Goal: Task Accomplishment & Management: Complete application form

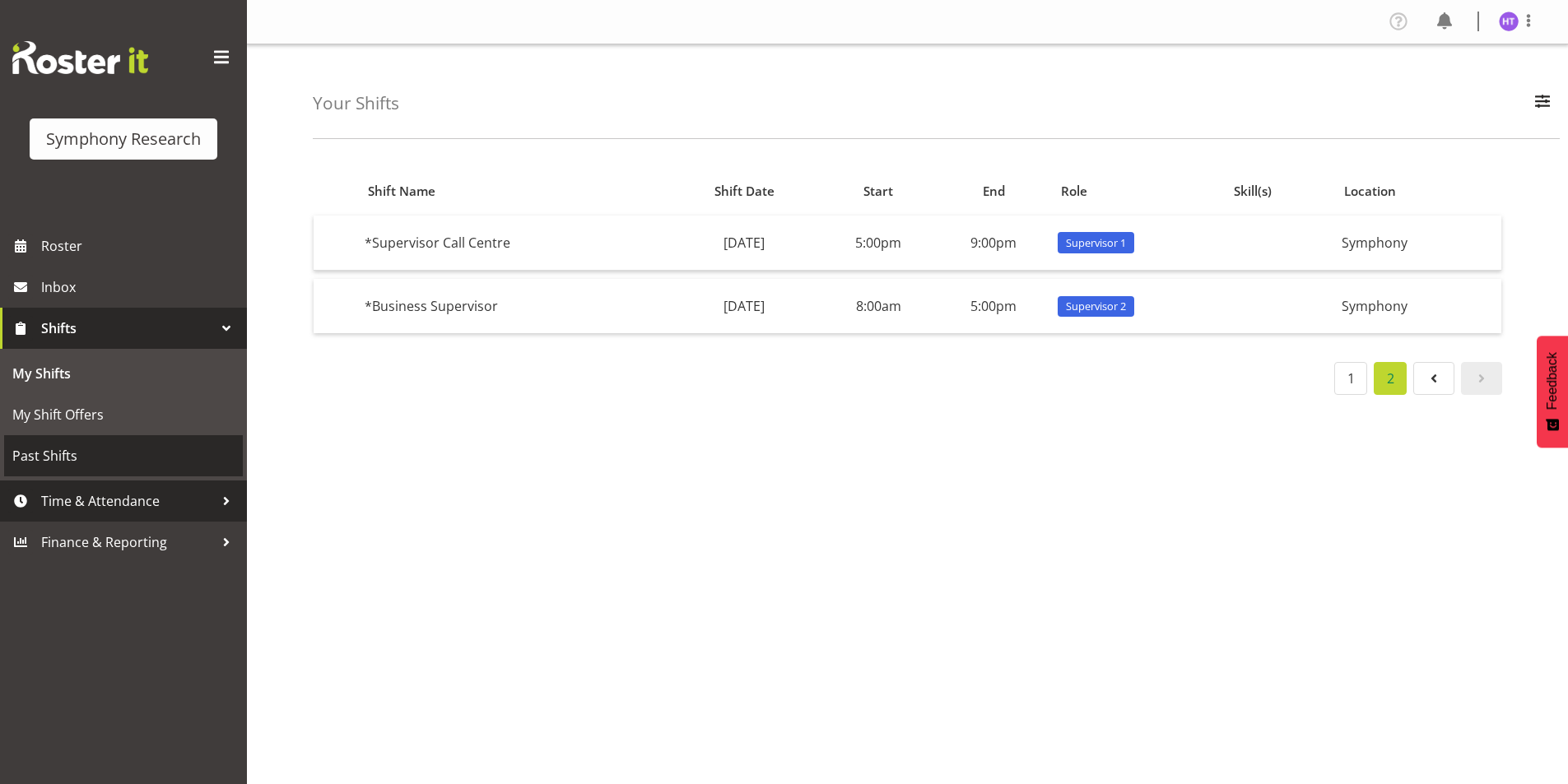
scroll to position [38, 0]
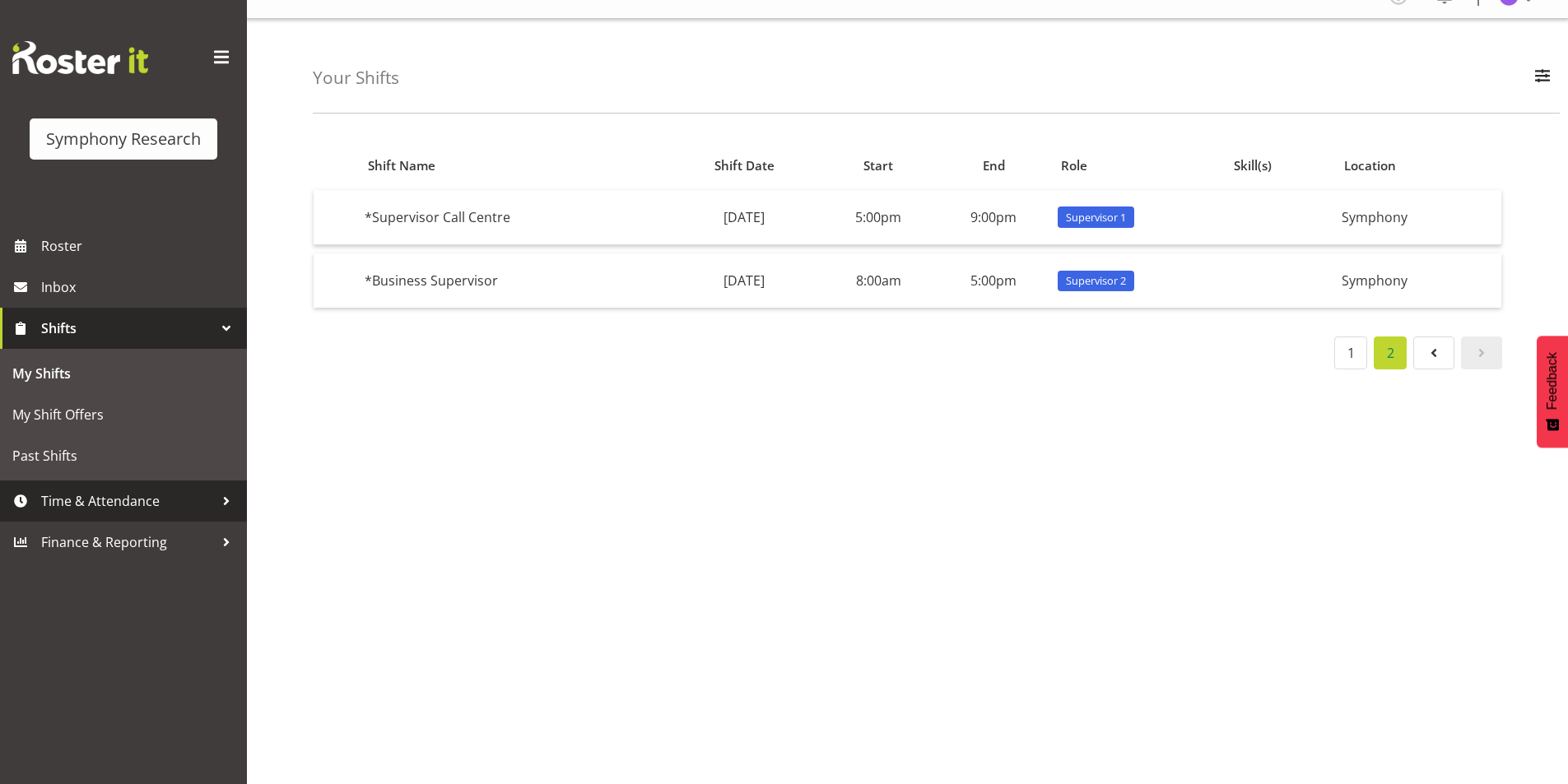
click at [130, 510] on span "Time & Attendance" at bounding box center [127, 501] width 172 height 24
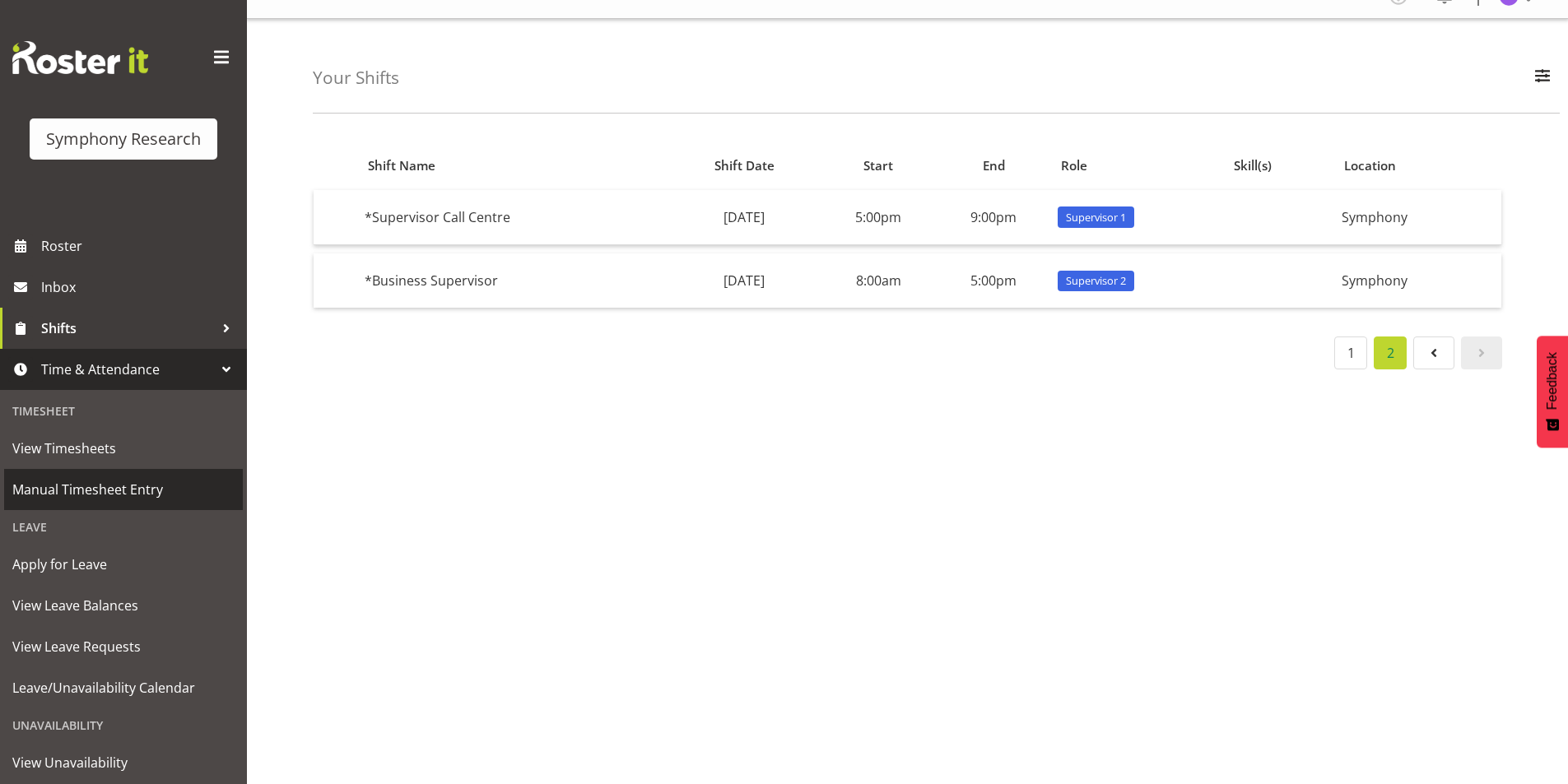
click at [100, 490] on span "Manual Timesheet Entry" at bounding box center [124, 489] width 222 height 24
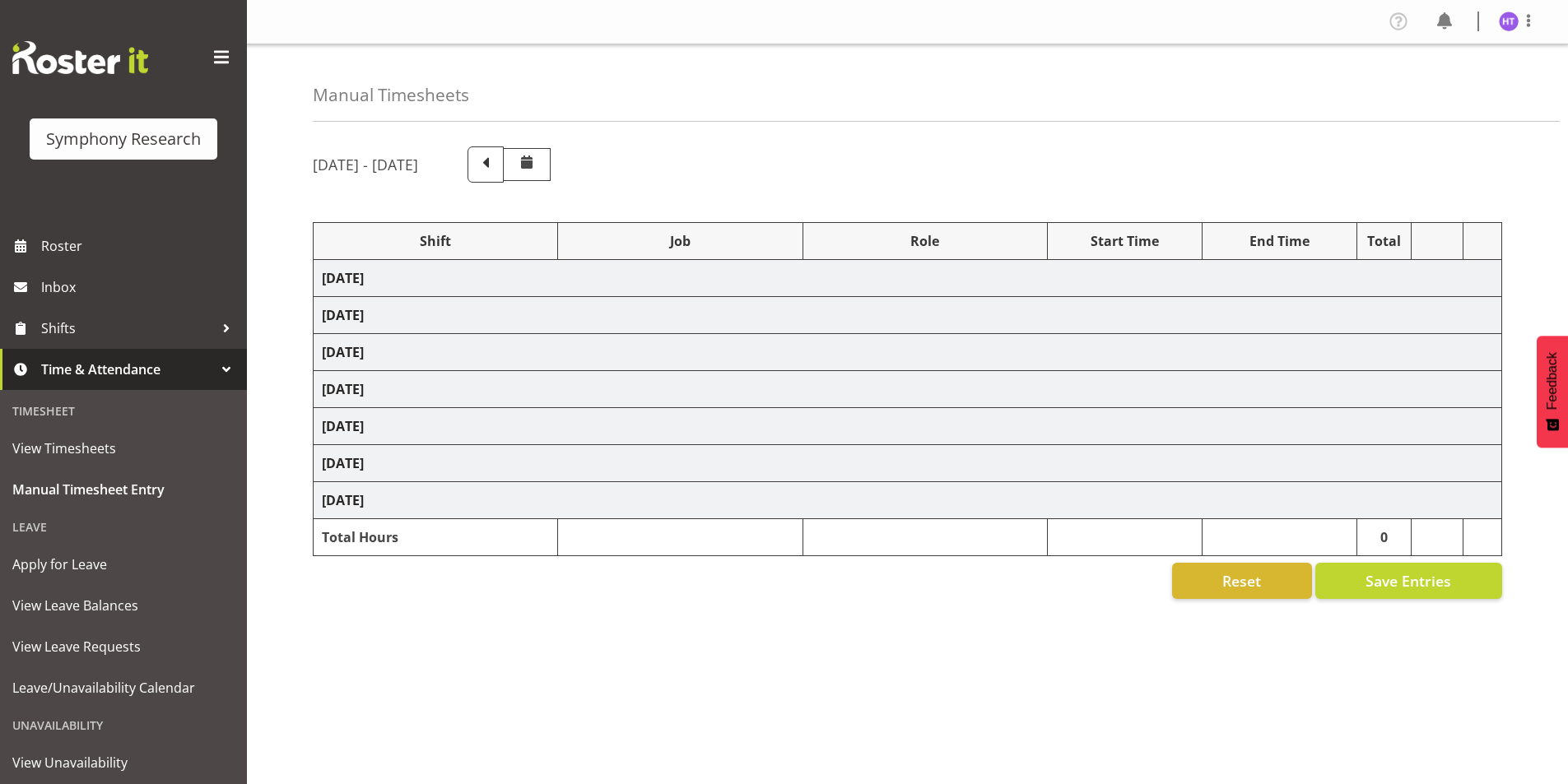
select select
select select "10242"
select select "45"
select select
select select "10239"
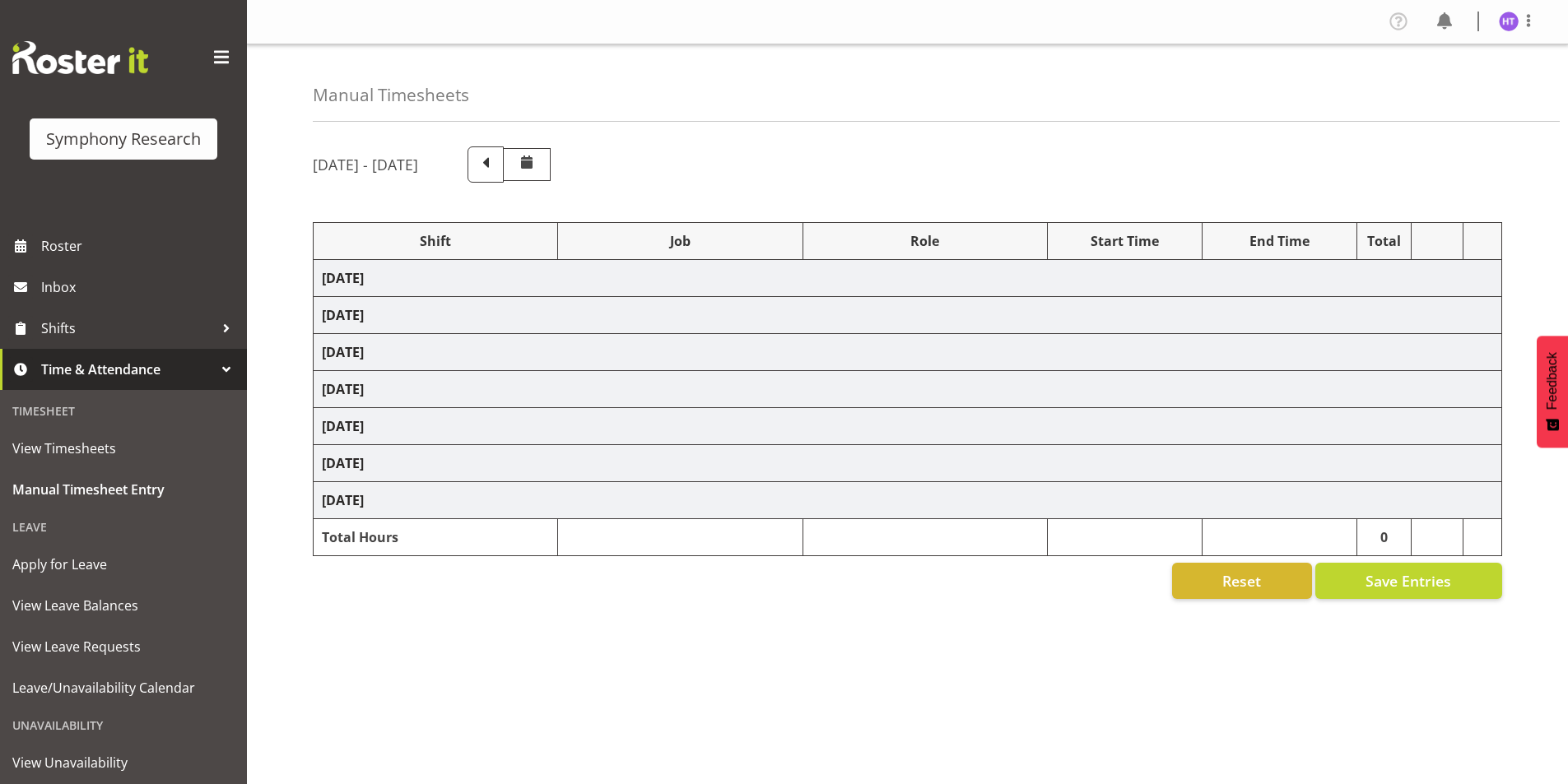
select select "45"
select select
select select "9636"
select select "45"
select select
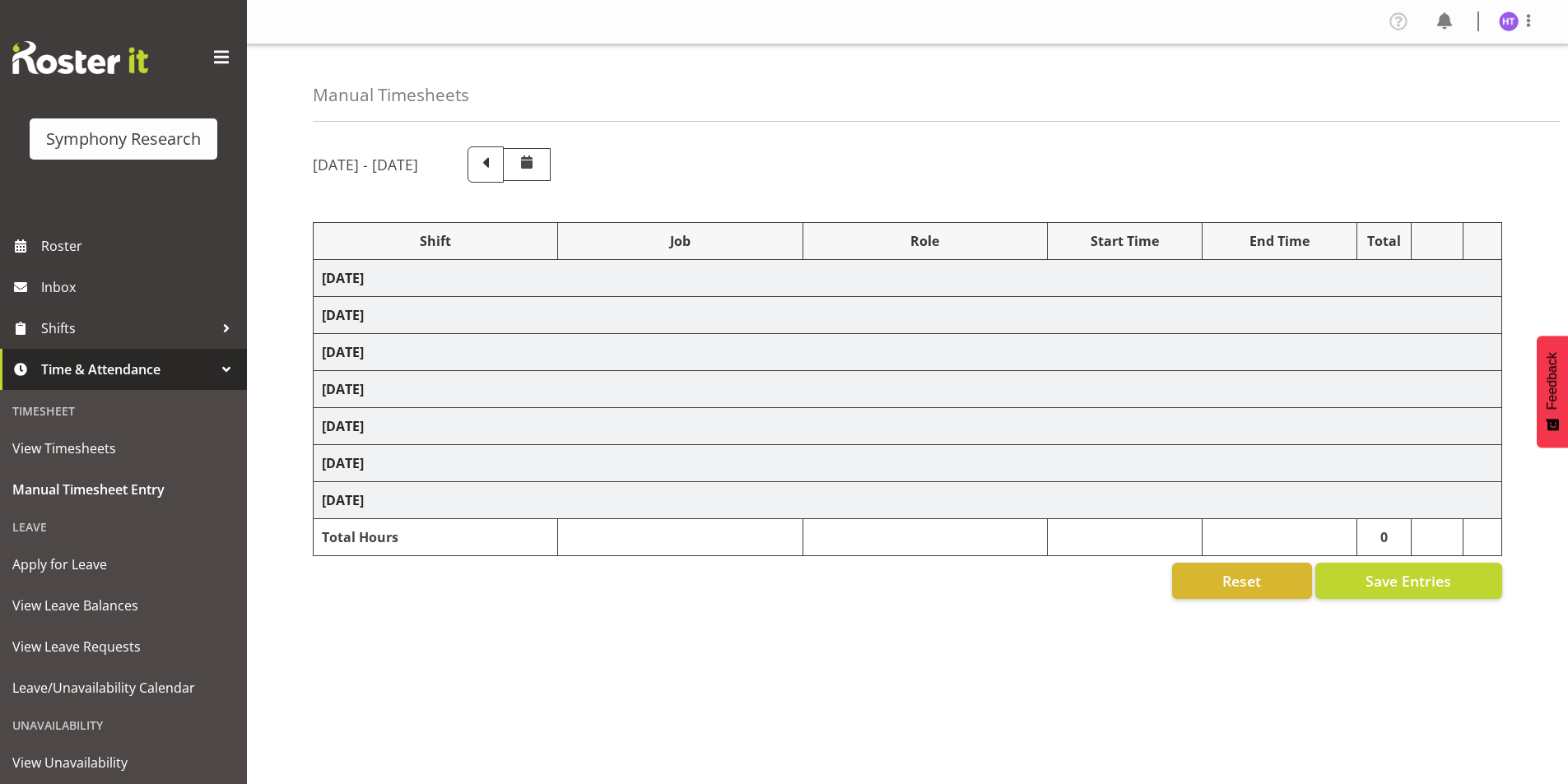
select select "10536"
select select "45"
select select
select select "10239"
select select "45"
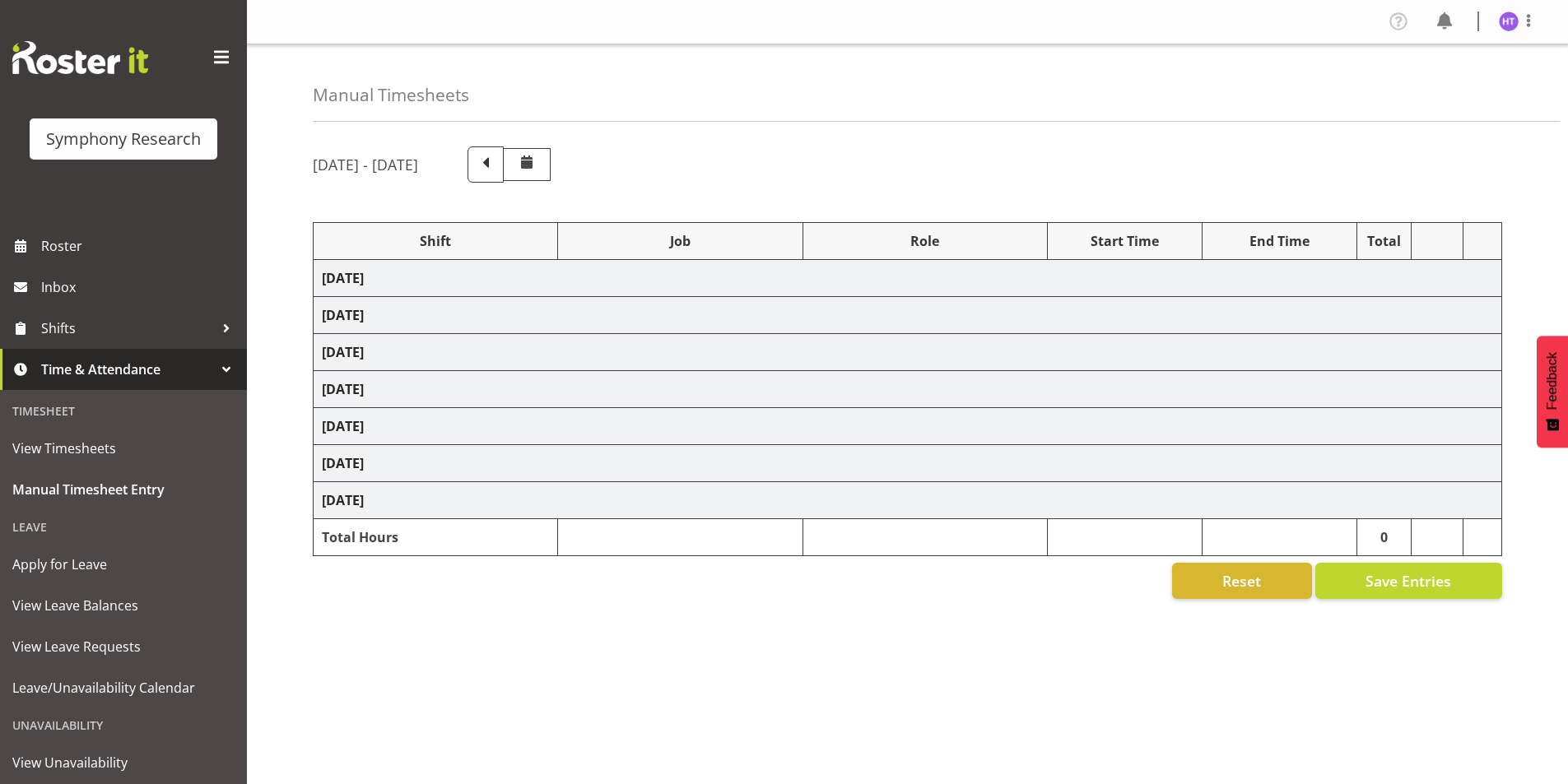
select select
select select "9636"
select select "45"
select select
select select "10536"
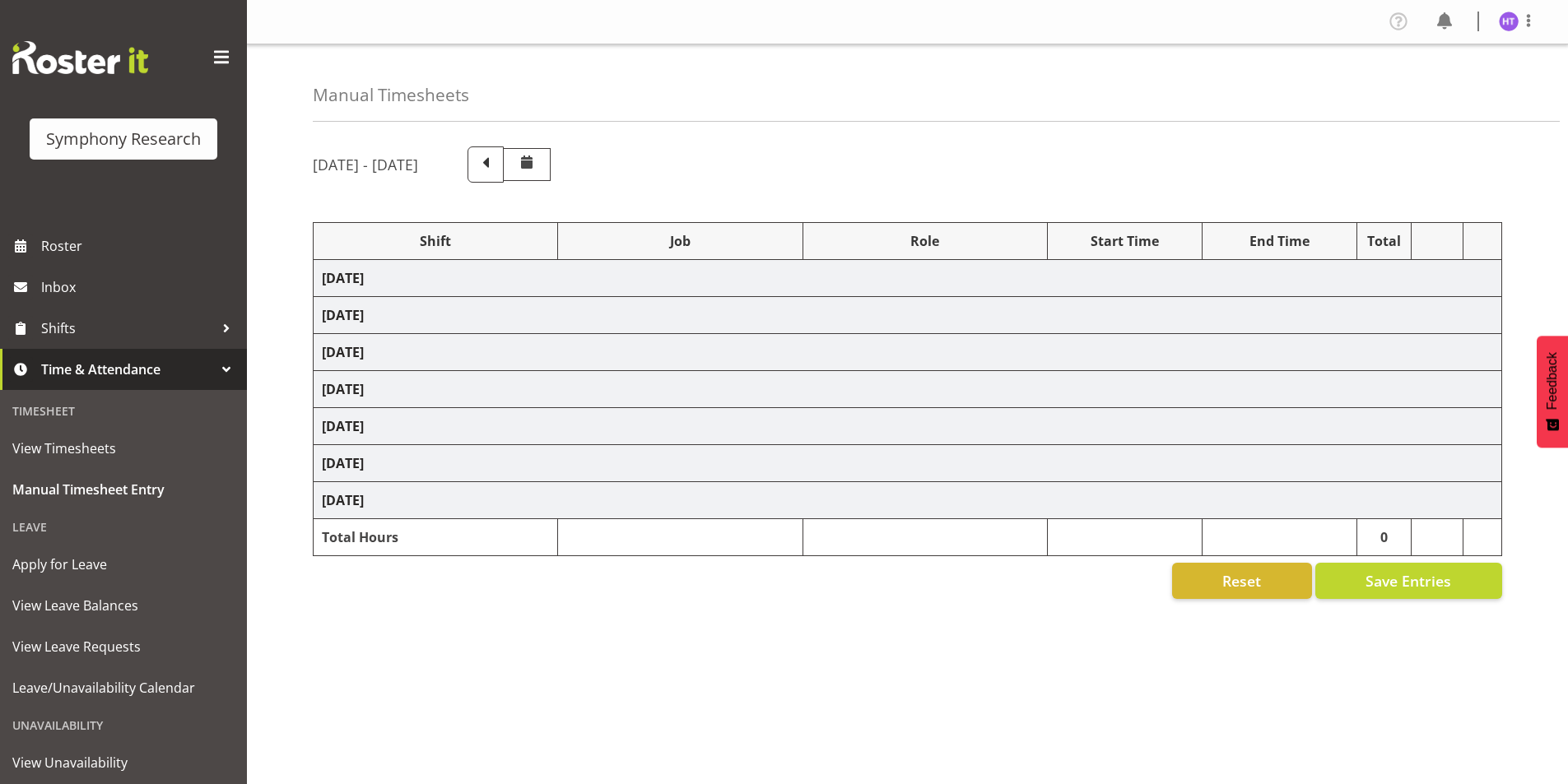
select select "45"
select select
select select "10499"
select select "45"
select select
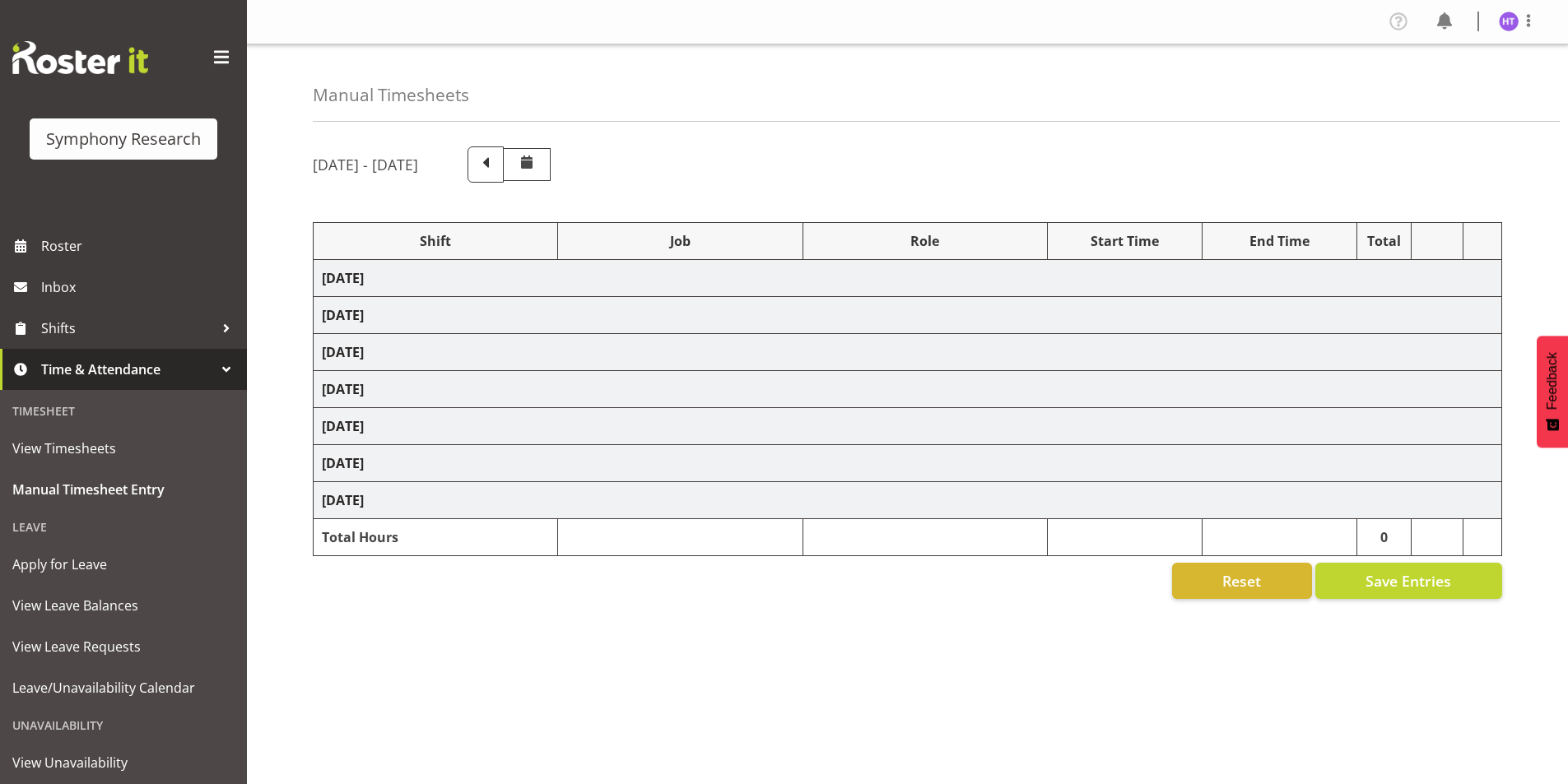
select select "743"
select select "45"
select select
select select "10499"
select select "45"
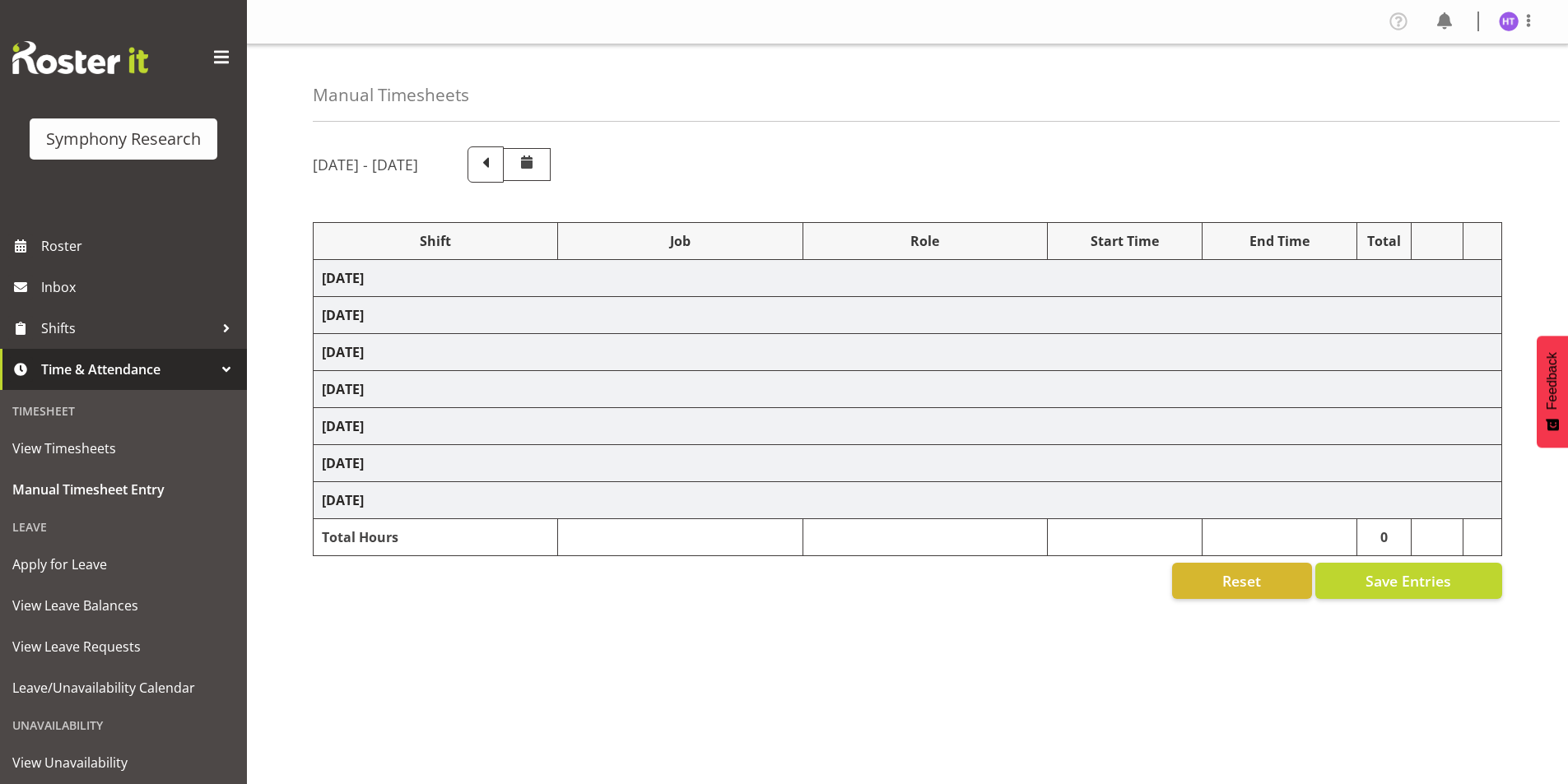
select select
select select "10239"
select select "45"
select select
select select "9426"
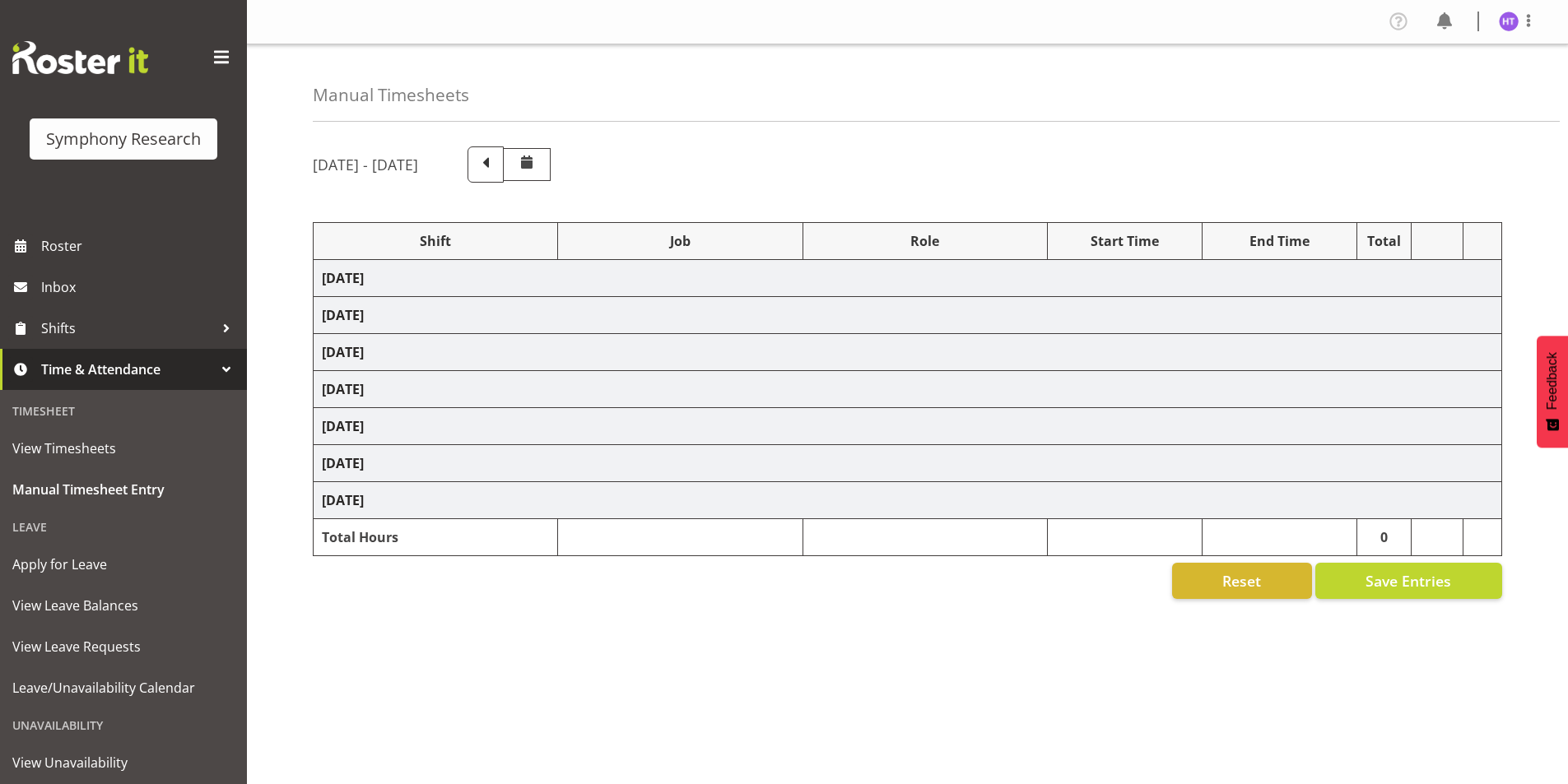
select select "45"
select select "1607"
select select "9636"
select select "45"
select select
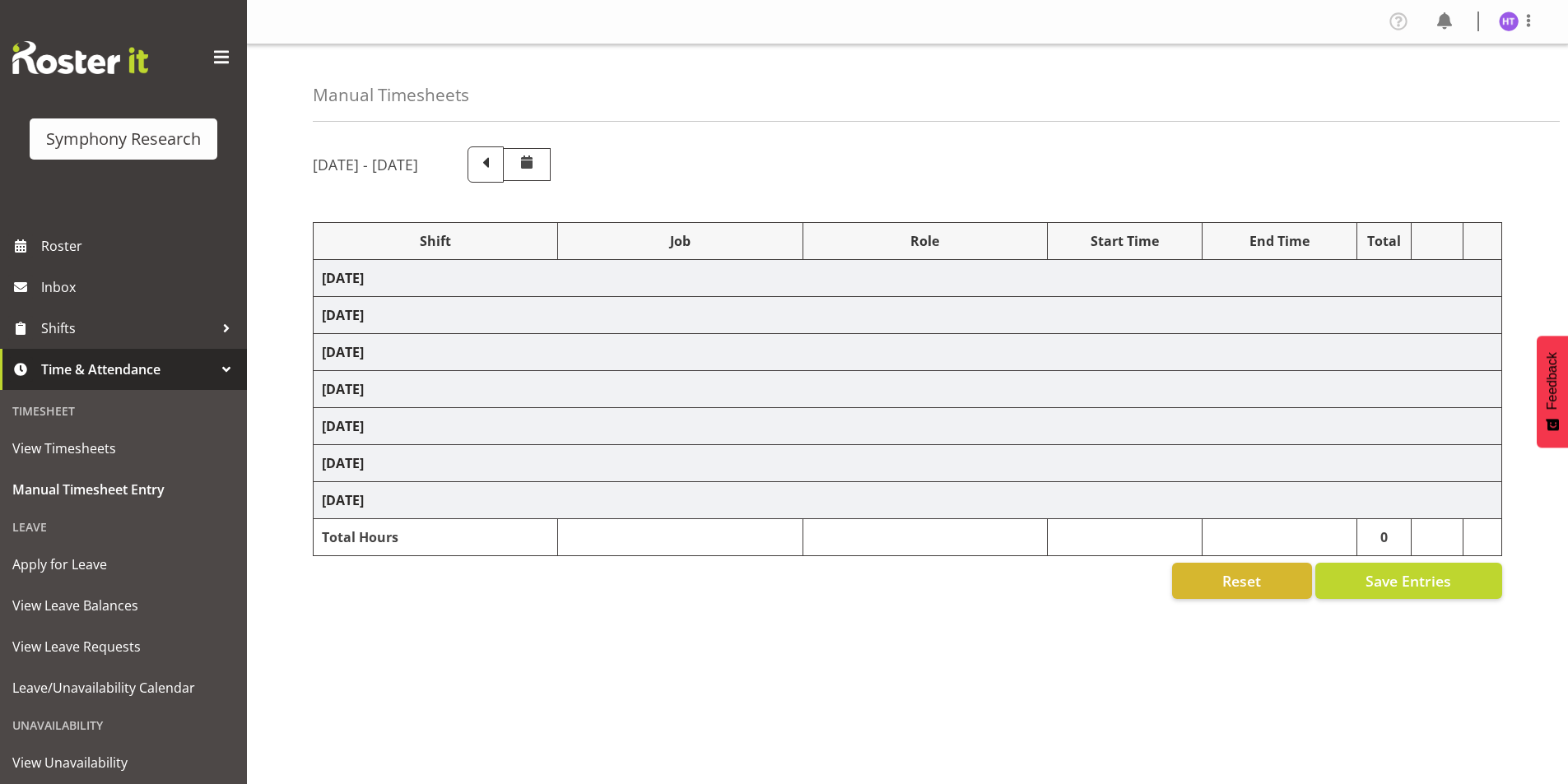
select select "10549"
select select "45"
select select
select select "10242"
select select "45"
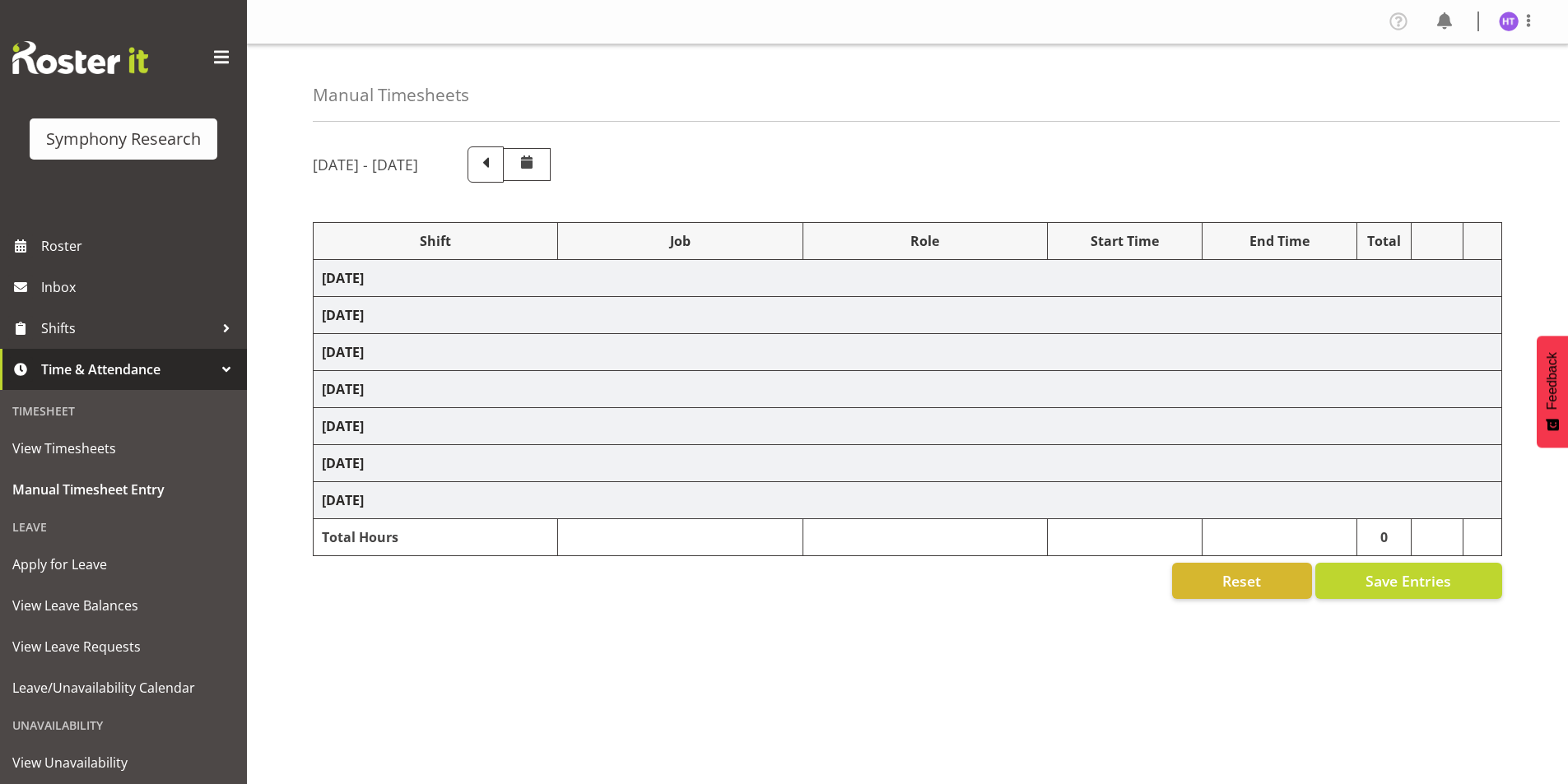
select select
select select "10499"
select select "45"
select select
select select "10536"
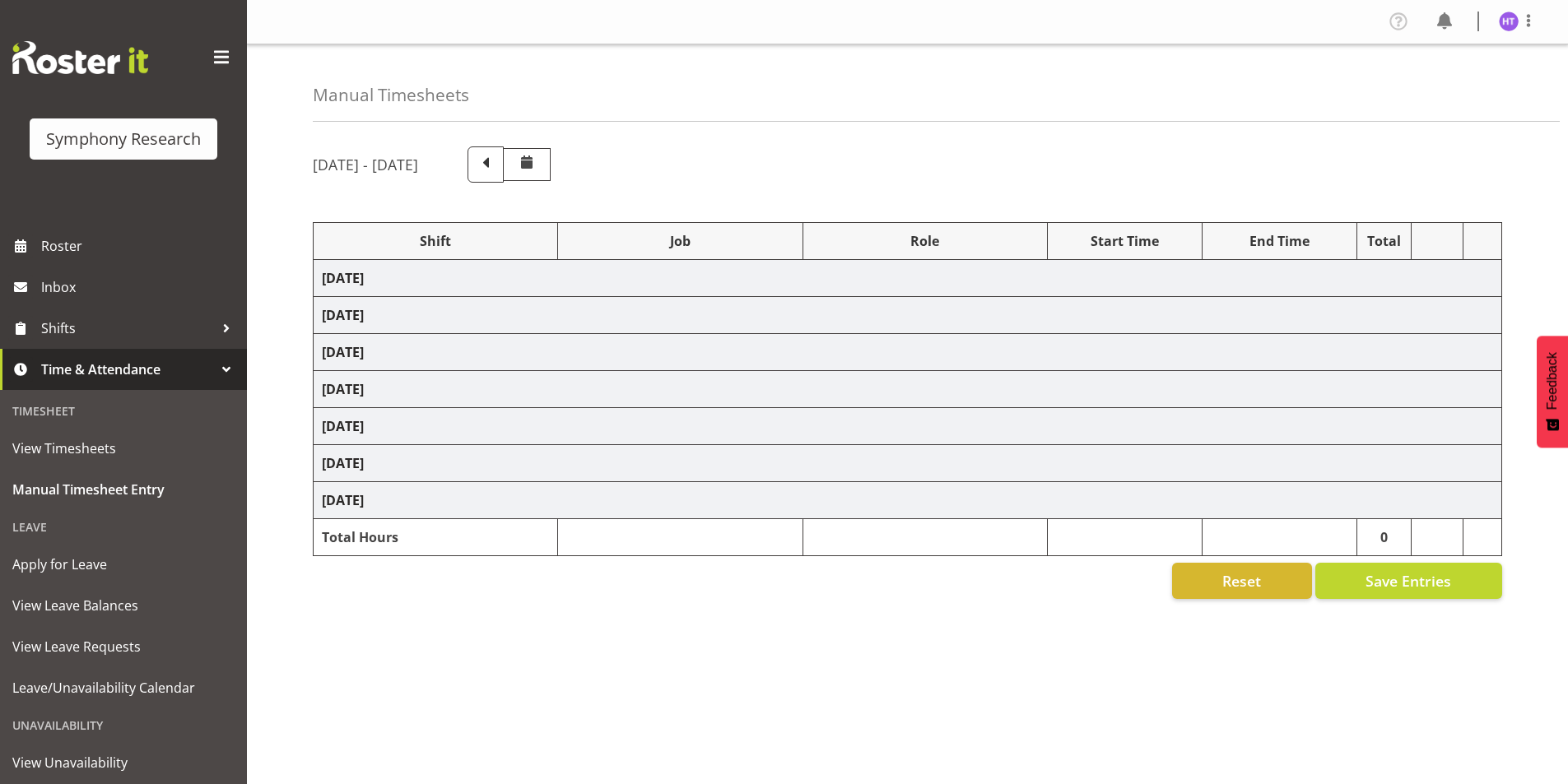
select select "45"
select select
select select "10527"
select select "45"
select select
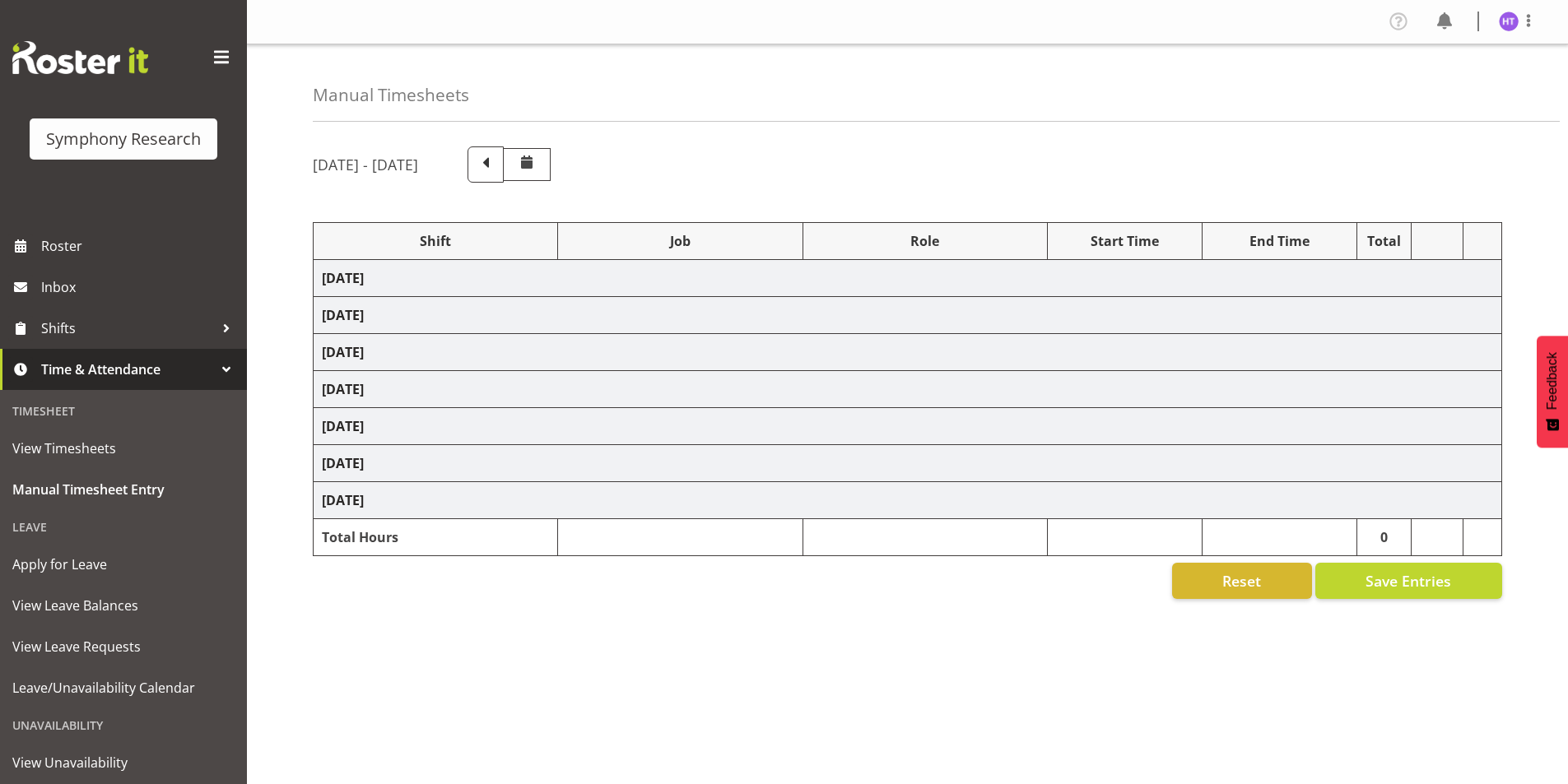
select select "9426"
select select "45"
select select "1607"
select select "7759"
select select "45"
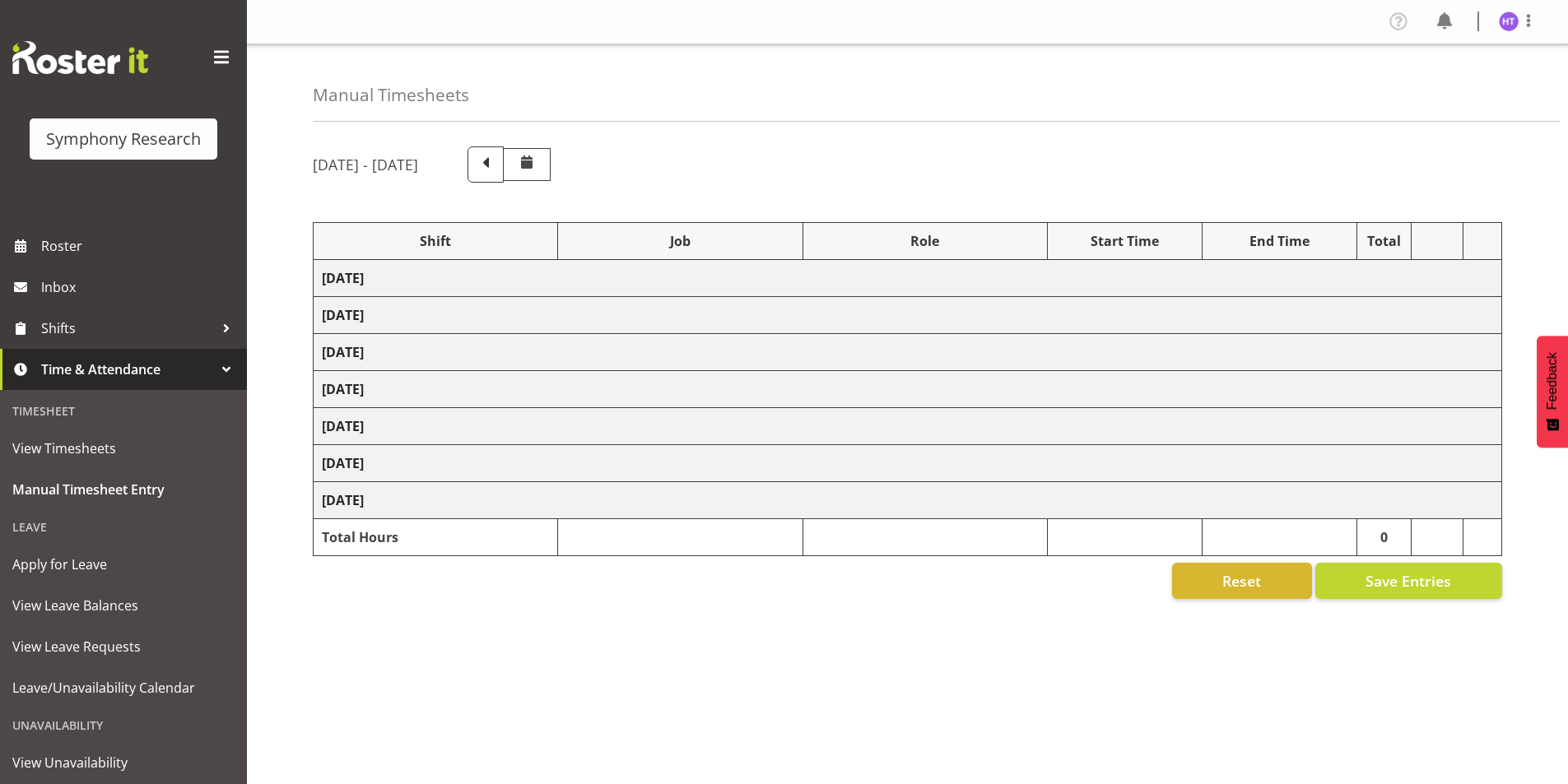
select select
select select "743"
select select "45"
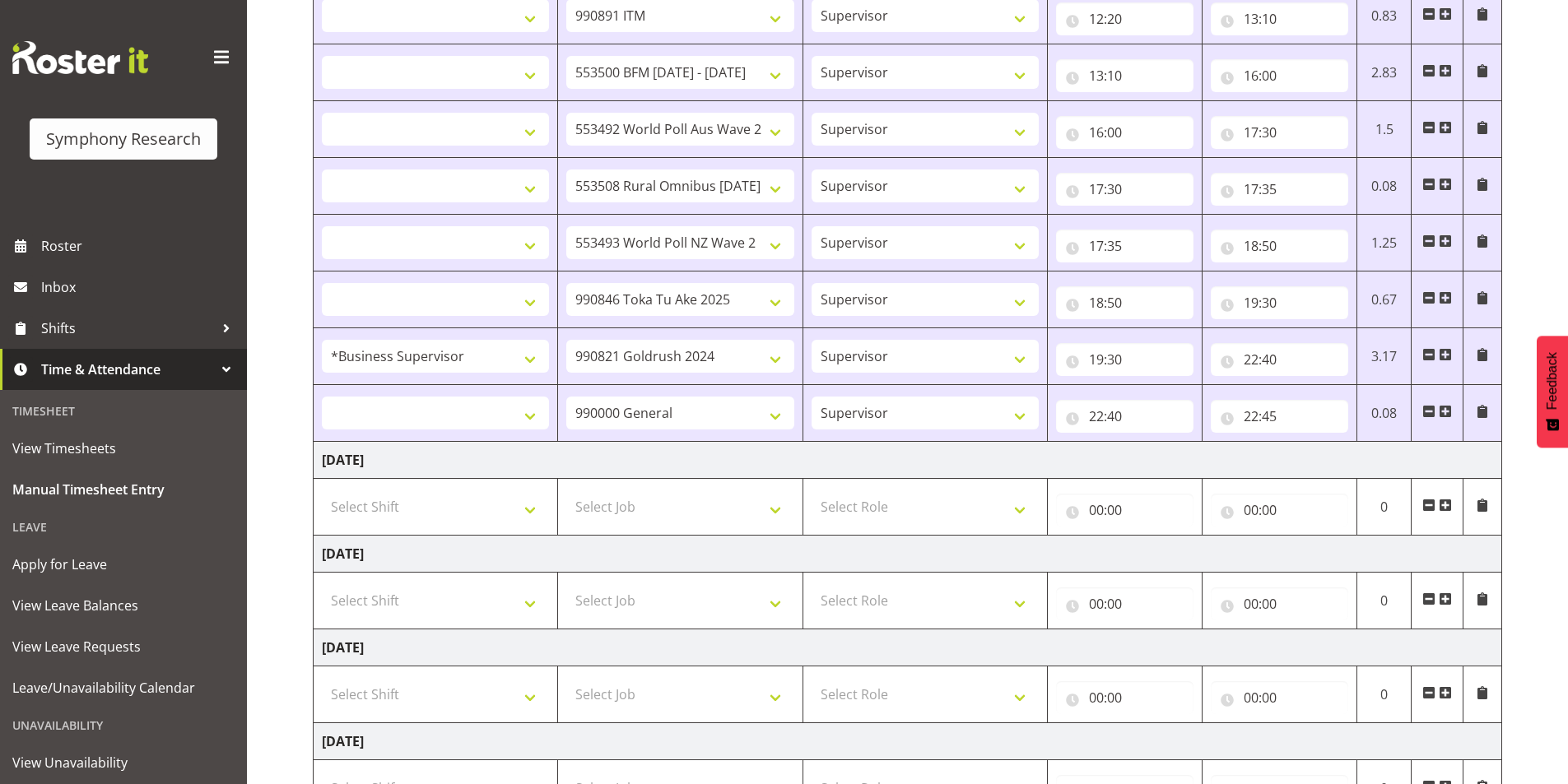
scroll to position [1315, 0]
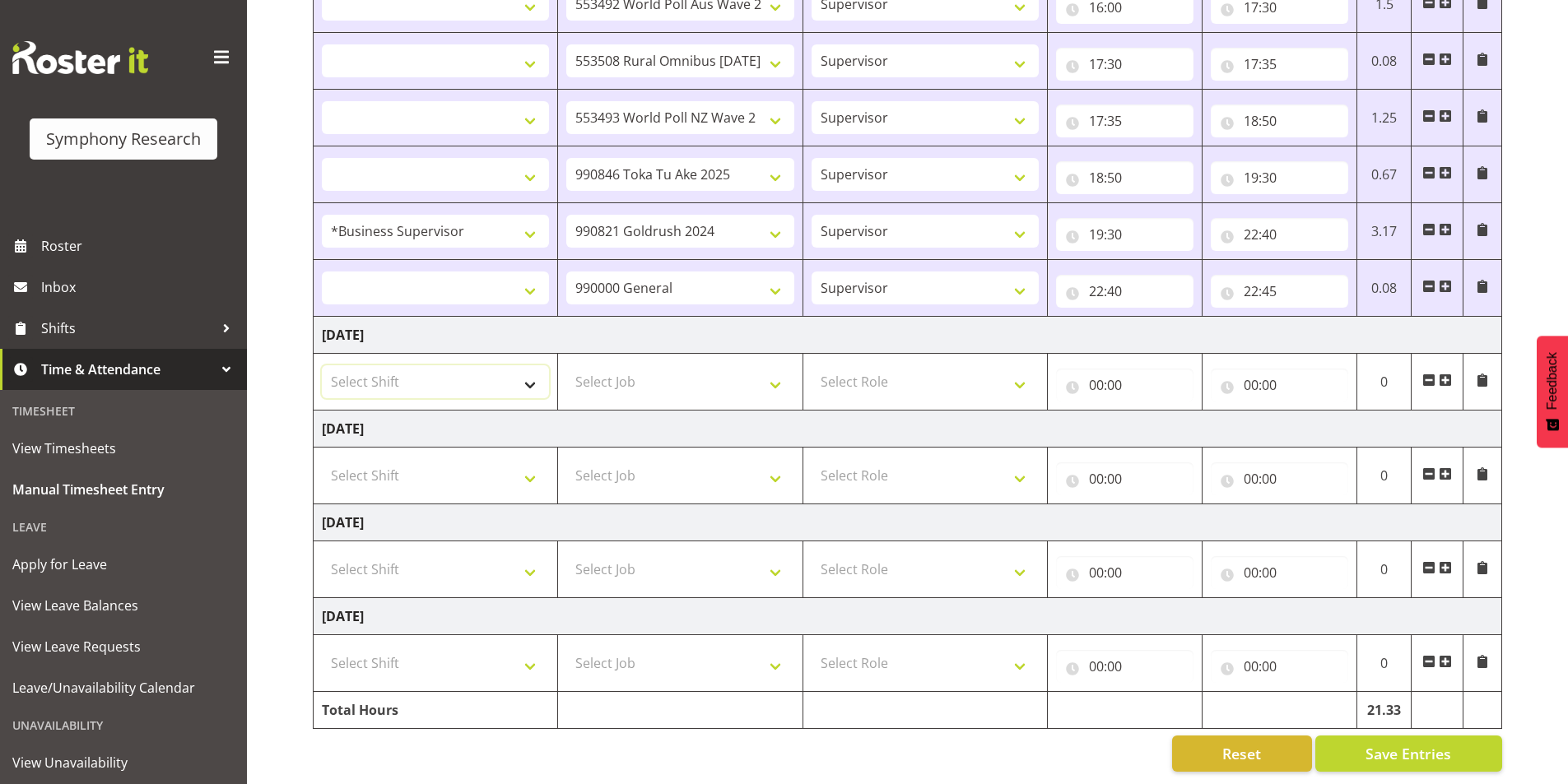
click at [405, 375] on select "Select Shift !!Weekend Residential (Roster IT Shift Label) *Business 9/10am ~ 4…" at bounding box center [436, 382] width 227 height 32
select select "57511"
click at [322, 365] on select "Select Shift !!Weekend Residential (Roster IT Shift Label) *Business 9/10am ~ 4…" at bounding box center [436, 382] width 227 height 32
select select
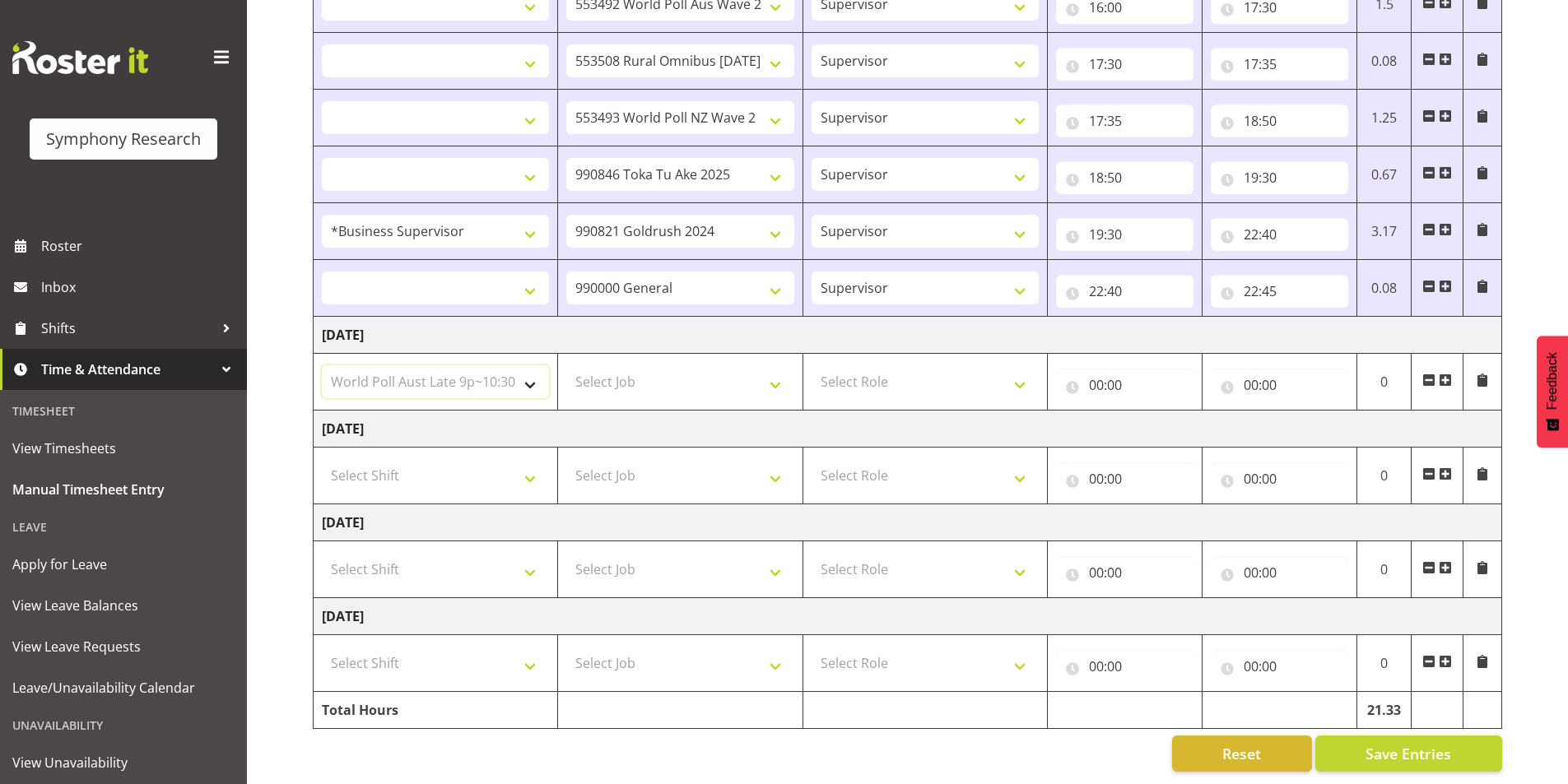
select select
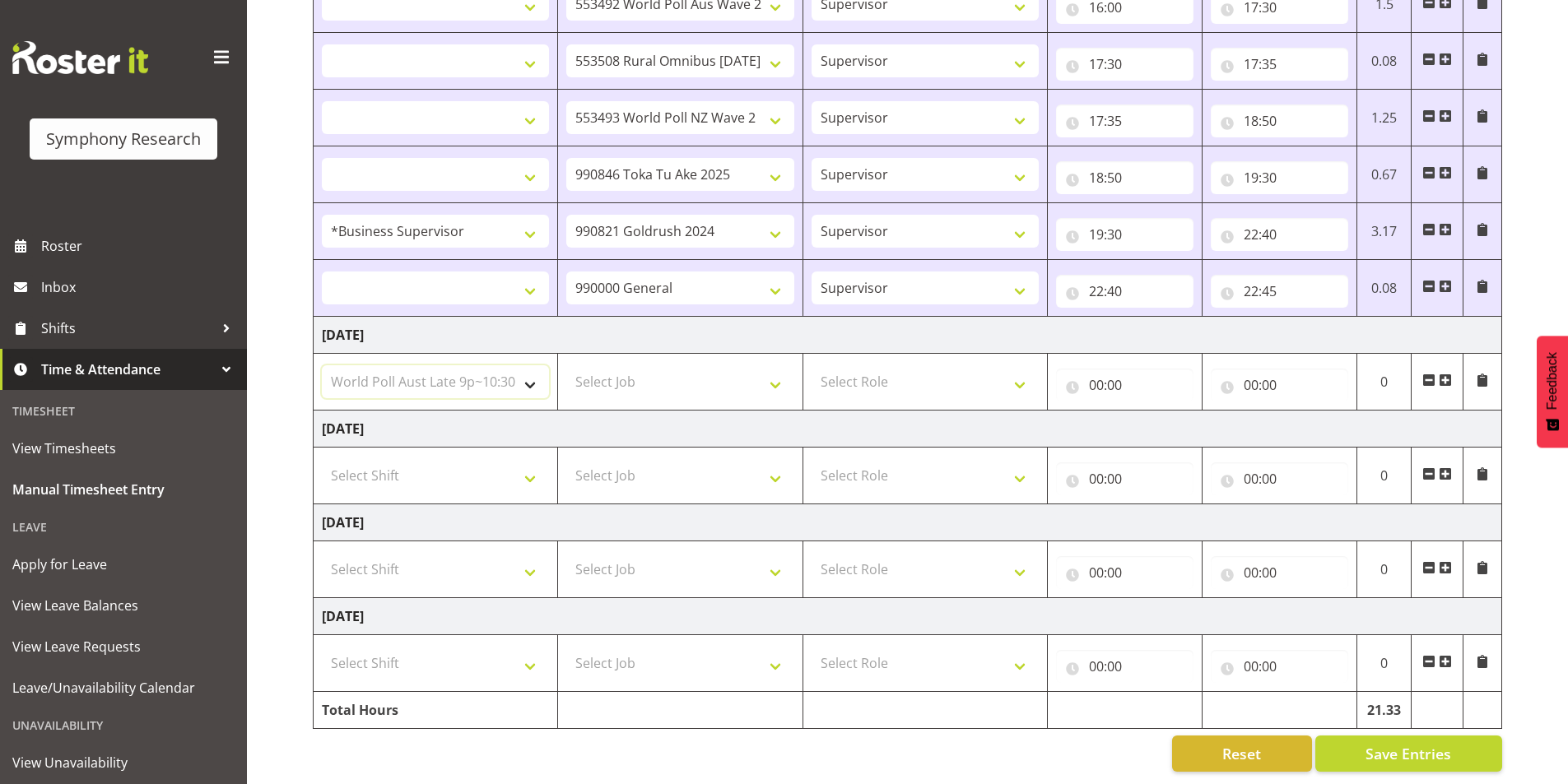
select select
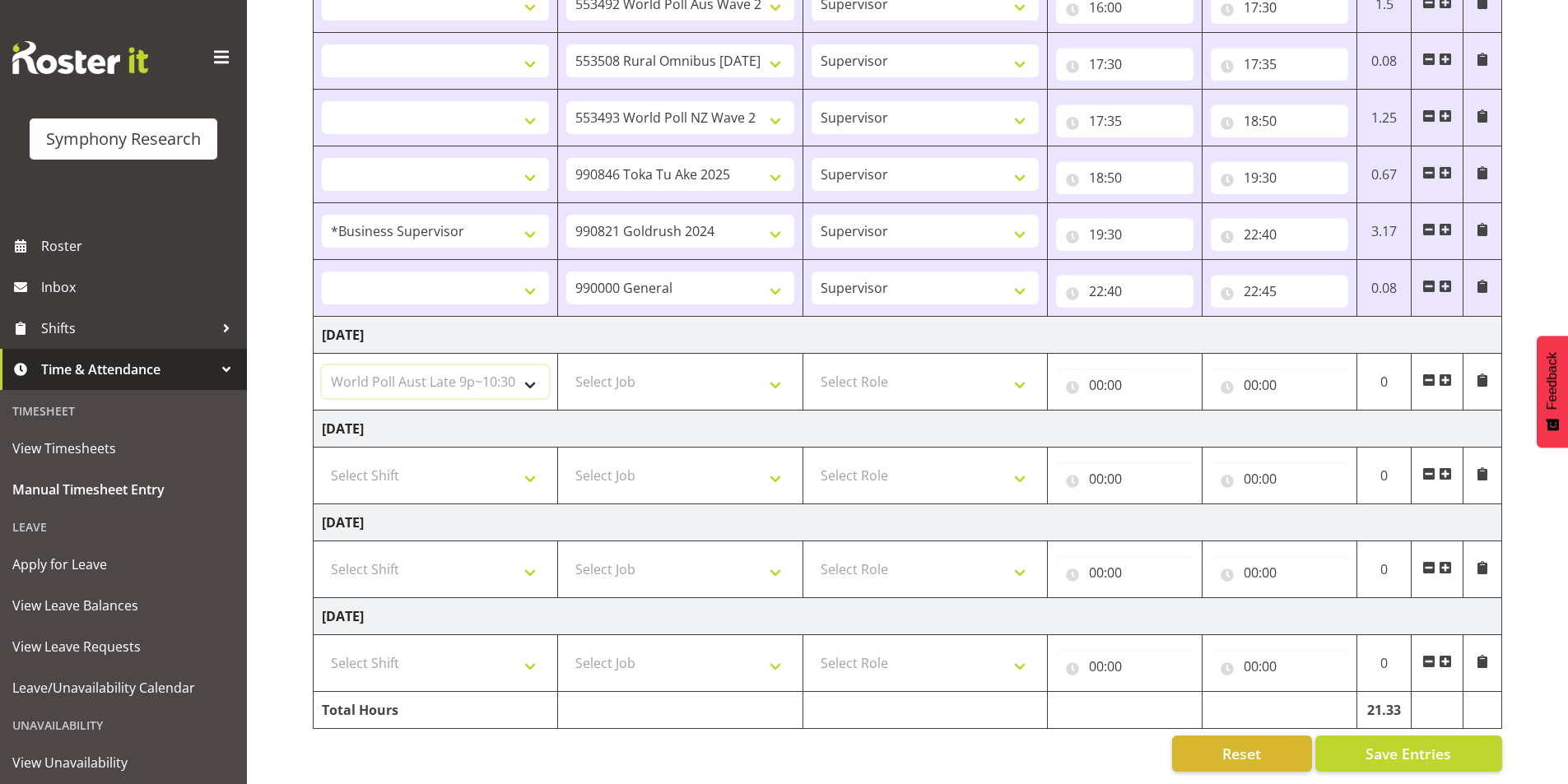
select select
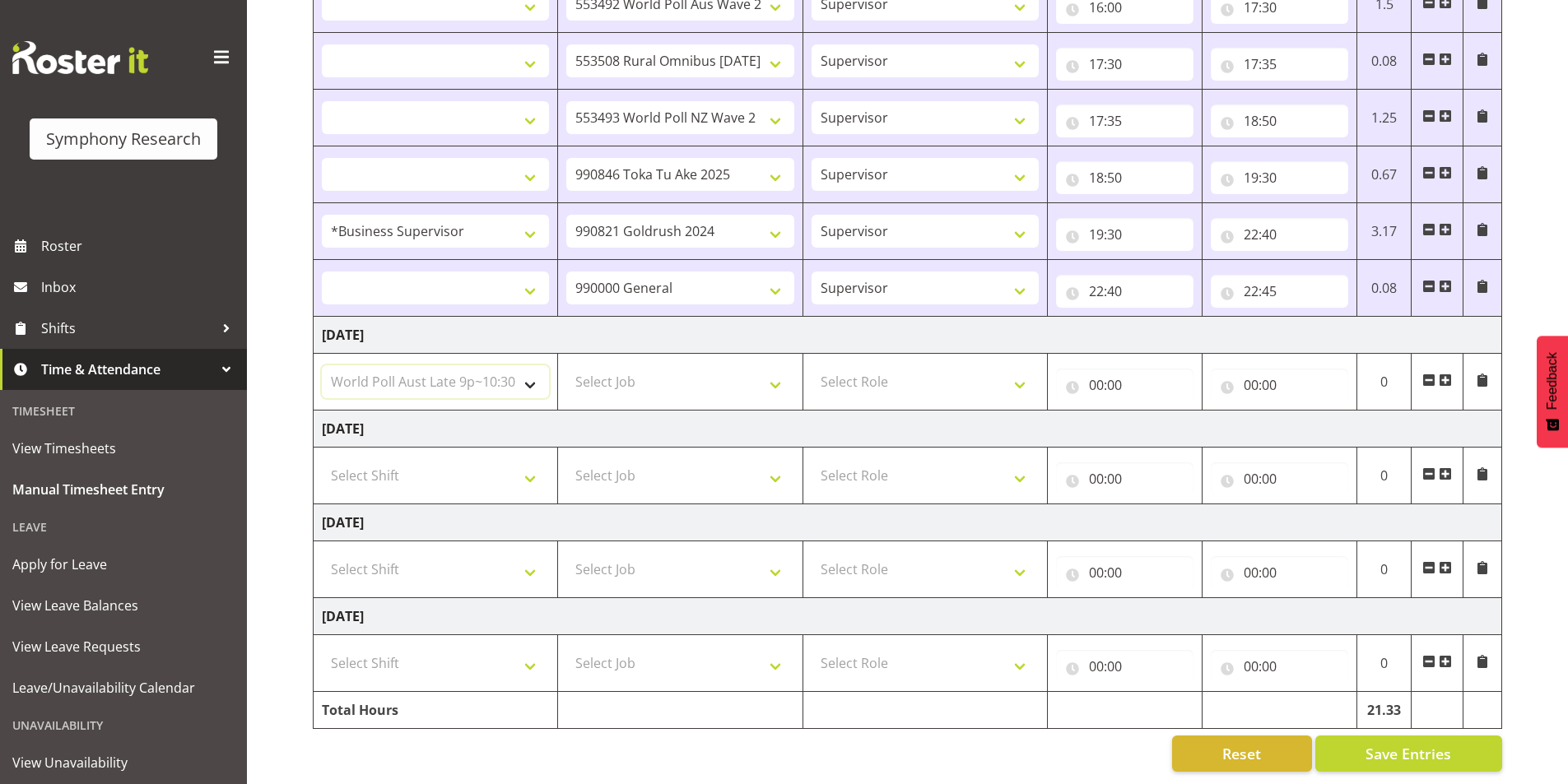
select select
click at [682, 365] on select "Select Job 550060 IF Admin 553492 World Poll Aus Wave 2 Main 2025 553493 World …" at bounding box center [680, 382] width 227 height 32
select select "743"
click at [566, 365] on select "Select Job 550060 IF Admin 553492 World Poll Aus Wave 2 Main 2025 553493 World …" at bounding box center [680, 382] width 227 height 32
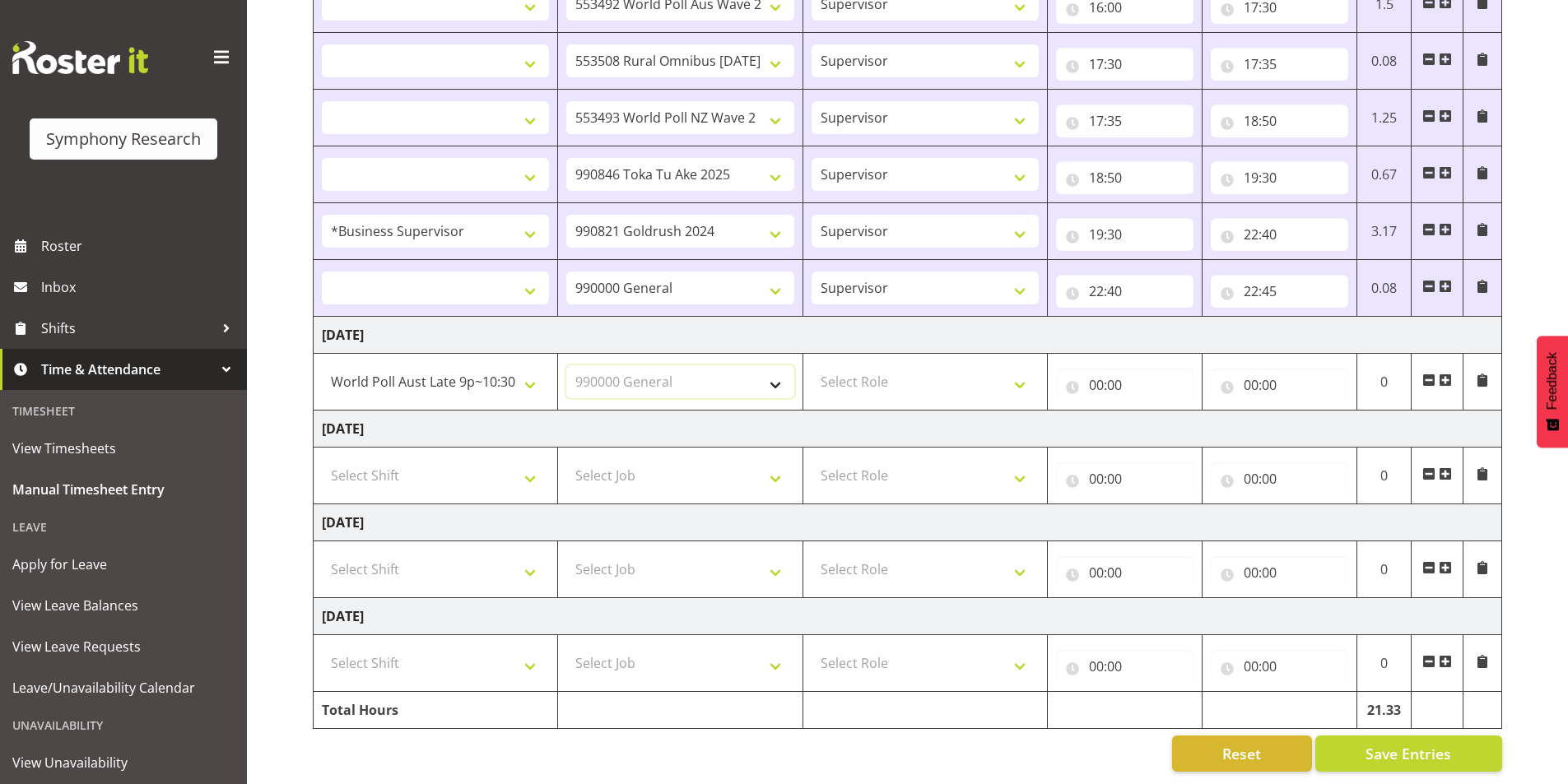
select select
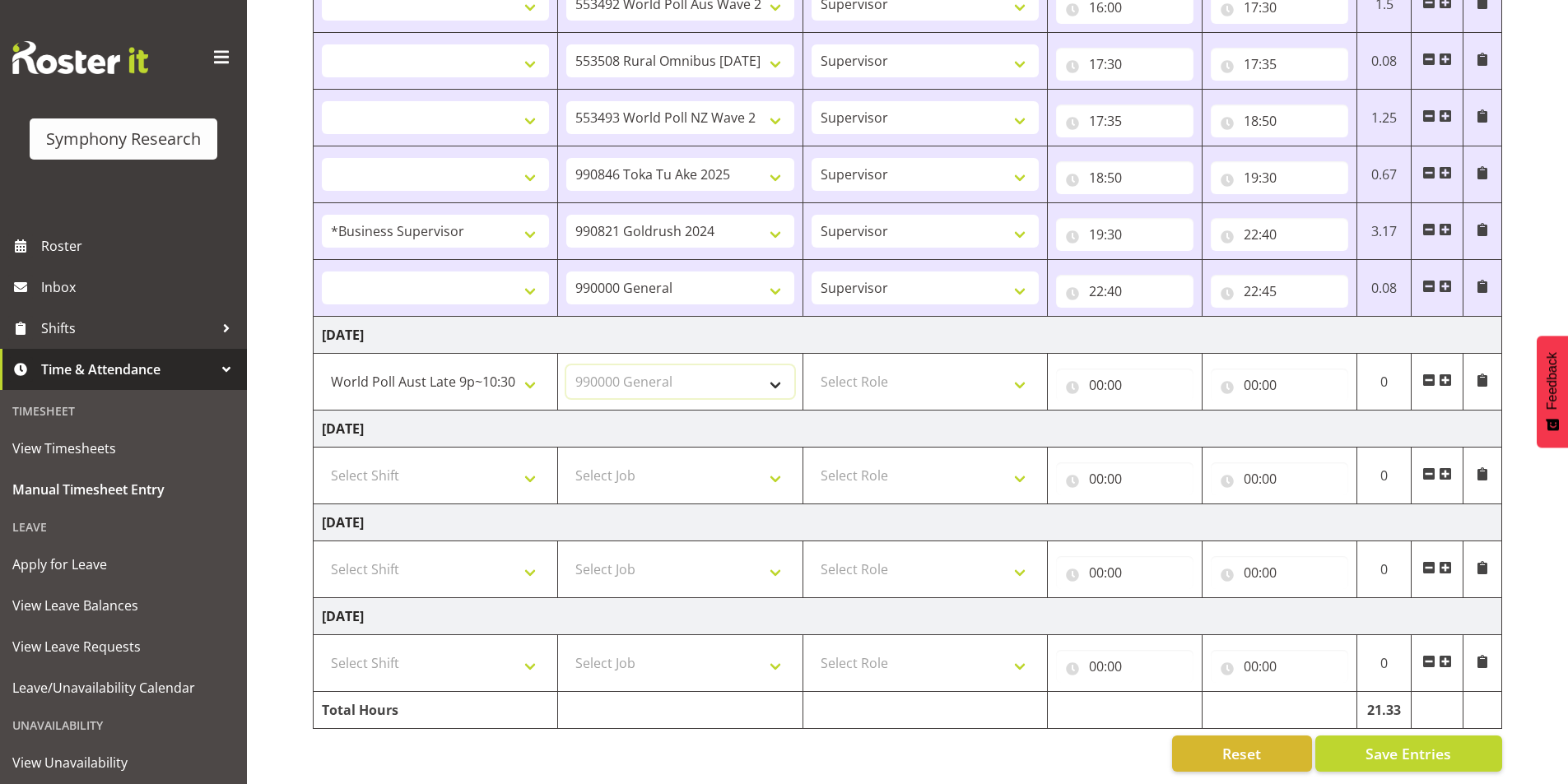
select select
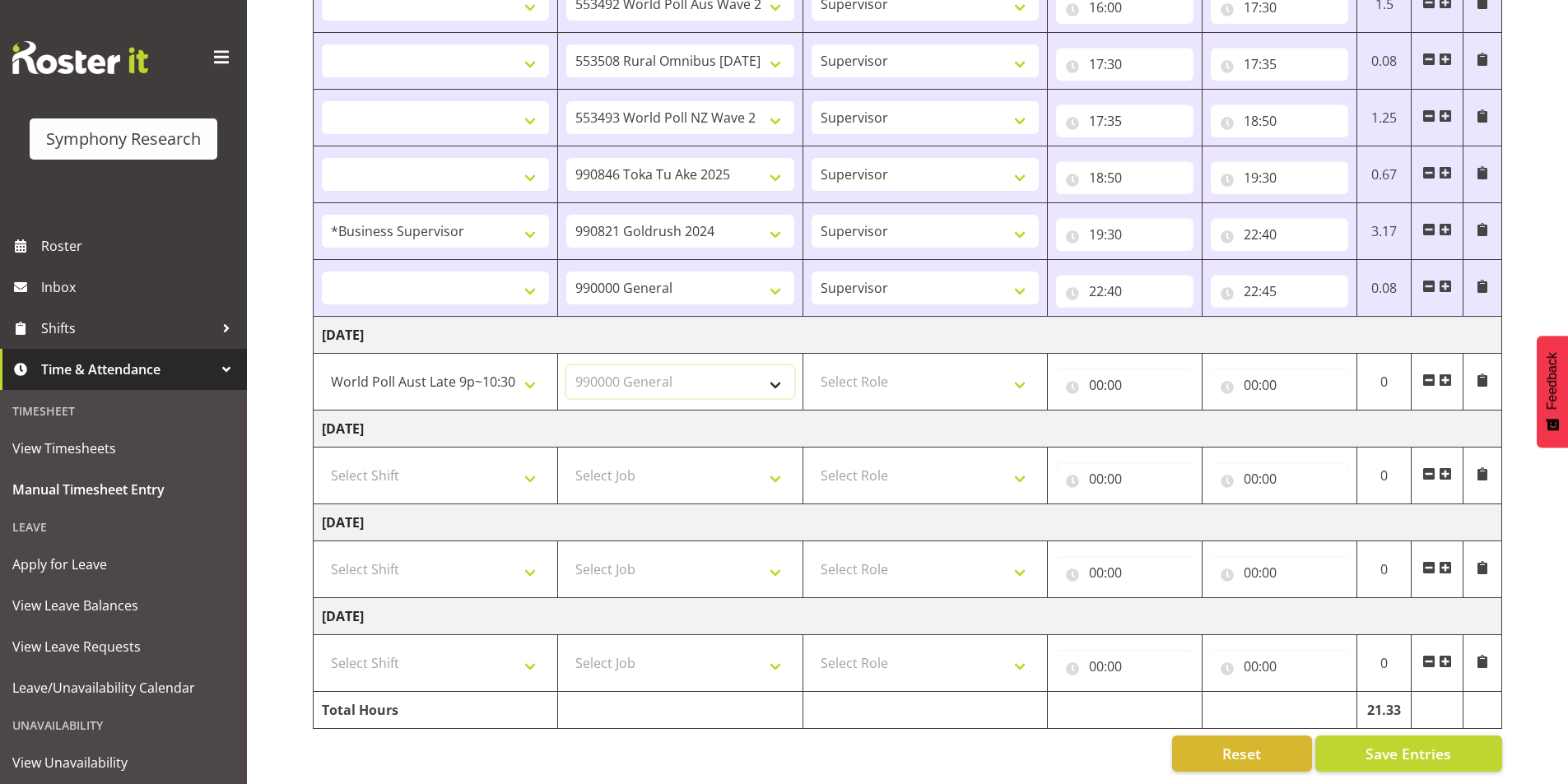
select select
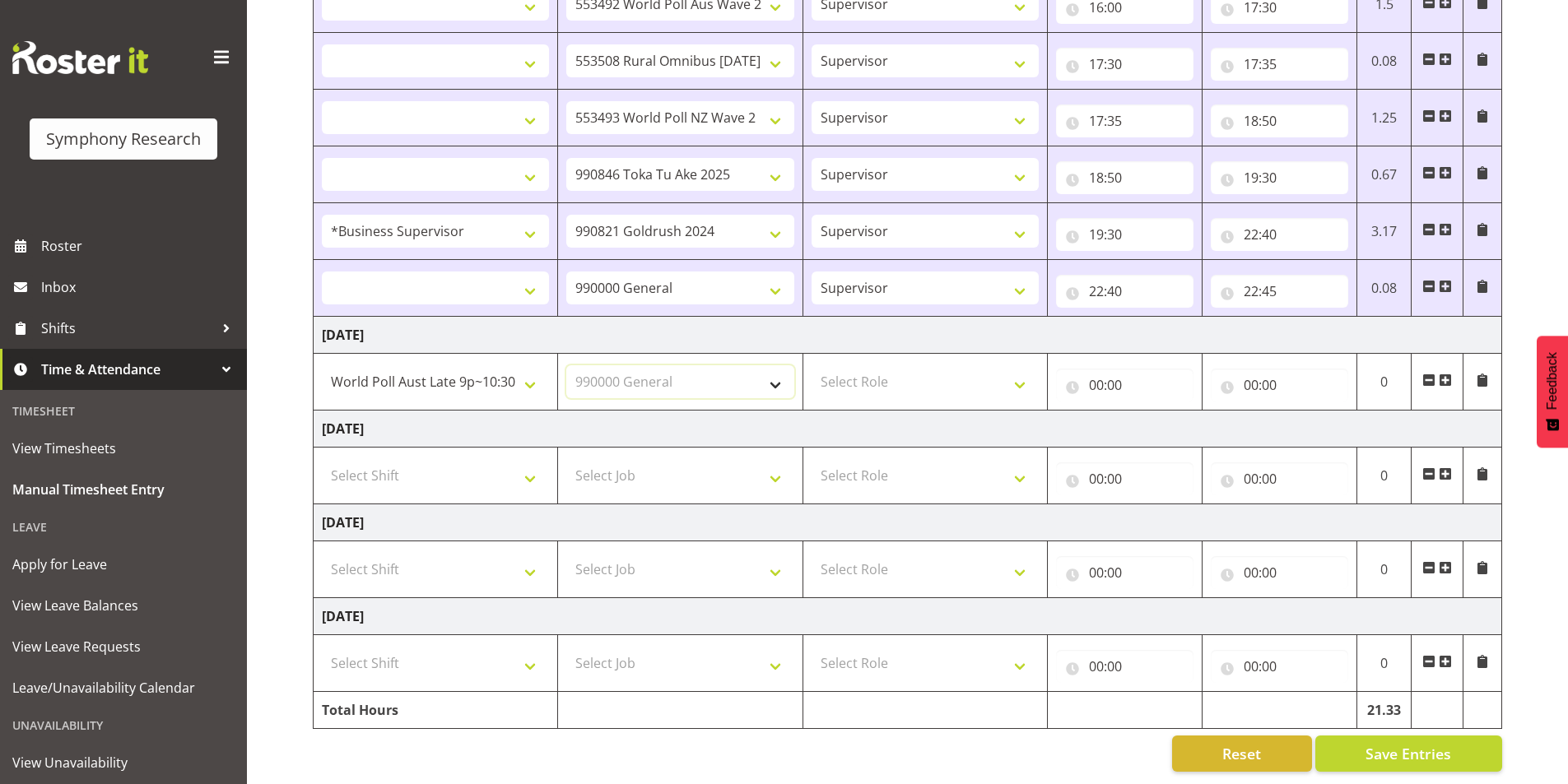
select select
click at [858, 371] on select "Select Role Interviewing Briefing Supervisor" at bounding box center [925, 382] width 227 height 32
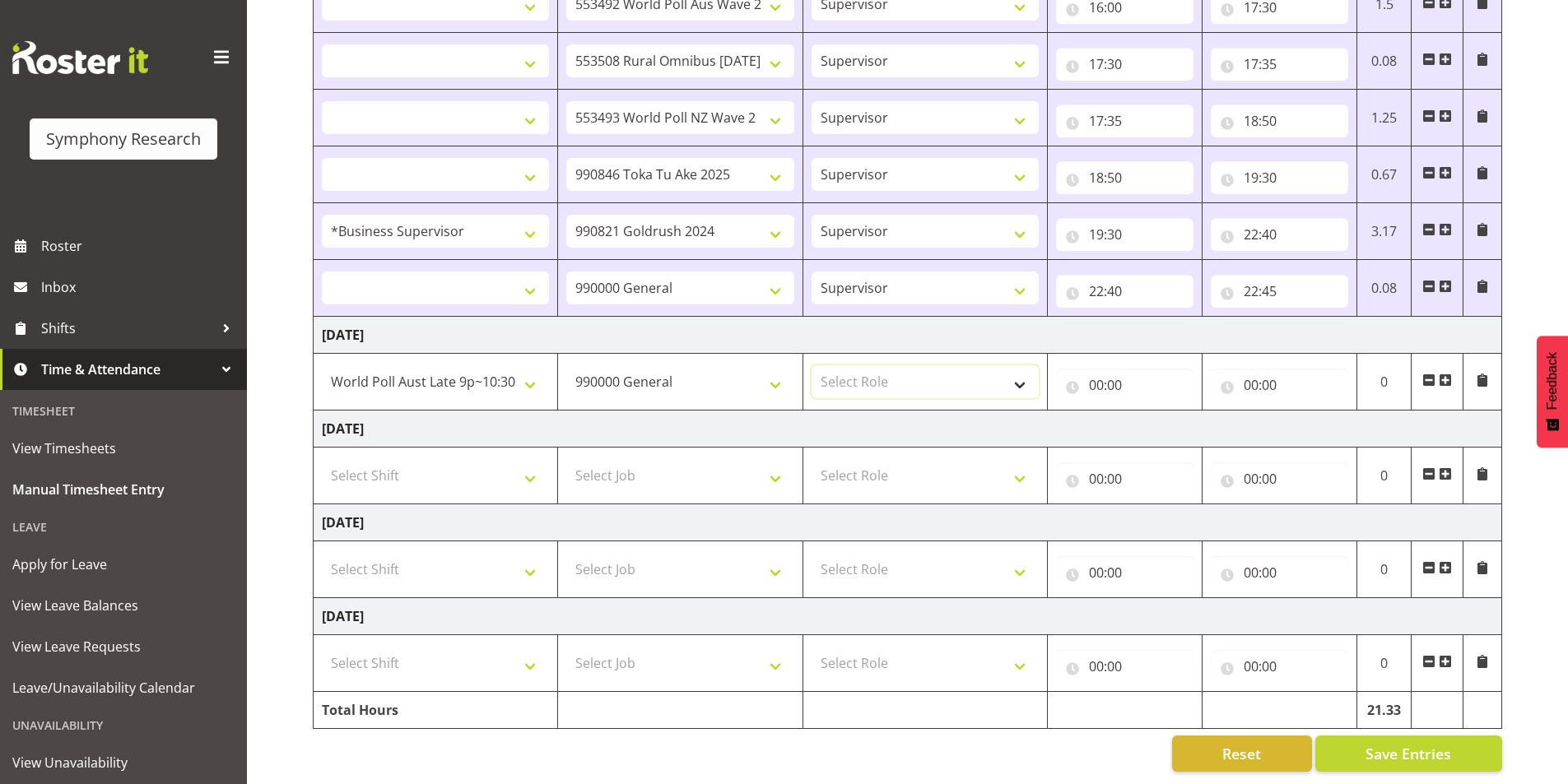
select select "45"
click at [812, 365] on select "Select Role Interviewing Briefing Supervisor" at bounding box center [925, 382] width 227 height 32
select select
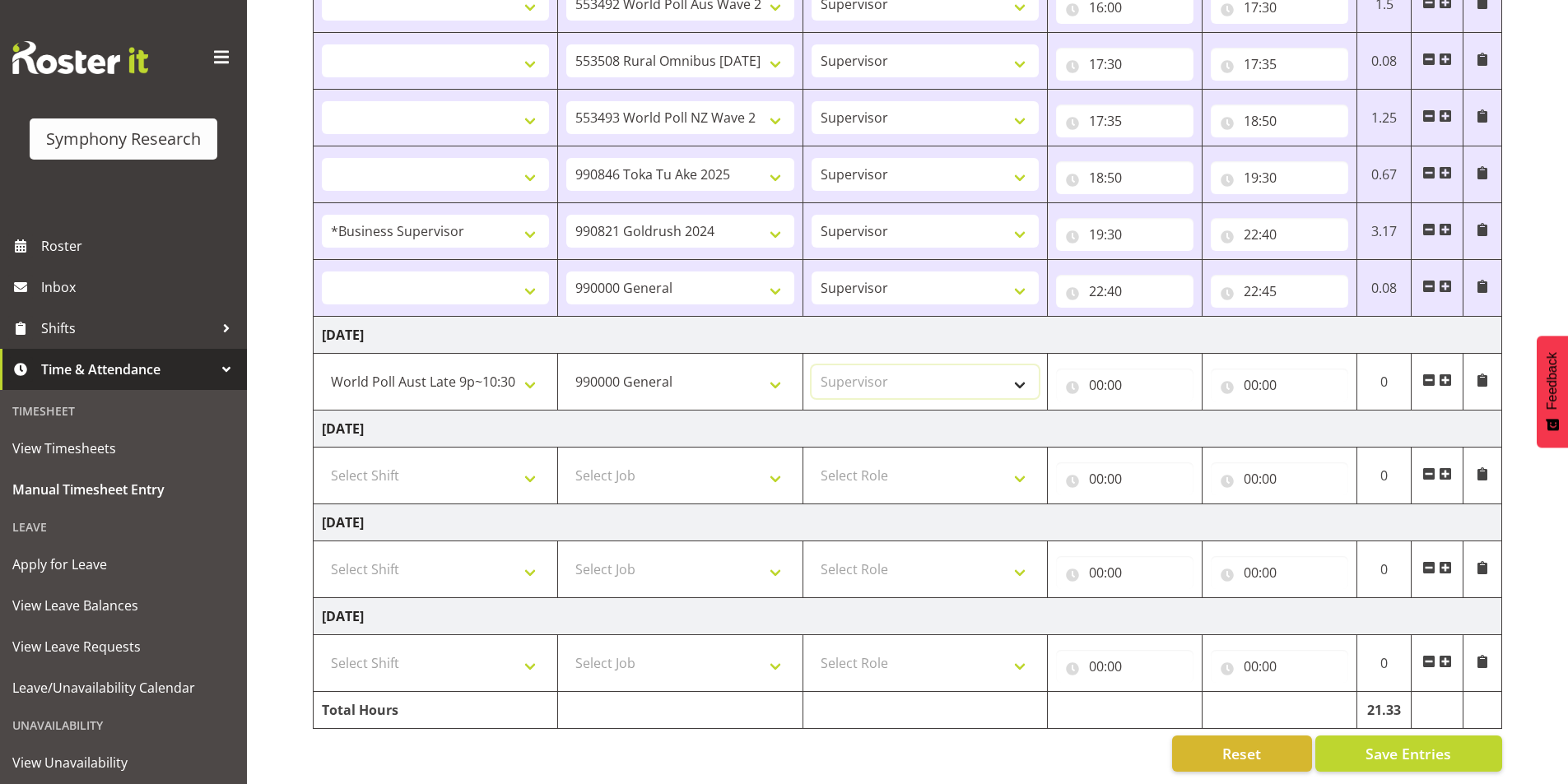
select select
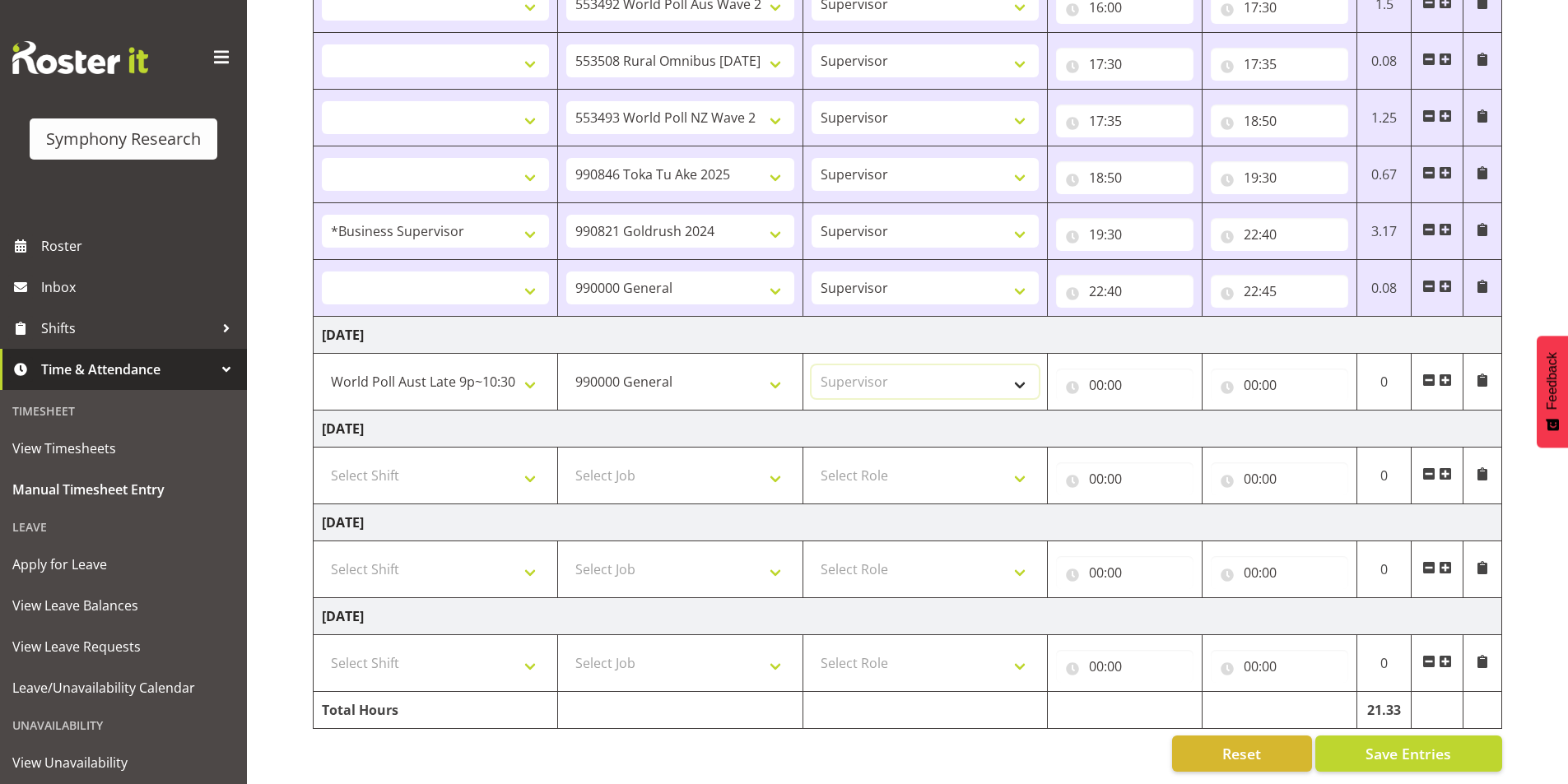
select select
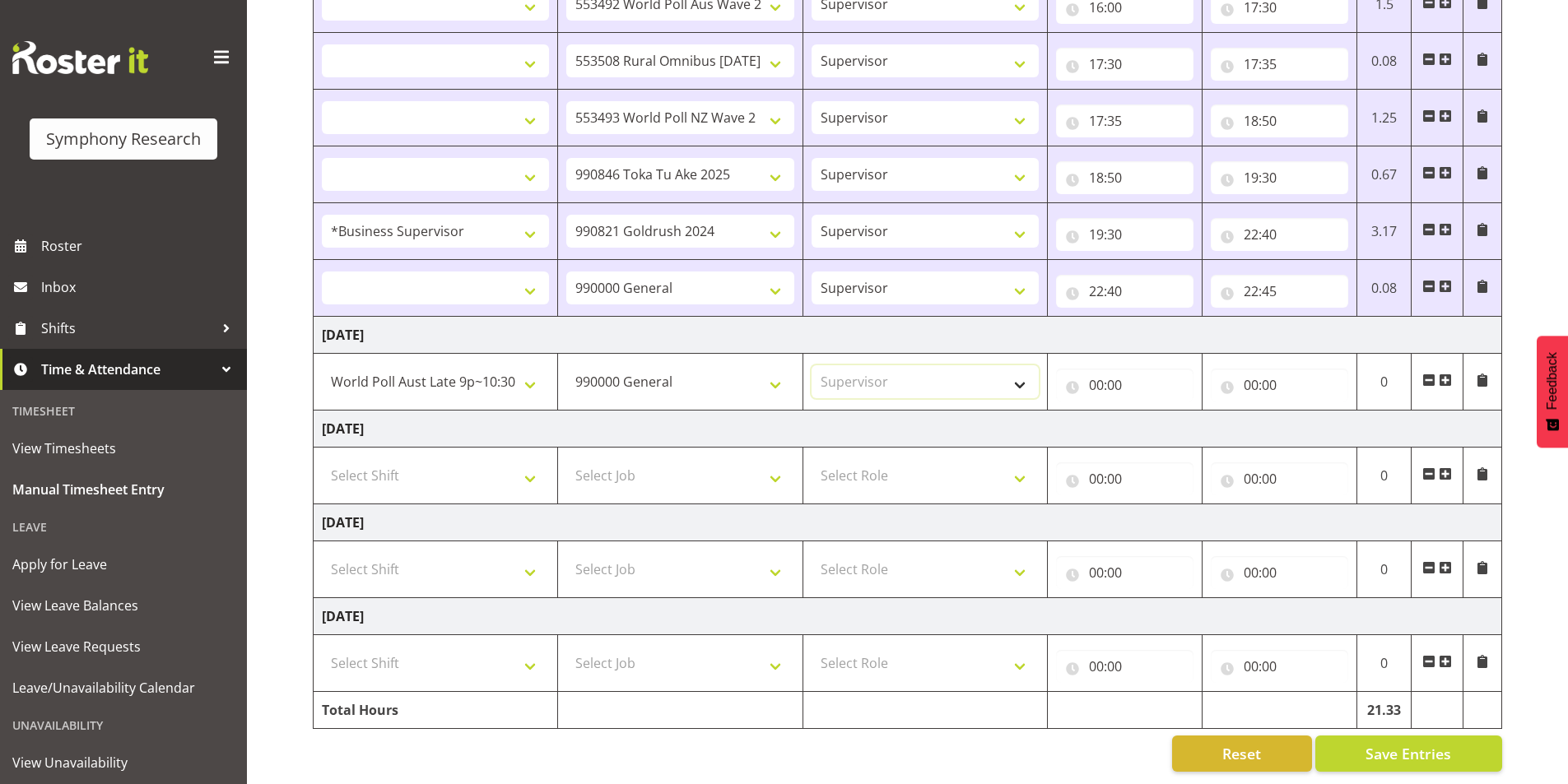
select select
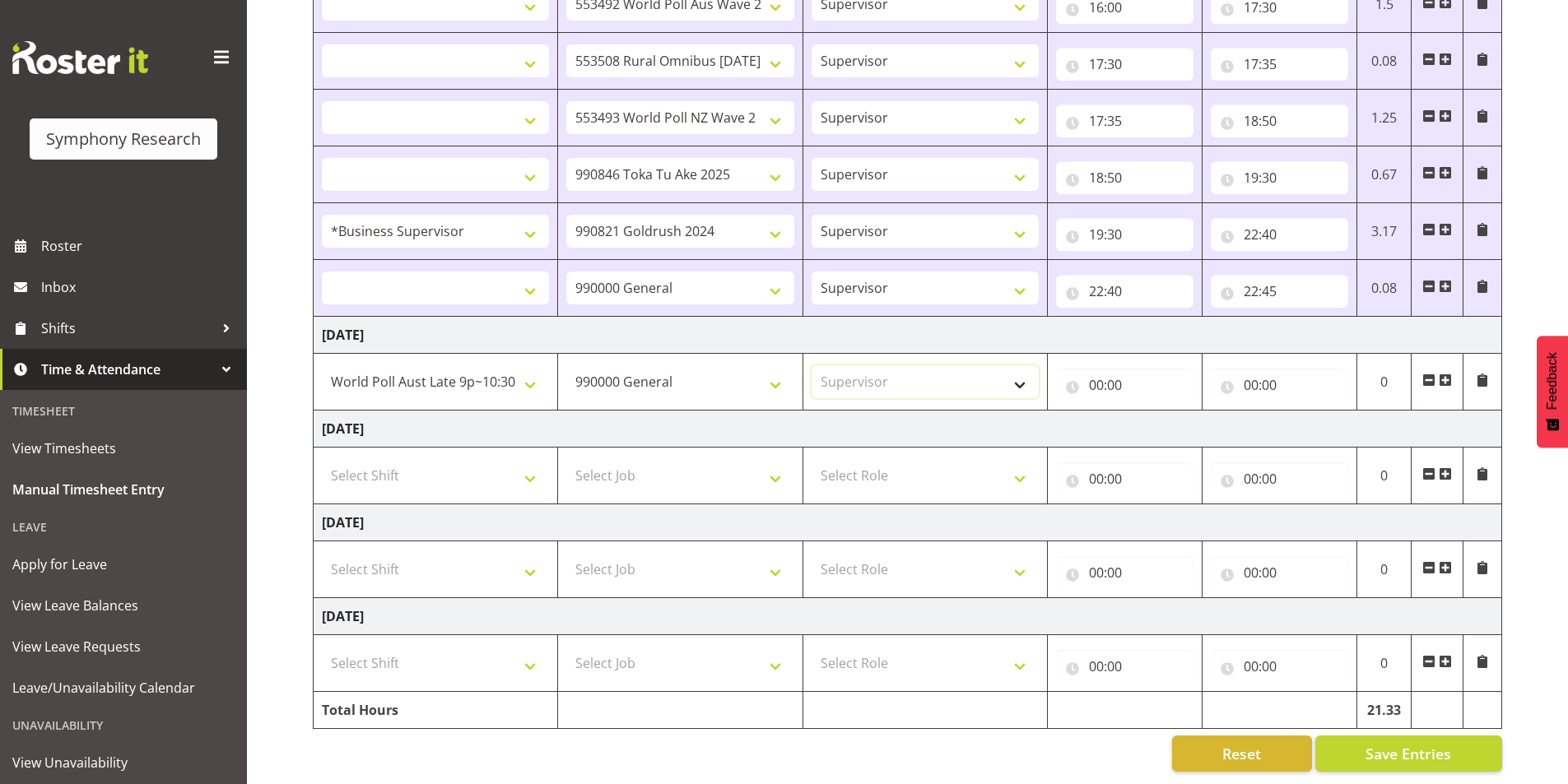
select select
click at [1102, 376] on input "00:00" at bounding box center [1125, 385] width 137 height 32
click at [1162, 412] on select "00 01 02 03 04 05 06 07 08 09 10 11 12 13 14 15 16 17 18 19 20 21 22 23" at bounding box center [1168, 428] width 37 height 32
select select "13"
click at [1150, 411] on select "00 01 02 03 04 05 06 07 08 09 10 11 12 13 14 15 16 17 18 19 20 21 22 23" at bounding box center [1168, 428] width 37 height 32
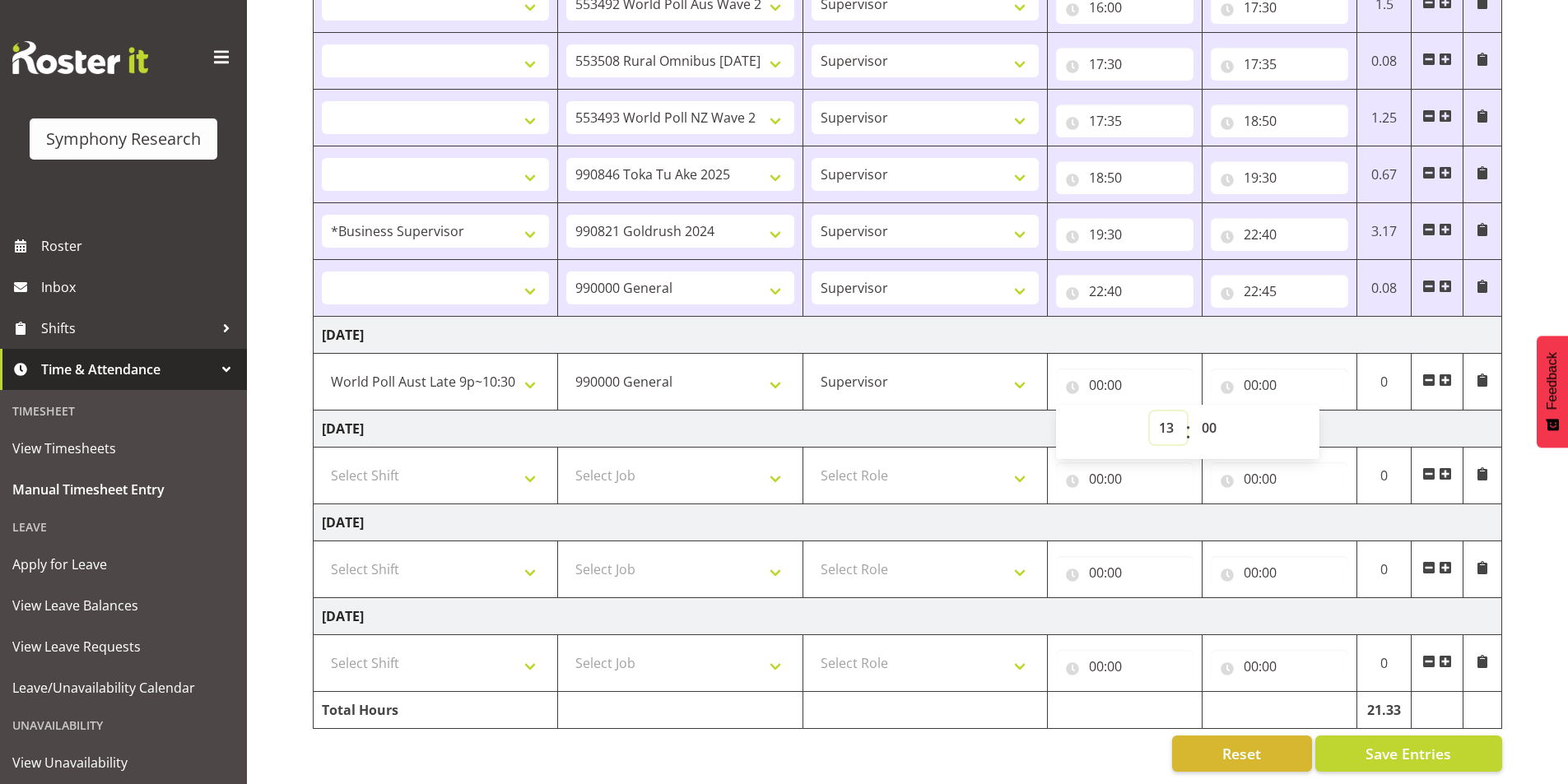
select select
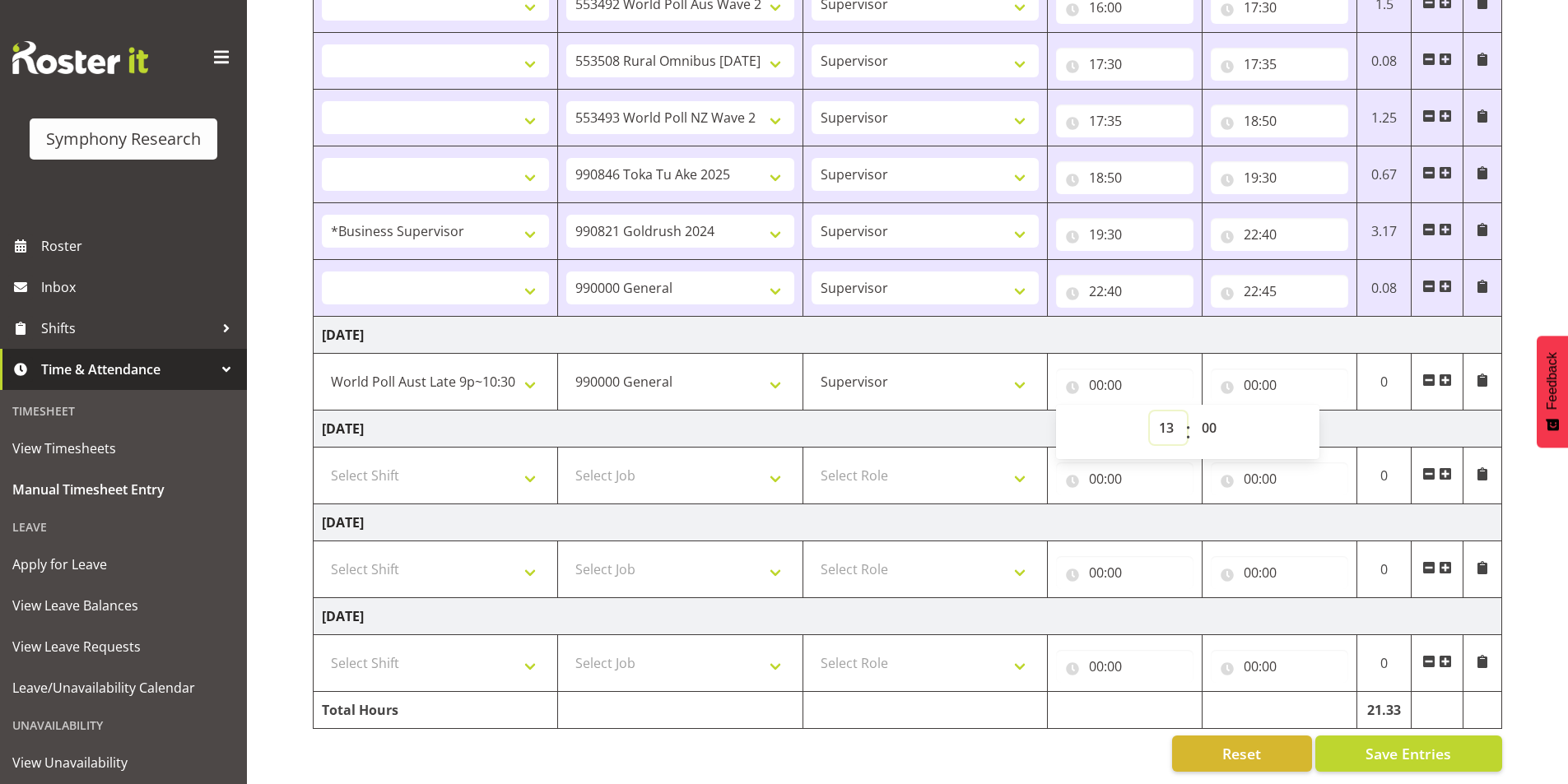
select select
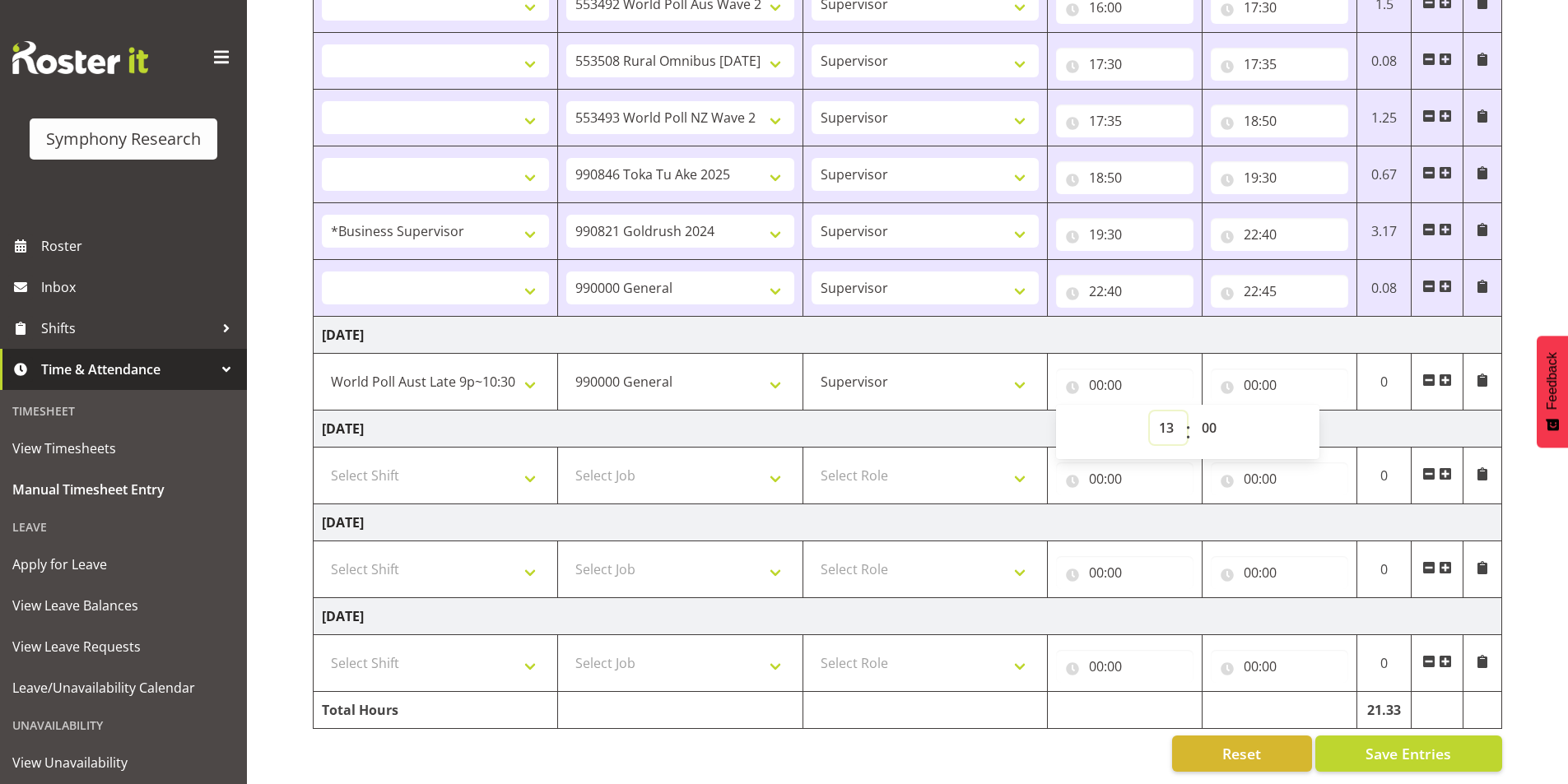
select select
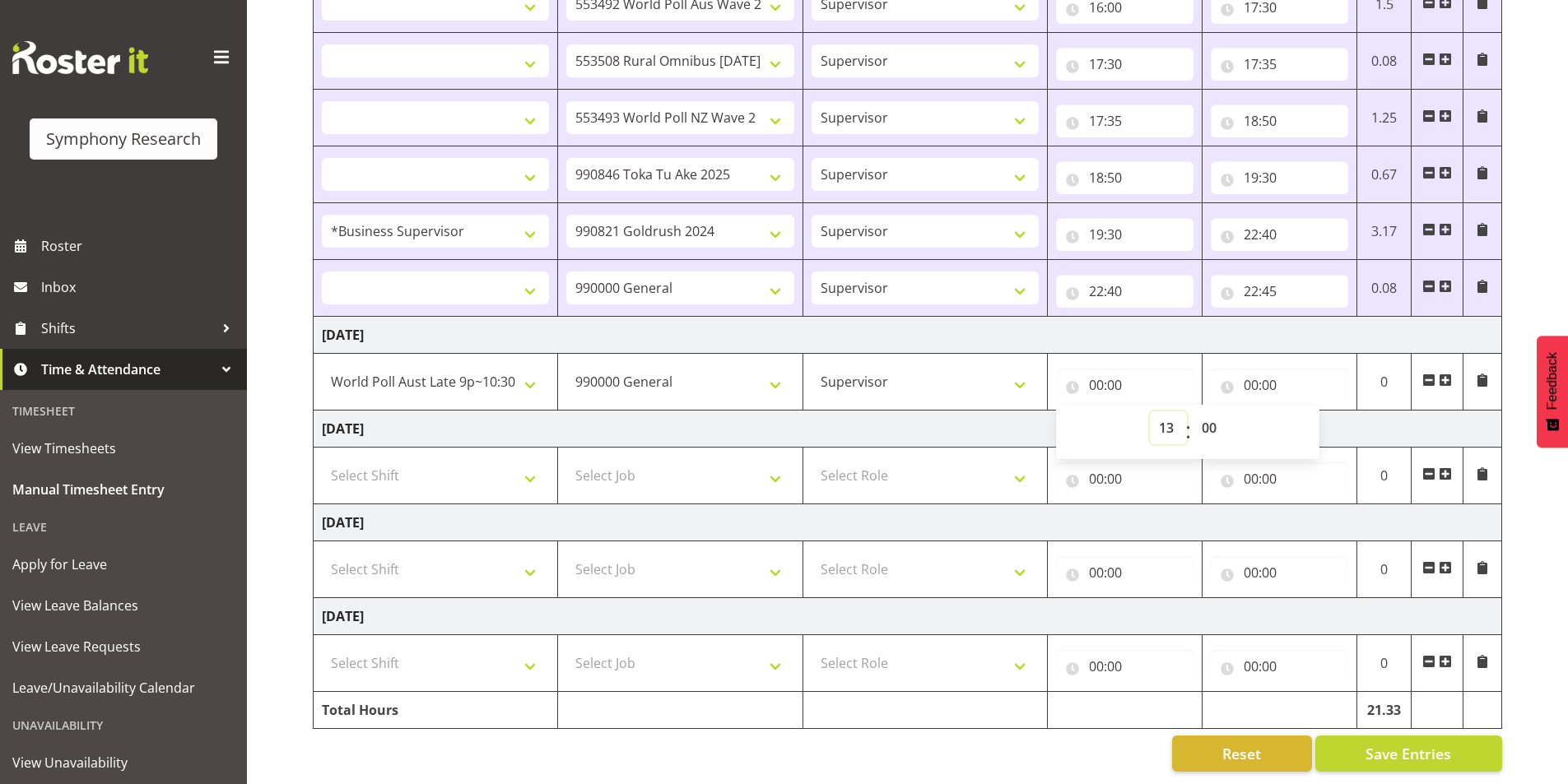
select select
type input "13:00"
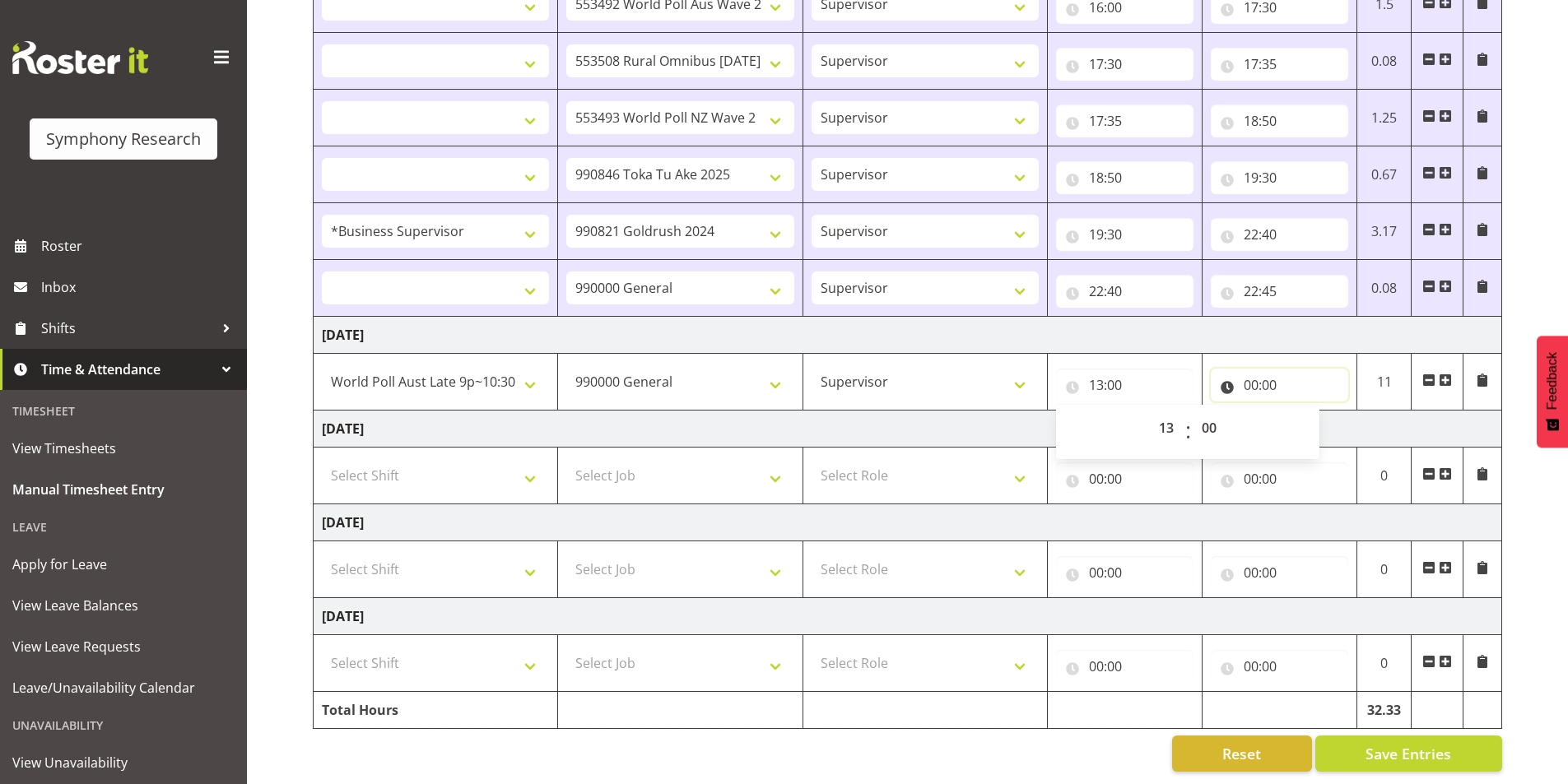
click at [1252, 377] on input "00:00" at bounding box center [1279, 385] width 137 height 32
click at [1312, 417] on select "00 01 02 03 04 05 06 07 08 09 10 11 12 13 14 15 16 17 18 19 20 21 22 23" at bounding box center [1322, 428] width 37 height 32
select select "13"
click at [1304, 411] on select "00 01 02 03 04 05 06 07 08 09 10 11 12 13 14 15 16 17 18 19 20 21 22 23" at bounding box center [1322, 428] width 37 height 32
select select
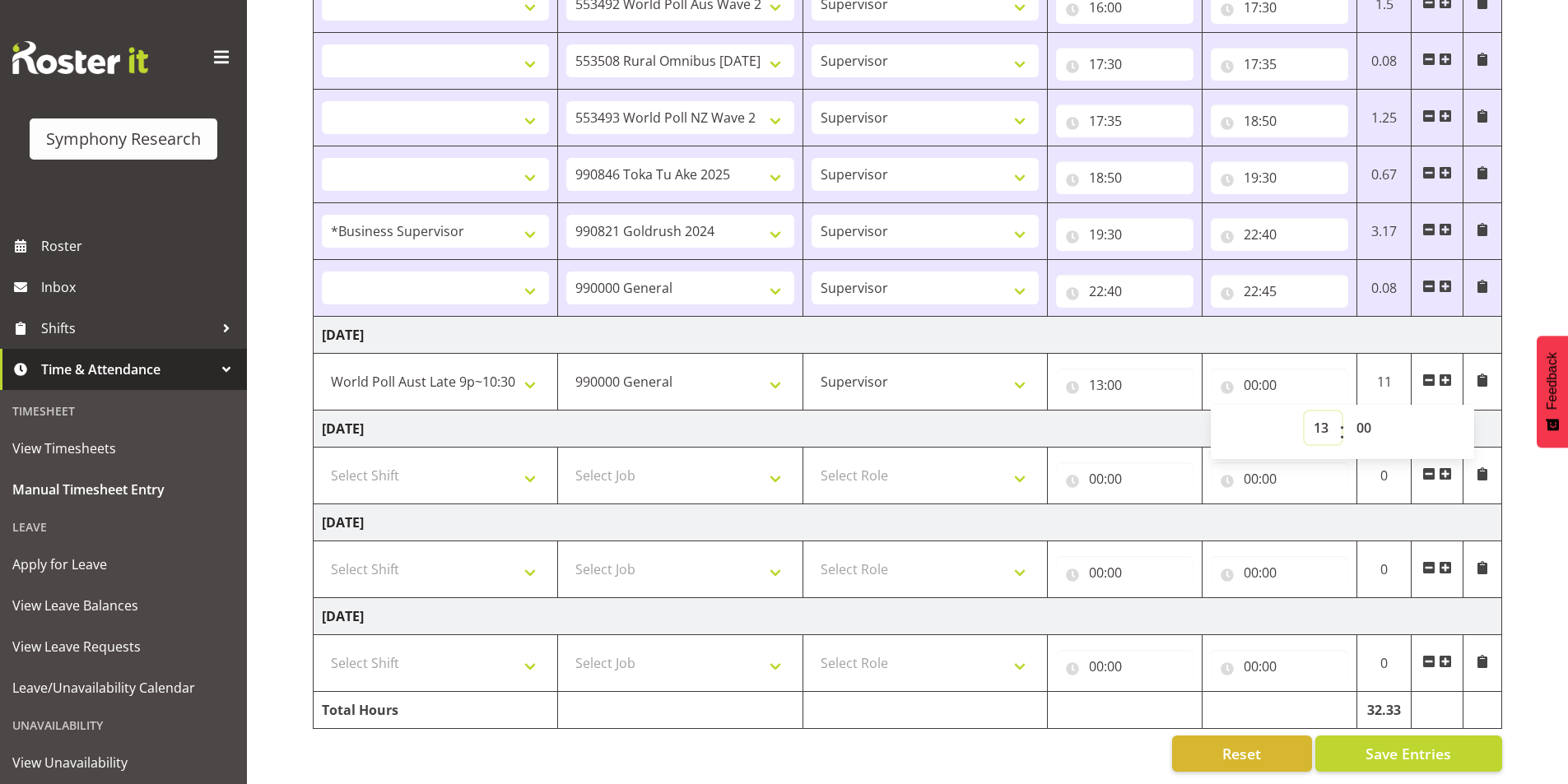
select select
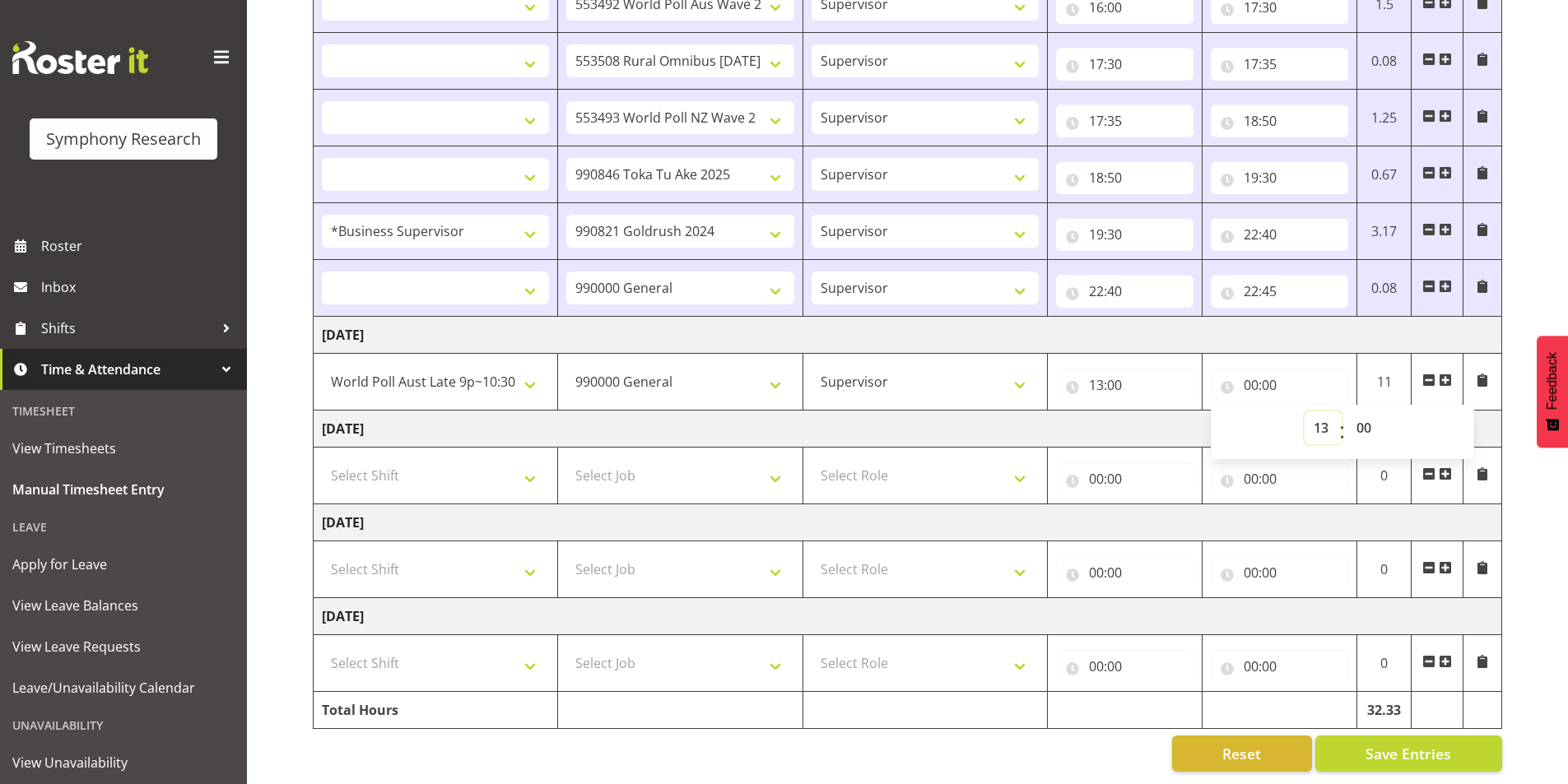
select select
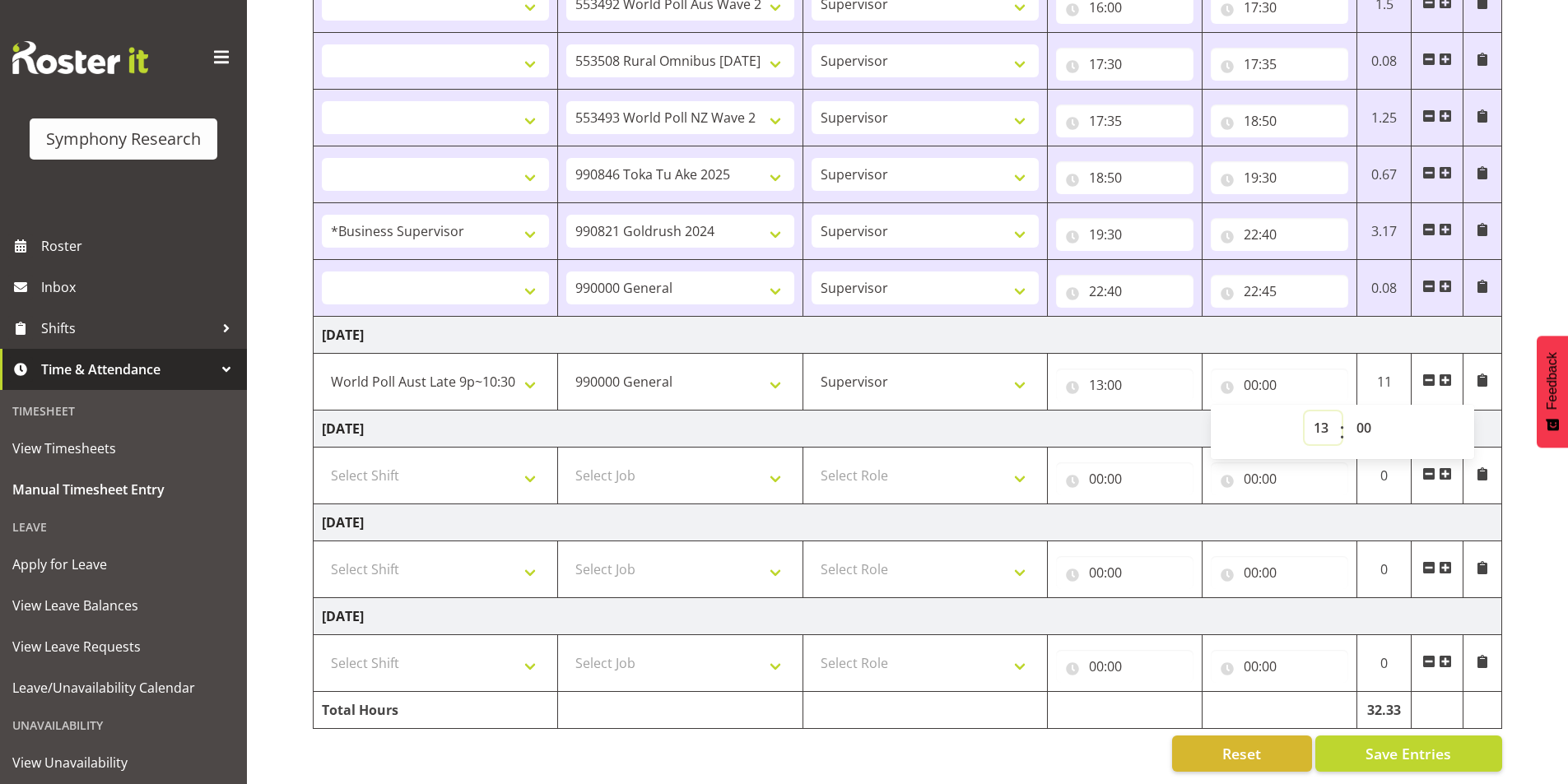
select select
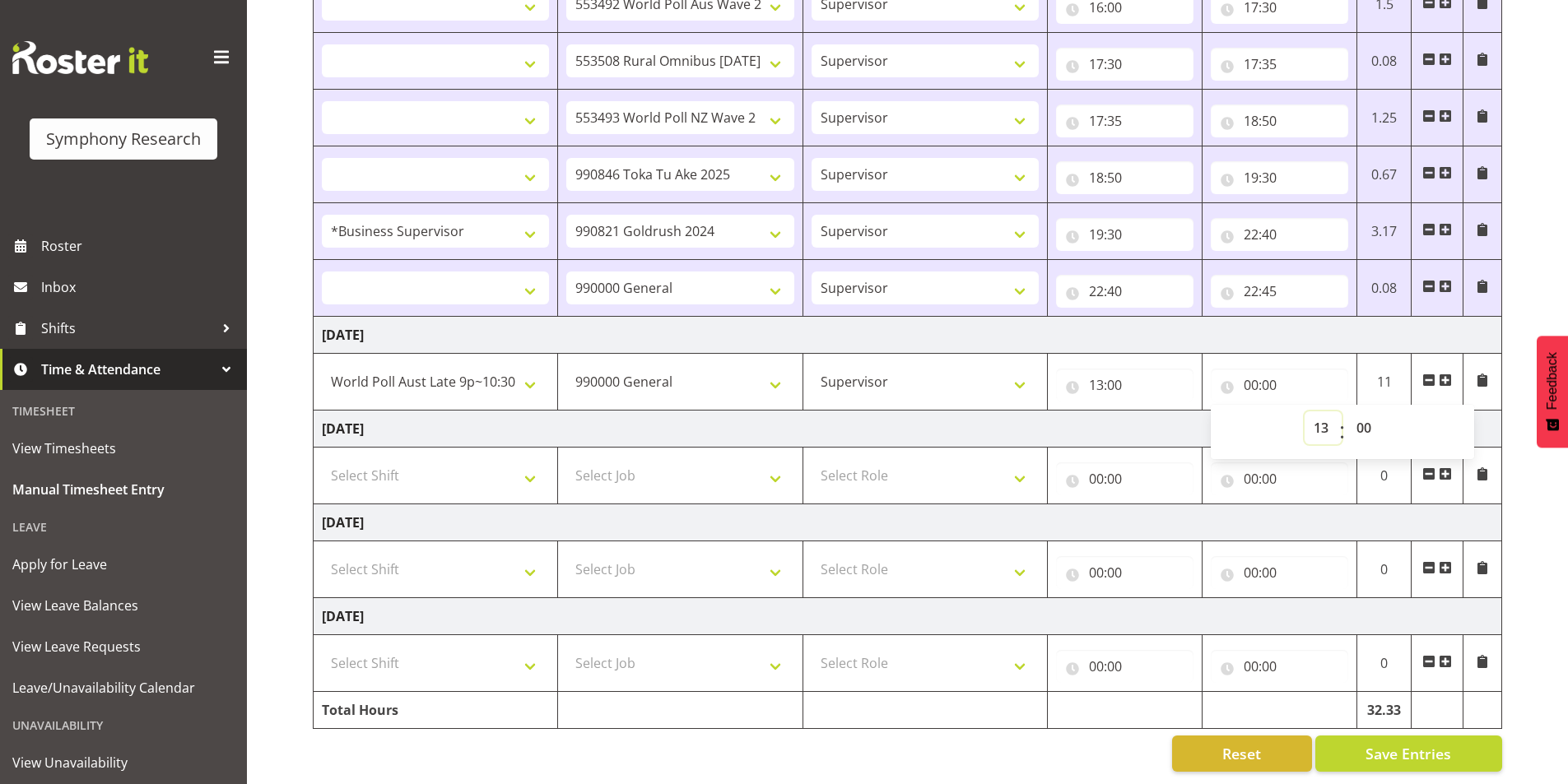
select select
type input "13:00"
click at [1367, 415] on select "00 01 02 03 04 05 06 07 08 09 10 11 12 13 14 15 16 17 18 19 20 21 22 23 24 25 2…" at bounding box center [1366, 428] width 37 height 32
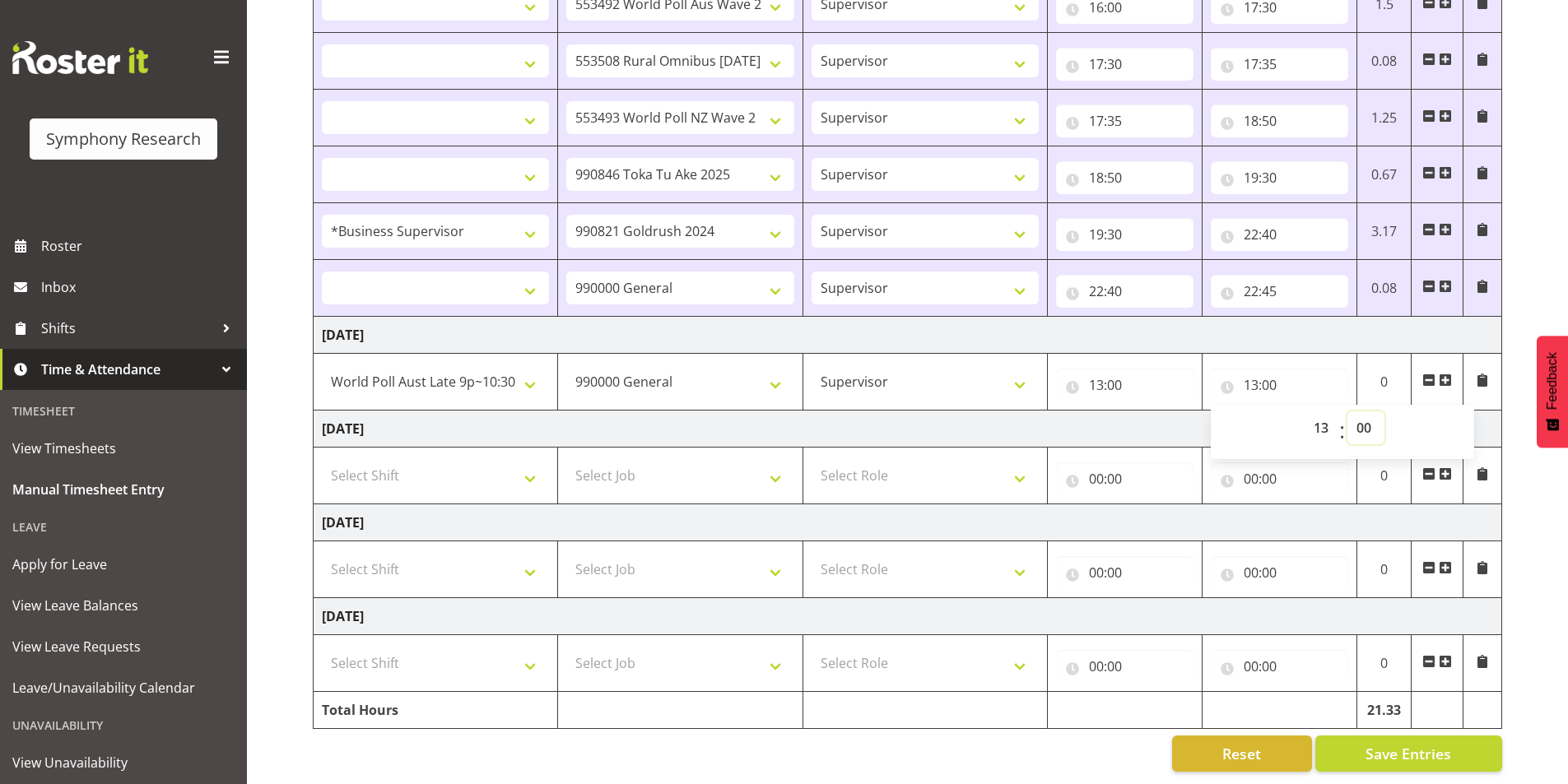
select select "20"
click at [1348, 411] on select "00 01 02 03 04 05 06 07 08 09 10 11 12 13 14 15 16 17 18 19 20 21 22 23 24 25 2…" at bounding box center [1366, 428] width 37 height 32
select select
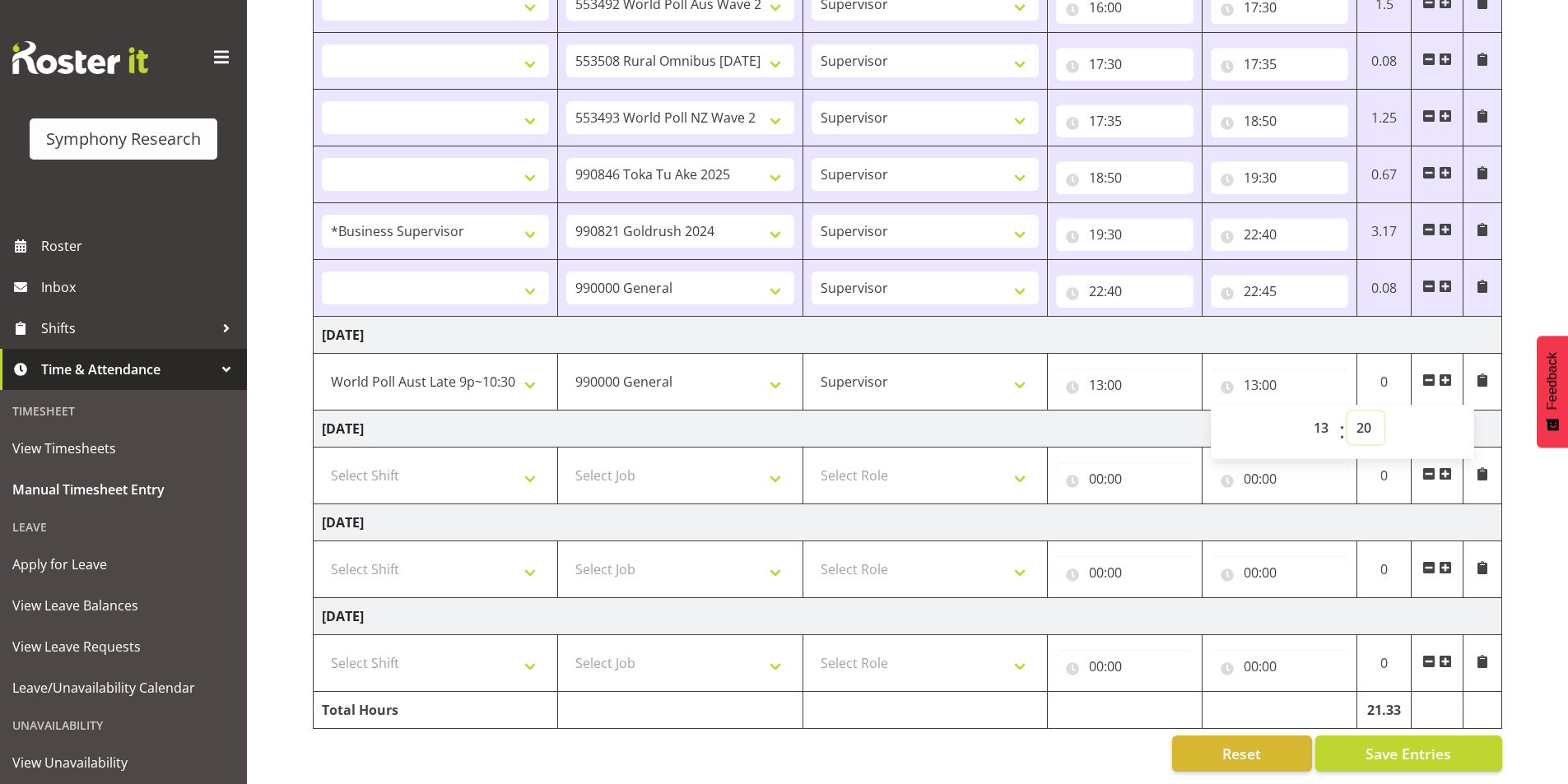
select select
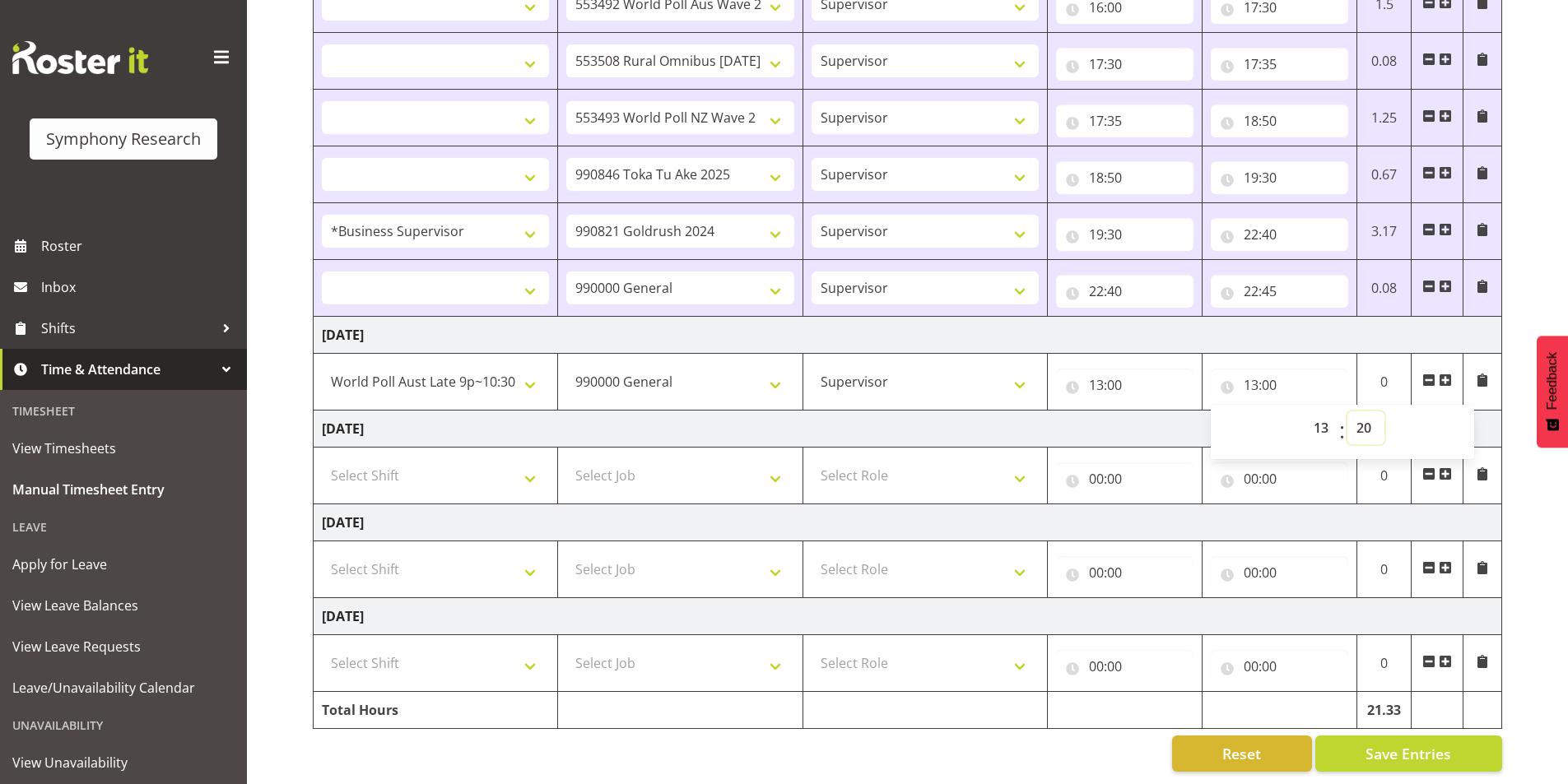
select select
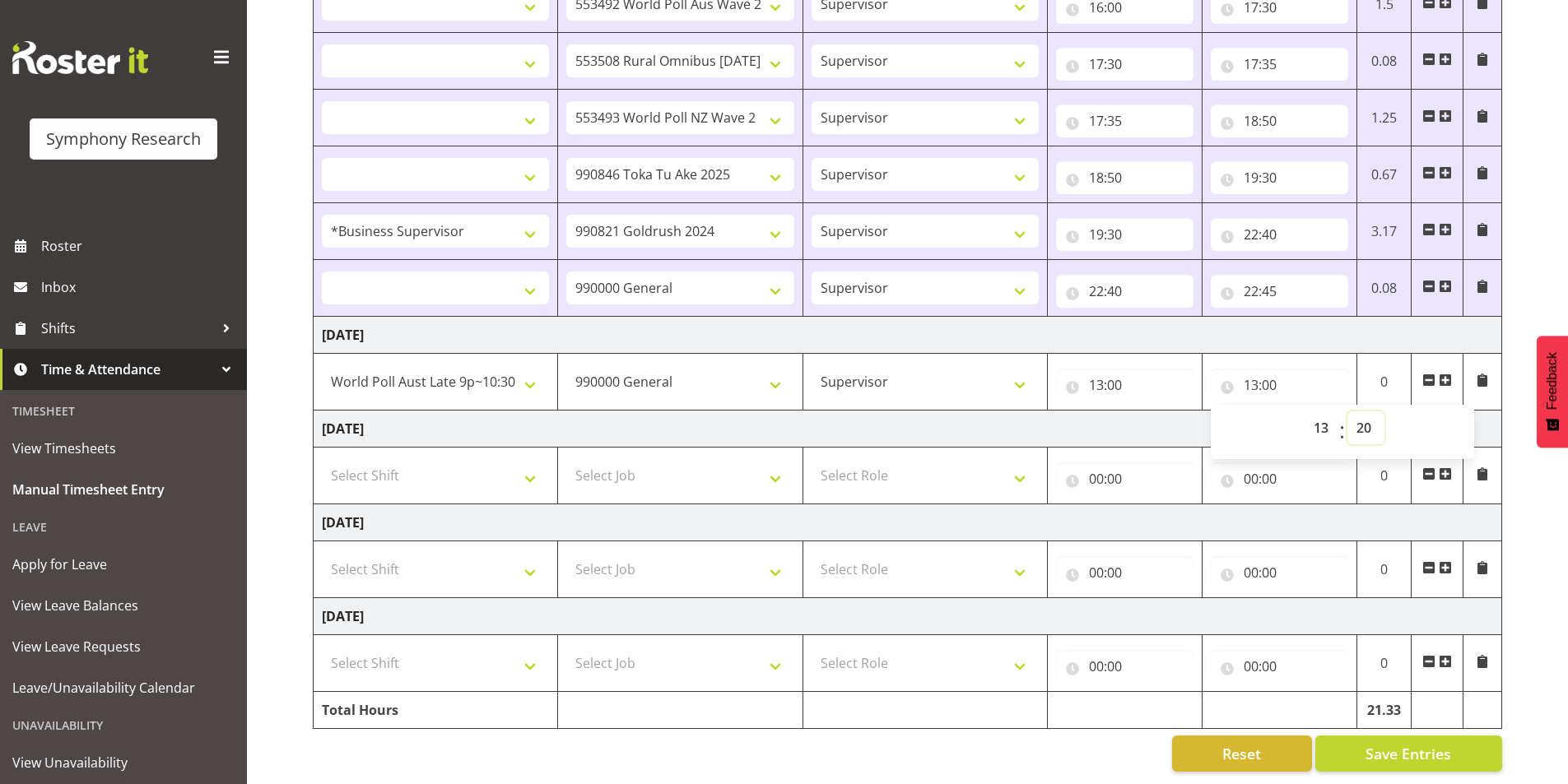
select select
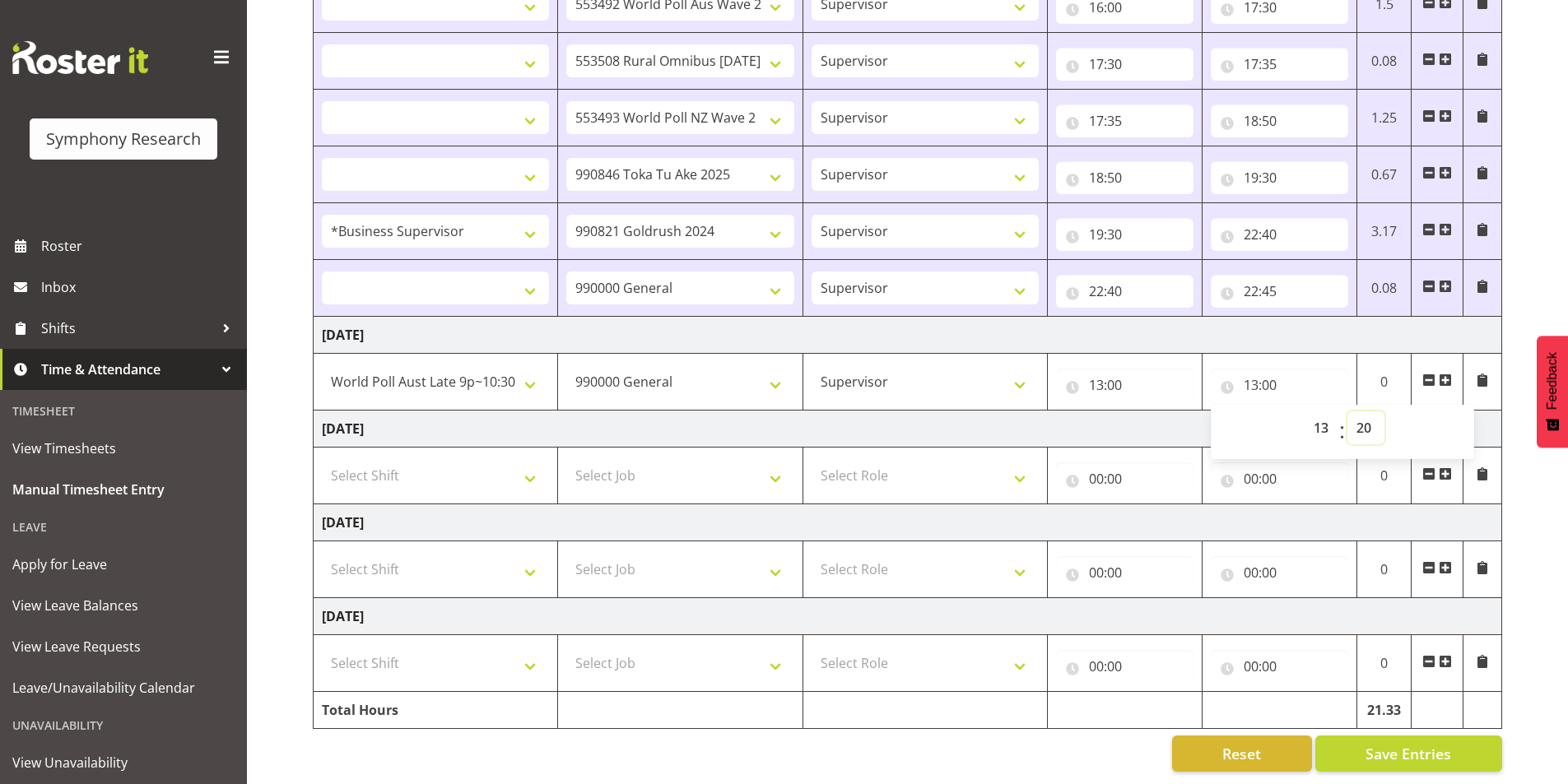
select select
type input "13:20"
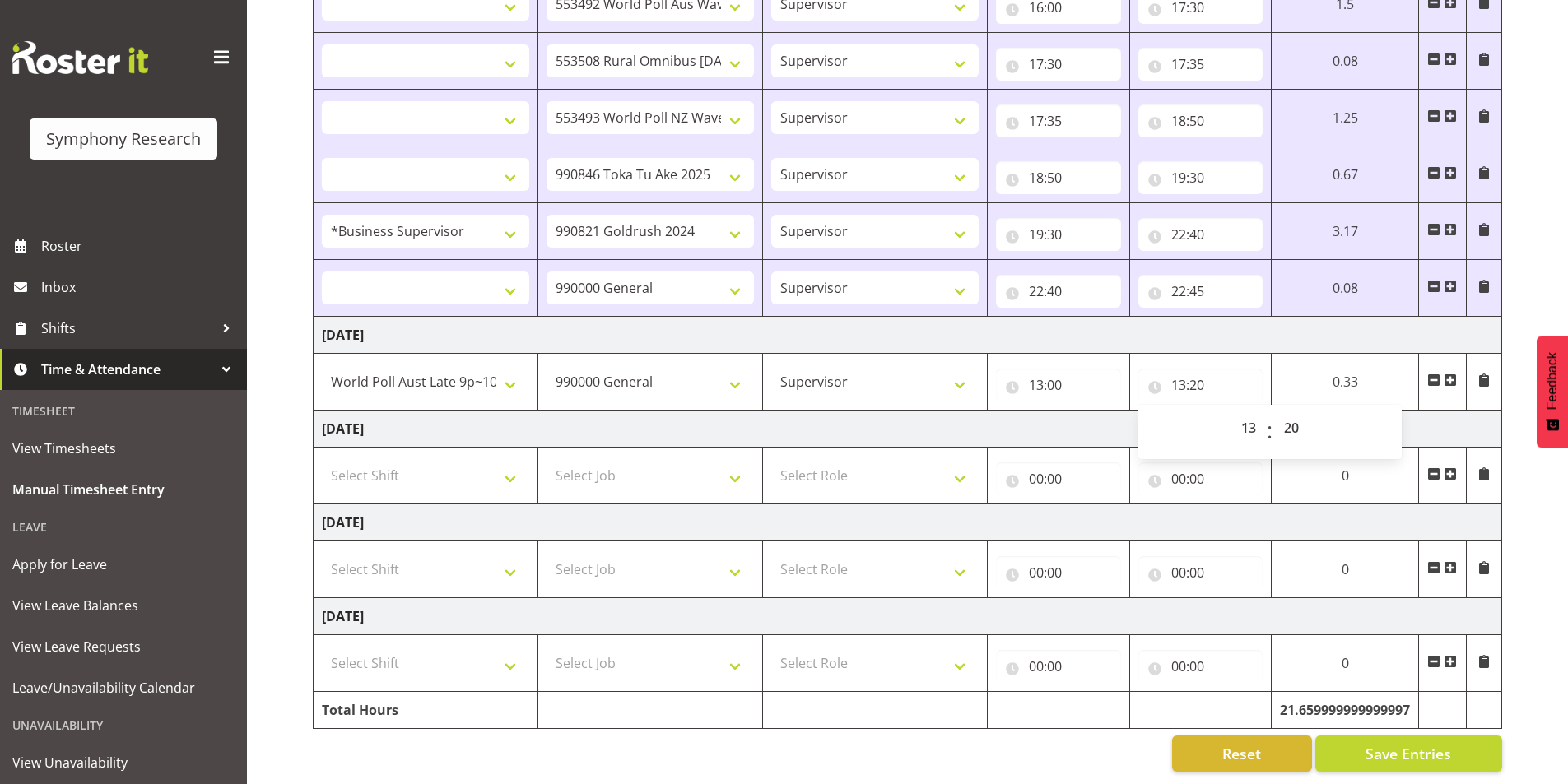
click at [1452, 374] on span at bounding box center [1450, 380] width 14 height 14
select select
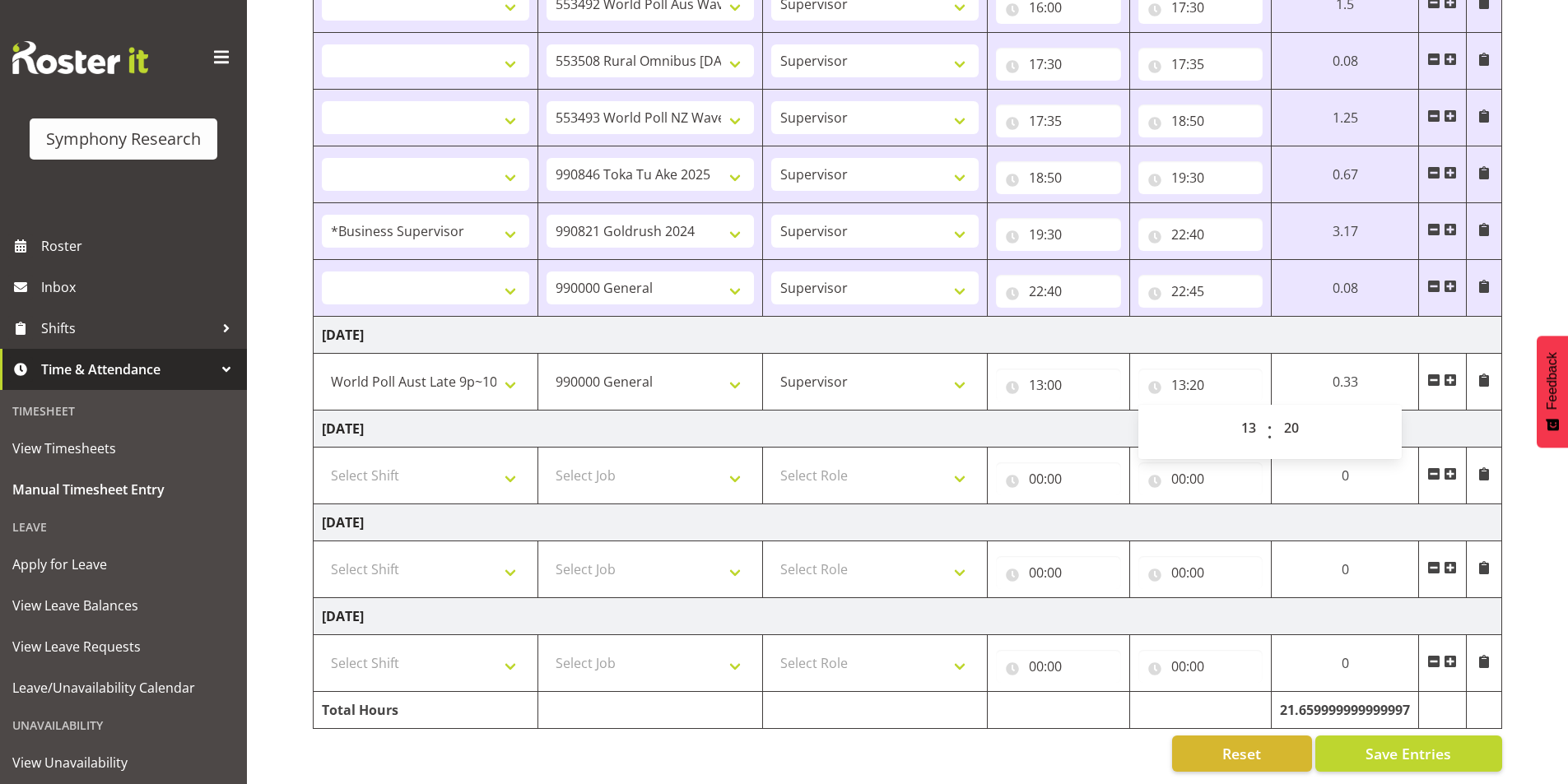
select select
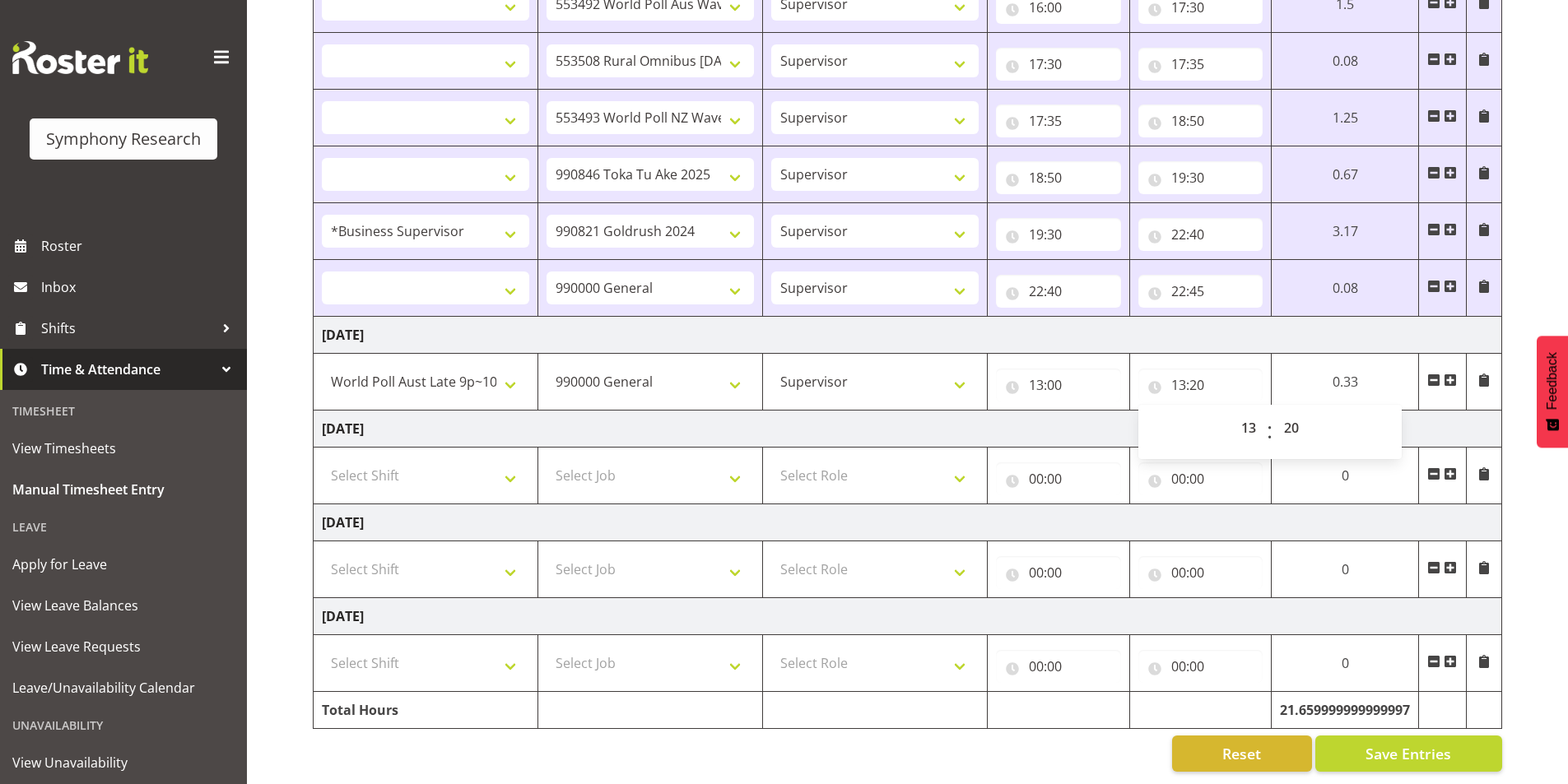
select select
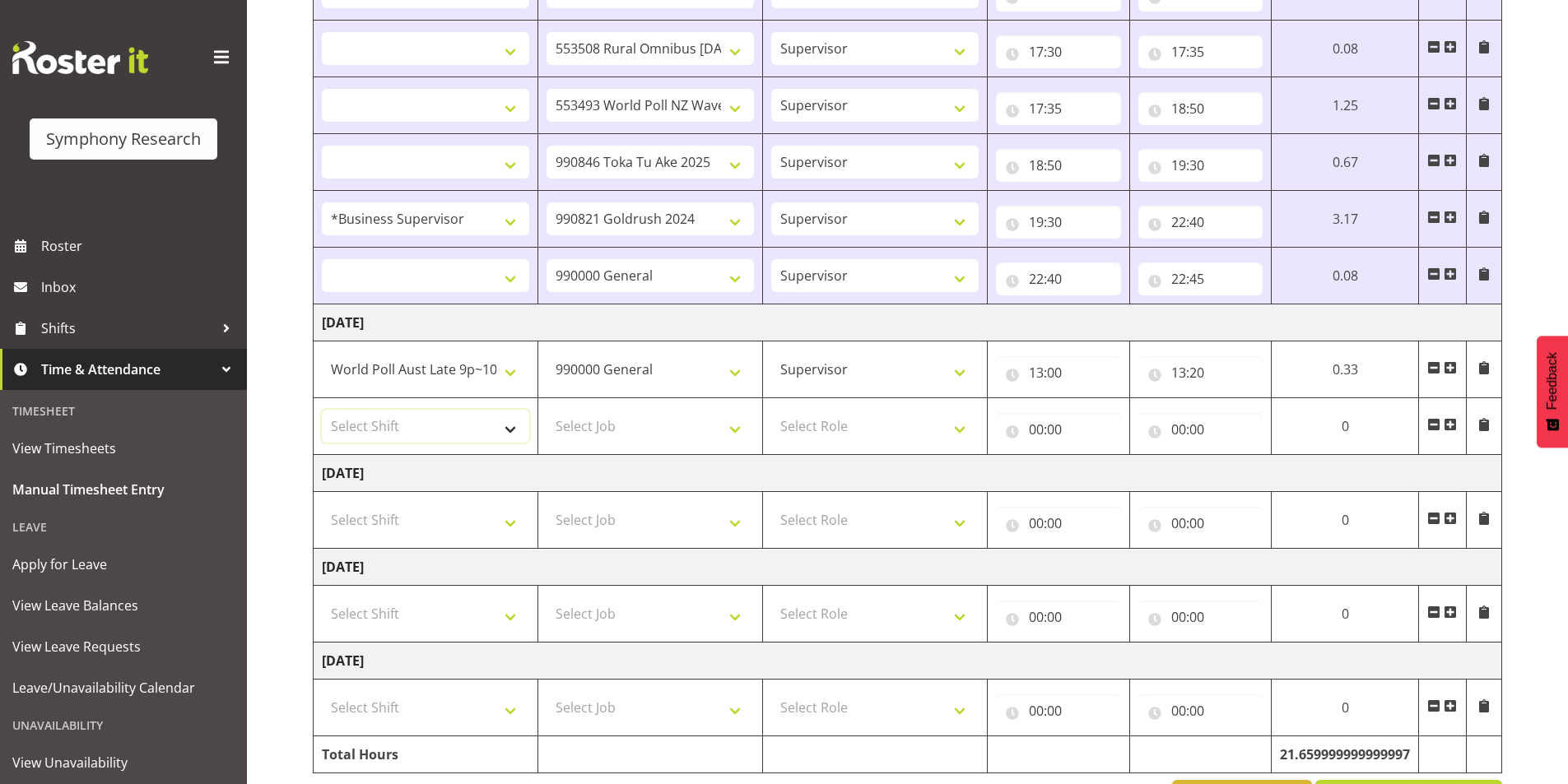
click at [442, 435] on select "Select Shift !!Weekend Residential (Roster IT Shift Label) *Business 9/10am ~ 4…" at bounding box center [426, 426] width 208 height 32
click at [322, 410] on select "Select Shift !!Weekend Residential (Roster IT Shift Label) *Business 9/10am ~ 4…" at bounding box center [426, 426] width 208 height 32
click at [571, 415] on select "Select Job 550060 IF Admin 553492 World Poll Aus Wave 2 Main 2025 553493 World …" at bounding box center [650, 426] width 208 height 32
click at [546, 410] on select "Select Job 550060 IF Admin 553492 World Poll Aus Wave 2 Main 2025 553493 World …" at bounding box center [650, 426] width 208 height 32
click at [870, 431] on select "Select Role Interviewing Briefing Supervisor" at bounding box center [875, 426] width 208 height 32
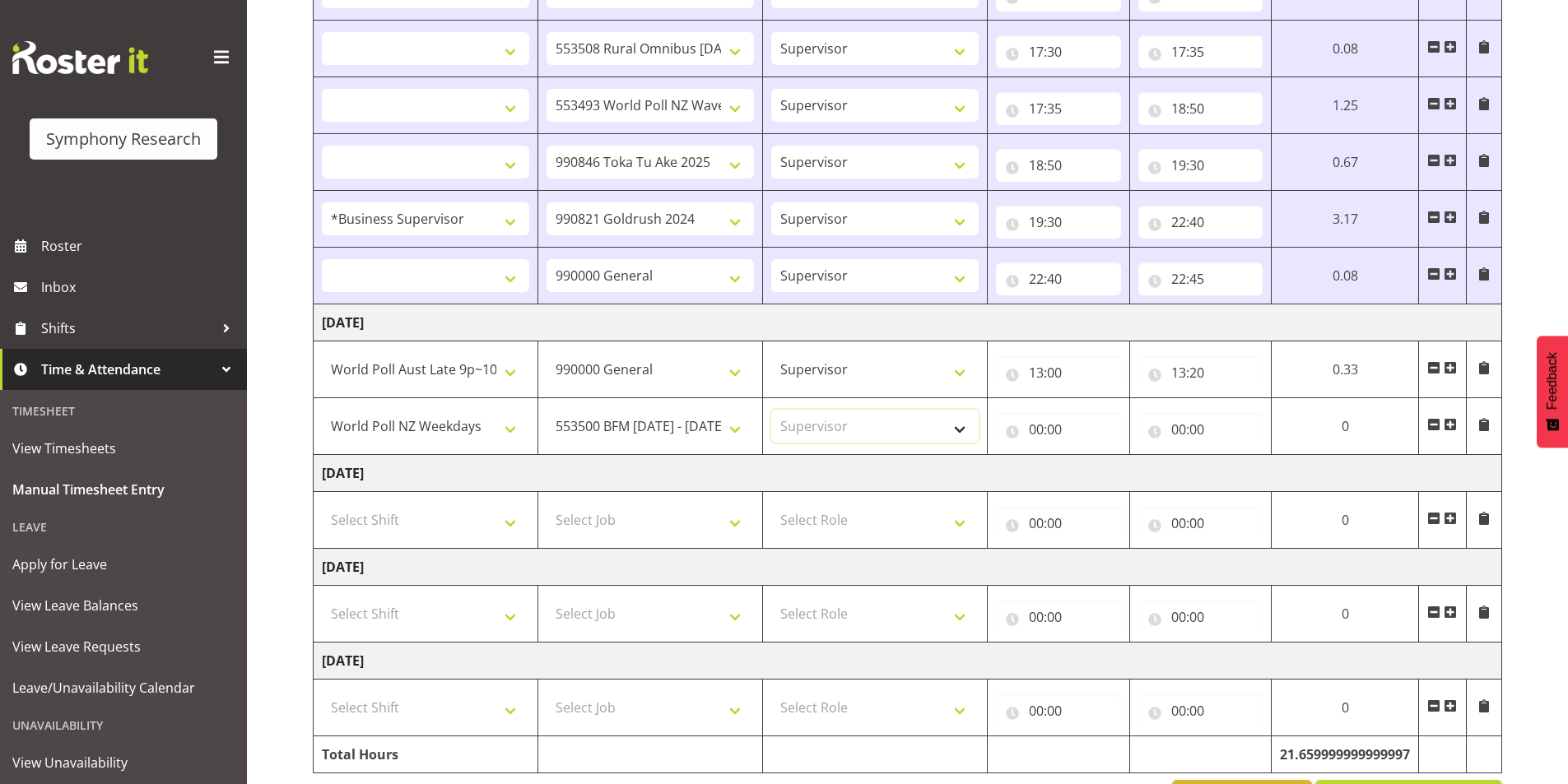
click at [771, 410] on select "Select Role Interviewing Briefing Supervisor" at bounding box center [875, 426] width 208 height 32
click at [1041, 431] on input "00:00" at bounding box center [1058, 429] width 125 height 32
click at [1098, 476] on select "00 01 02 03 04 05 06 07 08 09 10 11 12 13 14 15 16 17 18 19 20 21 22 23" at bounding box center [1108, 472] width 37 height 32
click at [1127, 456] on select "00 01 02 03 04 05 06 07 08 09 10 11 12 13 14 15 16 17 18 19 20 21 22 23" at bounding box center [1108, 472] width 37 height 32
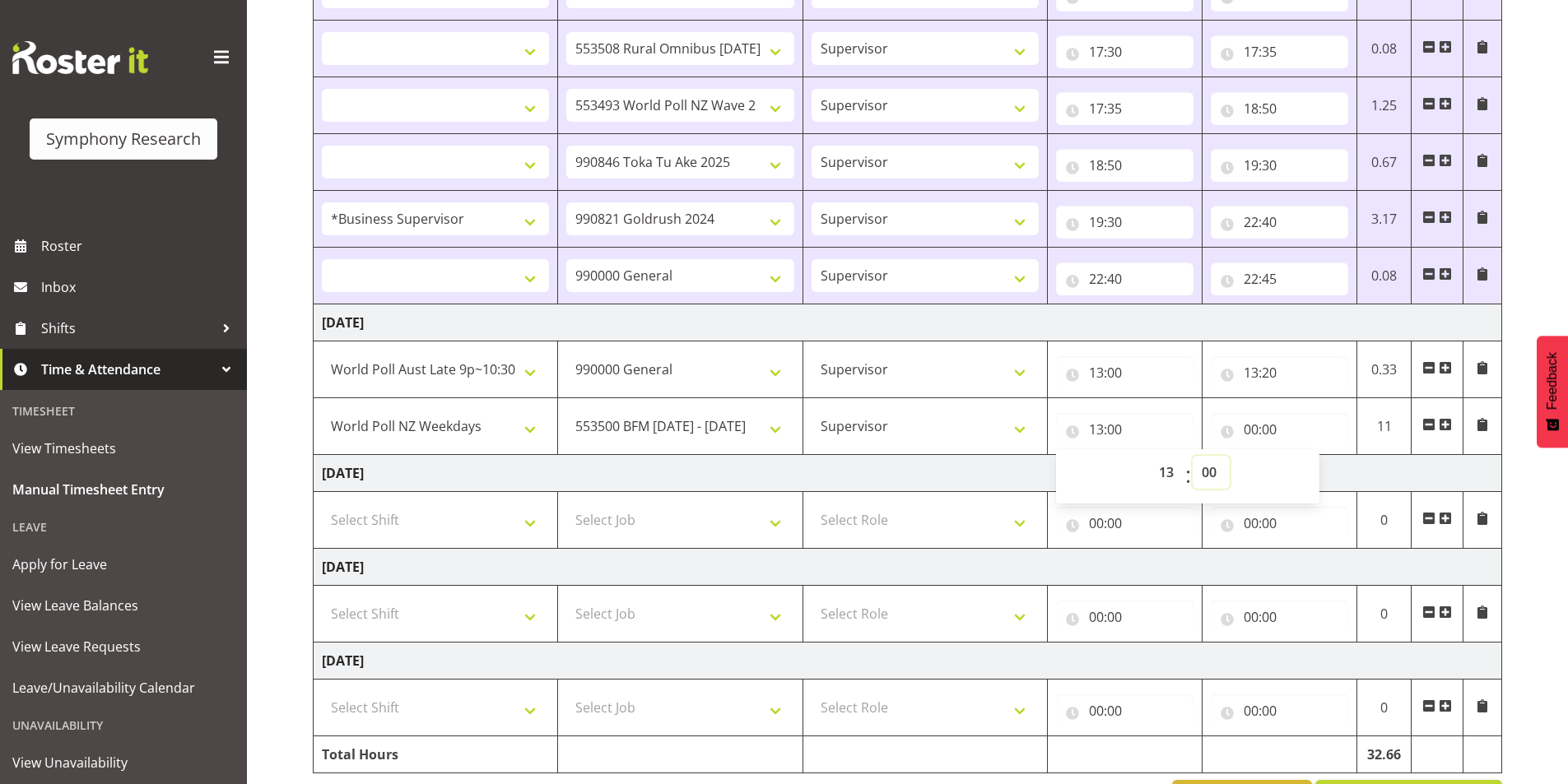
click at [1211, 477] on select "00 01 02 03 04 05 06 07 08 09 10 11 12 13 14 15 16 17 18 19 20 21 22 23 24 25 2…" at bounding box center [1211, 472] width 37 height 32
click at [1192, 456] on select "00 01 02 03 04 05 06 07 08 09 10 11 12 13 14 15 16 17 18 19 20 21 22 23 24 25 2…" at bounding box center [1211, 472] width 37 height 32
click at [1260, 428] on input "00:00" at bounding box center [1279, 429] width 137 height 32
click at [1312, 478] on select "00 01 02 03 04 05 06 07 08 09 10 11 12 13 14 15 16 17 18 19 20 21 22 23" at bounding box center [1322, 472] width 37 height 32
click at [1304, 456] on select "00 01 02 03 04 05 06 07 08 09 10 11 12 13 14 15 16 17 18 19 20 21 22 23" at bounding box center [1322, 472] width 37 height 32
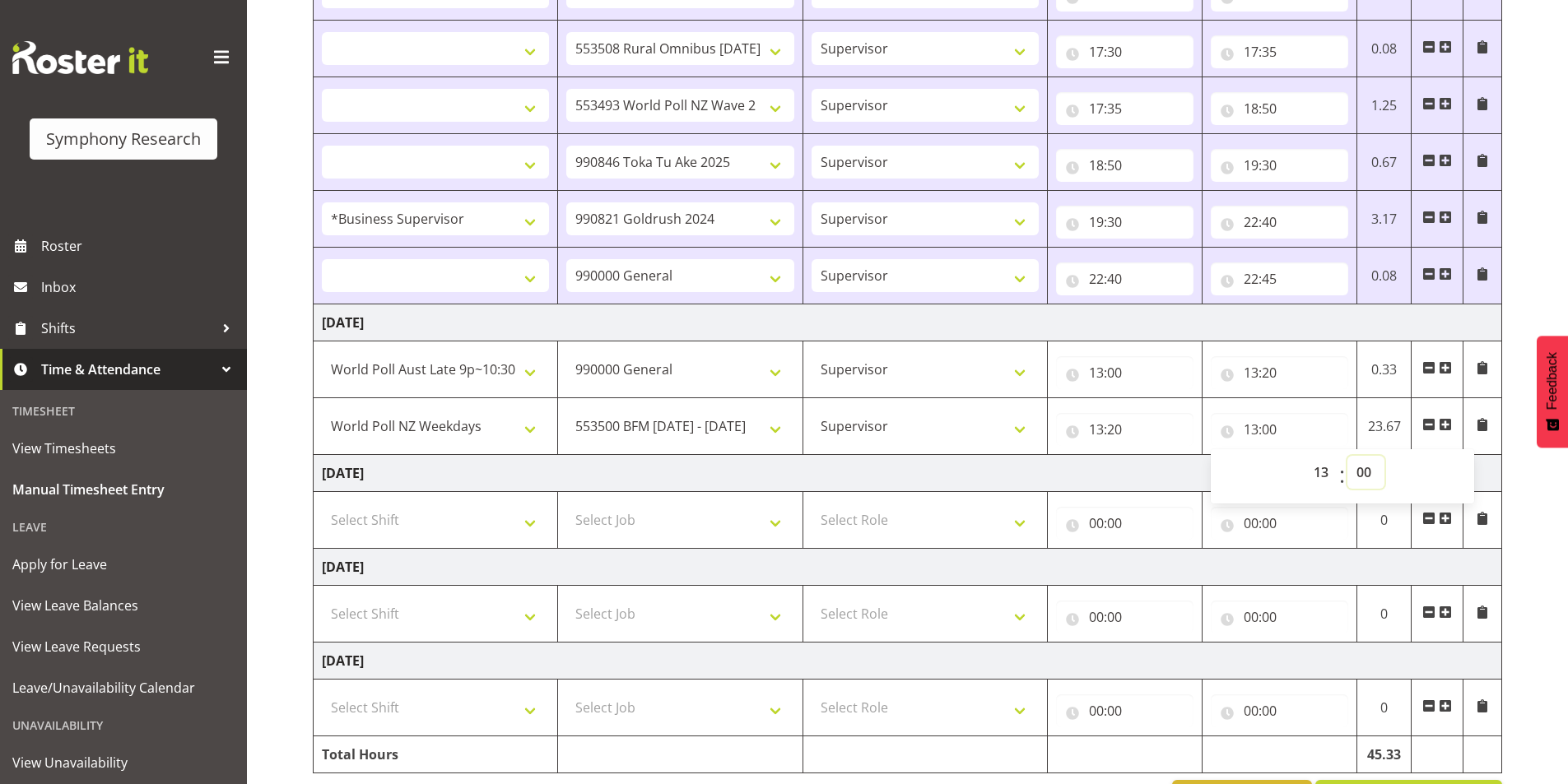
click at [1377, 477] on select "00 01 02 03 04 05 06 07 08 09 10 11 12 13 14 15 16 17 18 19 20 21 22 23 24 25 2…" at bounding box center [1366, 472] width 37 height 32
click at [1348, 456] on select "00 01 02 03 04 05 06 07 08 09 10 11 12 13 14 15 16 17 18 19 20 21 22 23 24 25 2…" at bounding box center [1366, 472] width 37 height 32
click at [1111, 464] on td "Friday 22nd August 2025" at bounding box center [907, 473] width 1189 height 37
click at [1445, 422] on span at bounding box center [1445, 424] width 14 height 14
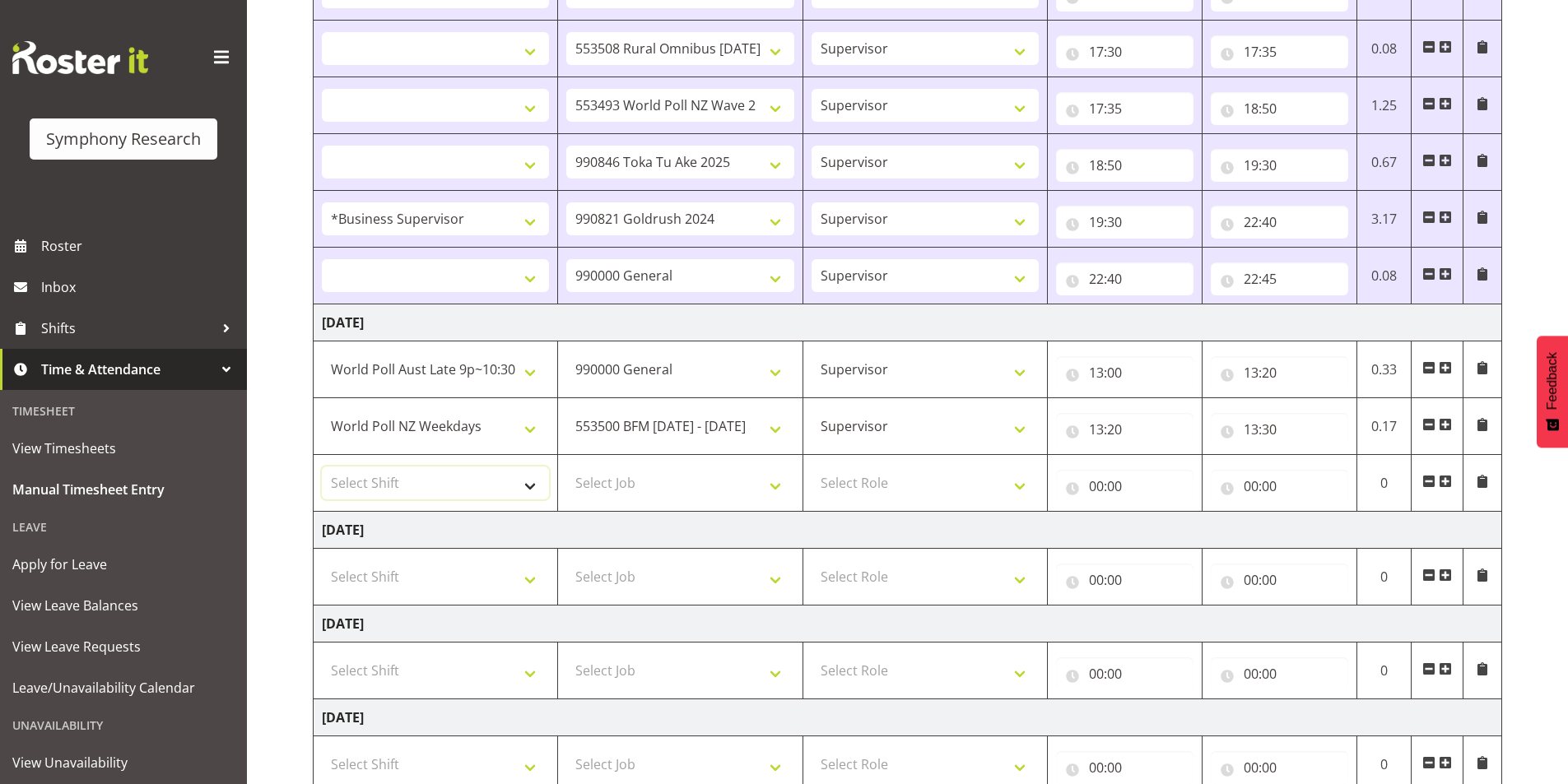
click at [481, 487] on select "Select Shift !!Weekend Residential (Roster IT Shift Label) *Business 9/10am ~ 4…" at bounding box center [436, 483] width 227 height 32
click at [322, 466] on select "Select Shift !!Weekend Residential (Roster IT Shift Label) *Business 9/10am ~ 4…" at bounding box center [436, 483] width 227 height 32
click at [658, 481] on select "Select Job 550060 IF Admin 553492 World Poll Aus Wave 2 Main 2025 553493 World …" at bounding box center [680, 483] width 227 height 32
click at [566, 466] on select "Select Job 550060 IF Admin 553492 World Poll Aus Wave 2 Main 2025 553493 World …" at bounding box center [680, 483] width 227 height 32
click at [876, 476] on select "Select Role Interviewing Briefing Supervisor" at bounding box center [925, 483] width 227 height 32
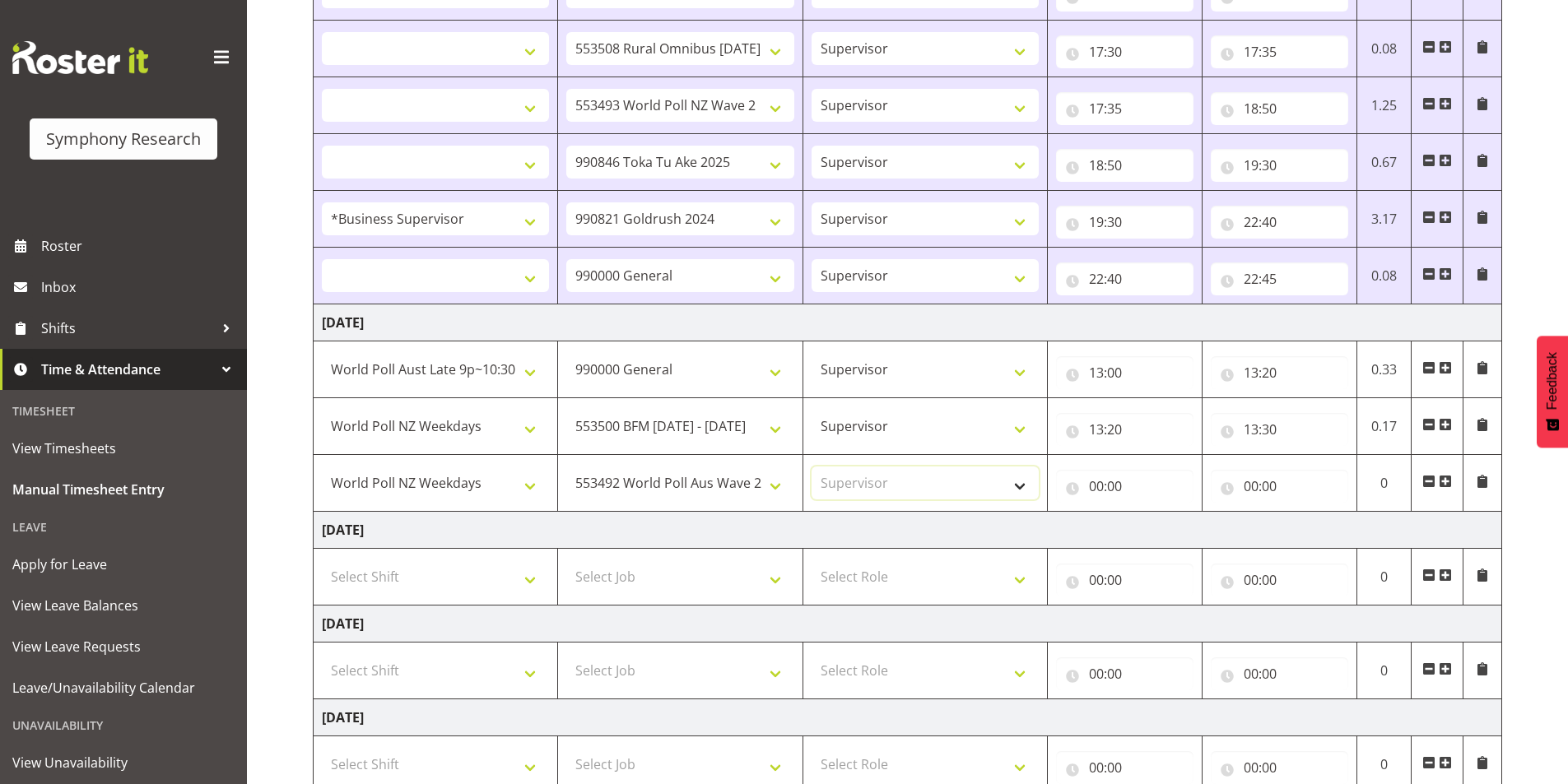
click at [812, 466] on select "Select Role Interviewing Briefing Supervisor" at bounding box center [925, 483] width 227 height 32
click at [1095, 486] on input "00:00" at bounding box center [1125, 486] width 137 height 32
click at [1155, 518] on select "00 01 02 03 04 05 06 07 08 09 10 11 12 13 14 15 16 17 18 19 20 21 22 23" at bounding box center [1168, 529] width 37 height 32
click at [1150, 512] on select "00 01 02 03 04 05 06 07 08 09 10 11 12 13 14 15 16 17 18 19 20 21 22 23" at bounding box center [1168, 529] width 37 height 32
click at [1211, 530] on select "00 01 02 03 04 05 06 07 08 09 10 11 12 13 14 15 16 17 18 19 20 21 22 23 24 25 2…" at bounding box center [1211, 529] width 37 height 32
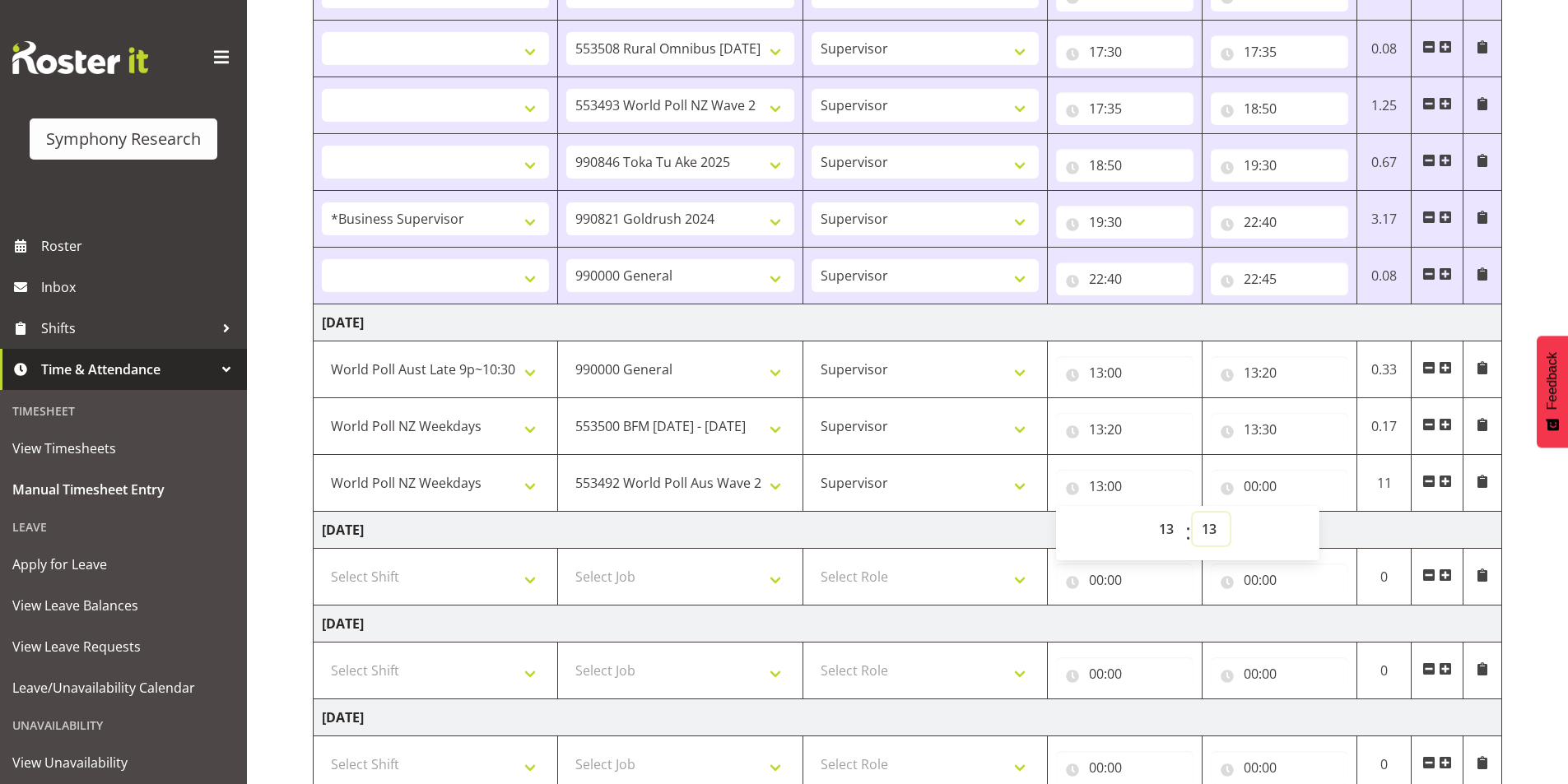
click at [1192, 512] on select "00 01 02 03 04 05 06 07 08 09 10 11 12 13 14 15 16 17 18 19 20 21 22 23 24 25 2…" at bounding box center [1211, 529] width 37 height 32
click at [1211, 530] on select "00 01 02 03 04 05 06 07 08 09 10 11 12 13 14 15 16 17 18 19 20 21 22 23 24 25 2…" at bounding box center [1211, 529] width 37 height 32
click at [1192, 512] on select "00 01 02 03 04 05 06 07 08 09 10 11 12 13 14 15 16 17 18 19 20 21 22 23 24 25 2…" at bounding box center [1211, 529] width 37 height 32
click at [1250, 486] on input "00:00" at bounding box center [1279, 486] width 137 height 32
click at [1314, 533] on select "00 01 02 03 04 05 06 07 08 09 10 11 12 13 14 15 16 17 18 19 20 21 22 23" at bounding box center [1322, 529] width 37 height 32
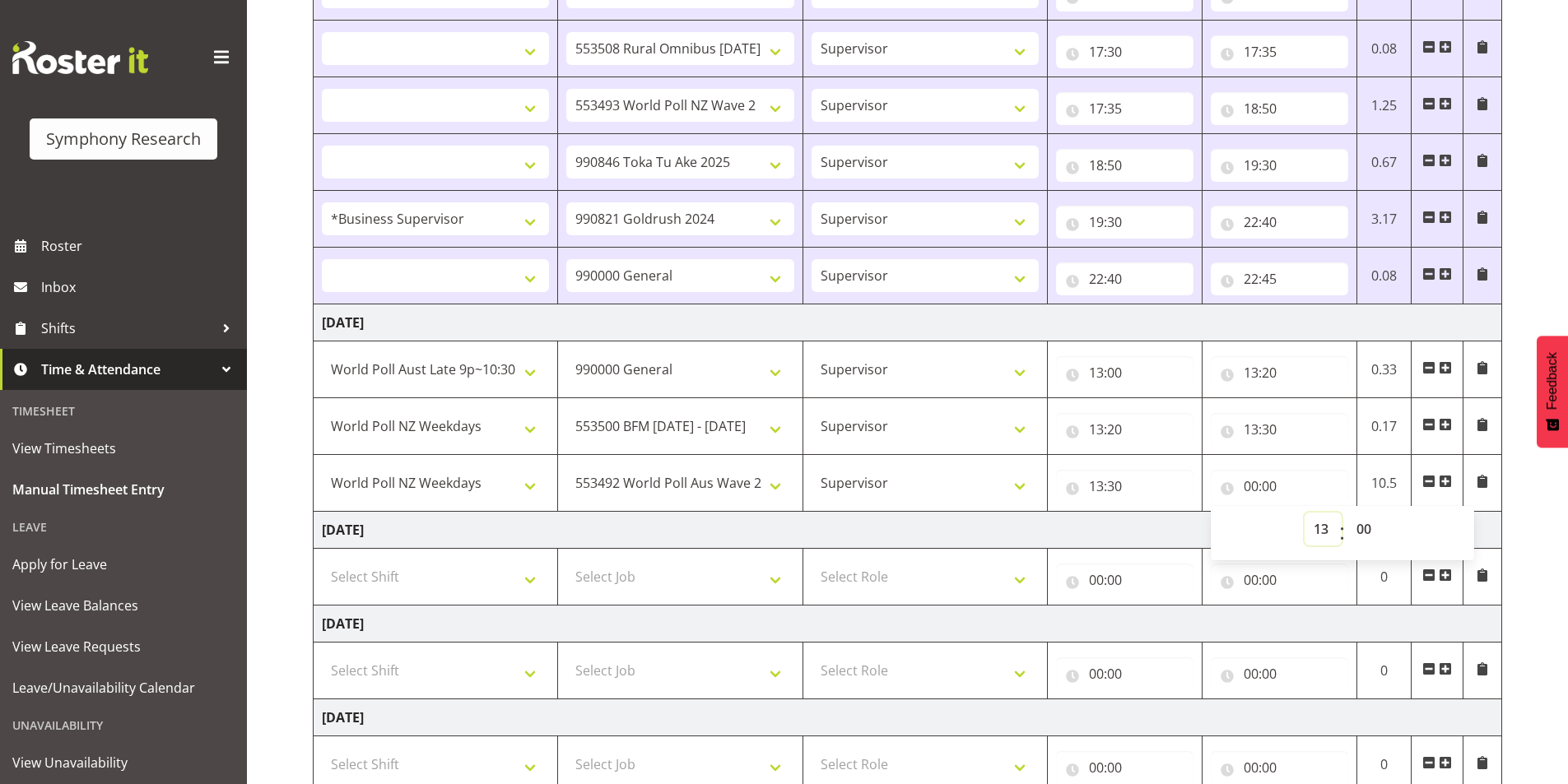
click at [1304, 512] on select "00 01 02 03 04 05 06 07 08 09 10 11 12 13 14 15 16 17 18 19 20 21 22 23" at bounding box center [1322, 529] width 37 height 32
click at [1360, 527] on select "00 01 02 03 04 05 06 07 08 09 10 11 12 13 14 15 16 17 18 19 20 21 22 23 24 25 2…" at bounding box center [1366, 529] width 37 height 32
click at [1348, 512] on select "00 01 02 03 04 05 06 07 08 09 10 11 12 13 14 15 16 17 18 19 20 21 22 23 24 25 2…" at bounding box center [1366, 529] width 37 height 32
click at [1444, 481] on span at bounding box center [1445, 481] width 14 height 14
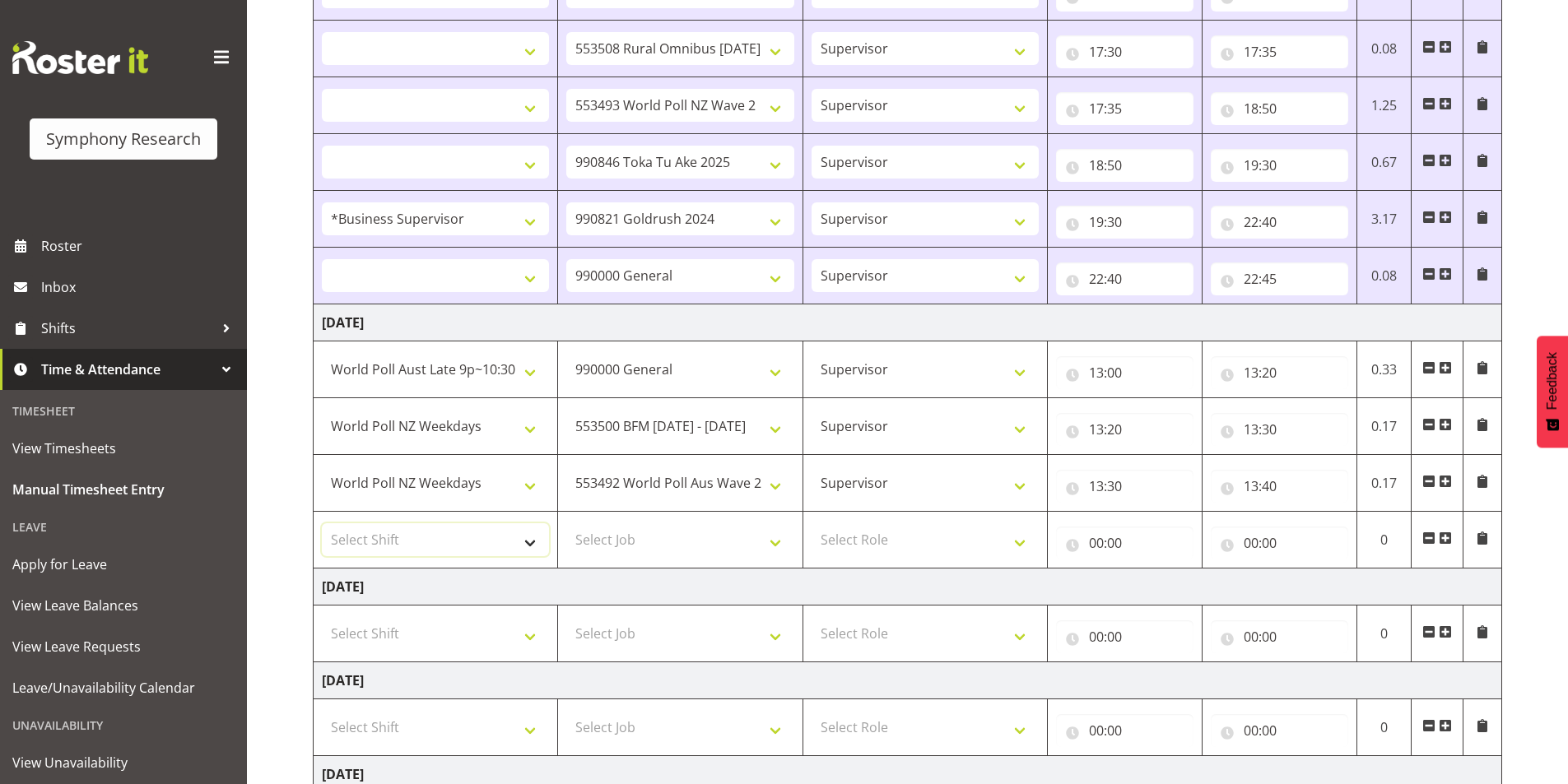
click at [424, 537] on select "Select Shift !!Weekend Residential (Roster IT Shift Label) *Business 9/10am ~ 4…" at bounding box center [436, 540] width 227 height 32
click at [322, 523] on select "Select Shift !!Weekend Residential (Roster IT Shift Label) *Business 9/10am ~ 4…" at bounding box center [436, 540] width 227 height 32
click at [642, 542] on select "Select Job 550060 IF Admin 553492 World Poll Aus Wave 2 Main 2025 553493 World …" at bounding box center [680, 540] width 227 height 32
click at [566, 523] on select "Select Job 550060 IF Admin 553492 World Poll Aus Wave 2 Main 2025 553493 World …" at bounding box center [680, 540] width 227 height 32
click at [870, 544] on select "Select Role Interviewing Briefing Supervisor" at bounding box center [925, 540] width 227 height 32
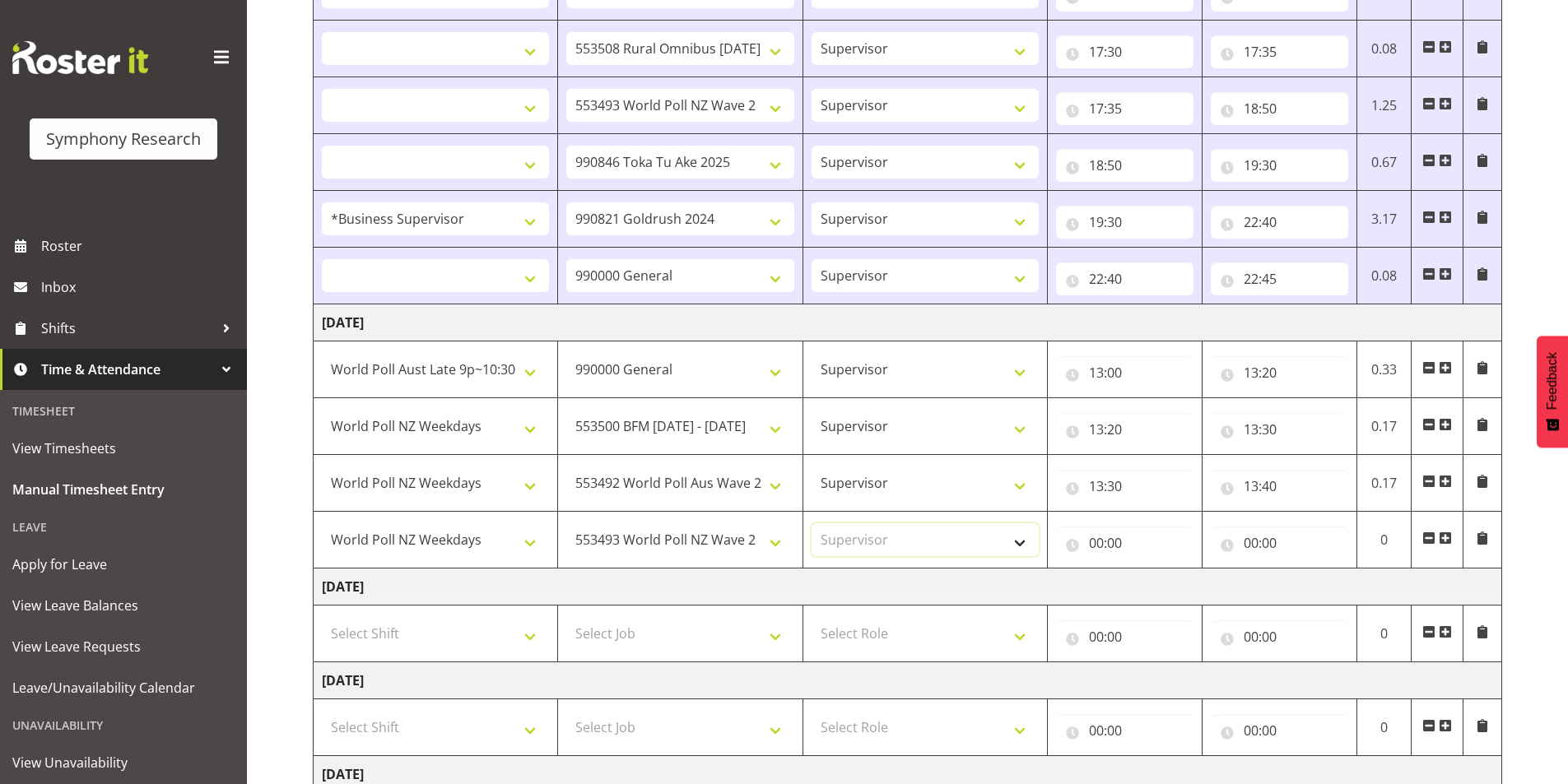
click at [812, 523] on select "Select Role Interviewing Briefing Supervisor" at bounding box center [925, 540] width 227 height 32
click at [1098, 544] on input "00:00" at bounding box center [1125, 543] width 137 height 32
click at [1155, 588] on select "00 01 02 03 04 05 06 07 08 09 10 11 12 13 14 15 16 17 18 19 20 21 22 23" at bounding box center [1168, 586] width 37 height 32
click at [1150, 569] on select "00 01 02 03 04 05 06 07 08 09 10 11 12 13 14 15 16 17 18 19 20 21 22 23" at bounding box center [1168, 586] width 37 height 32
click at [1216, 591] on select "00 01 02 03 04 05 06 07 08 09 10 11 12 13 14 15 16 17 18 19 20 21 22 23 24 25 2…" at bounding box center [1211, 586] width 37 height 32
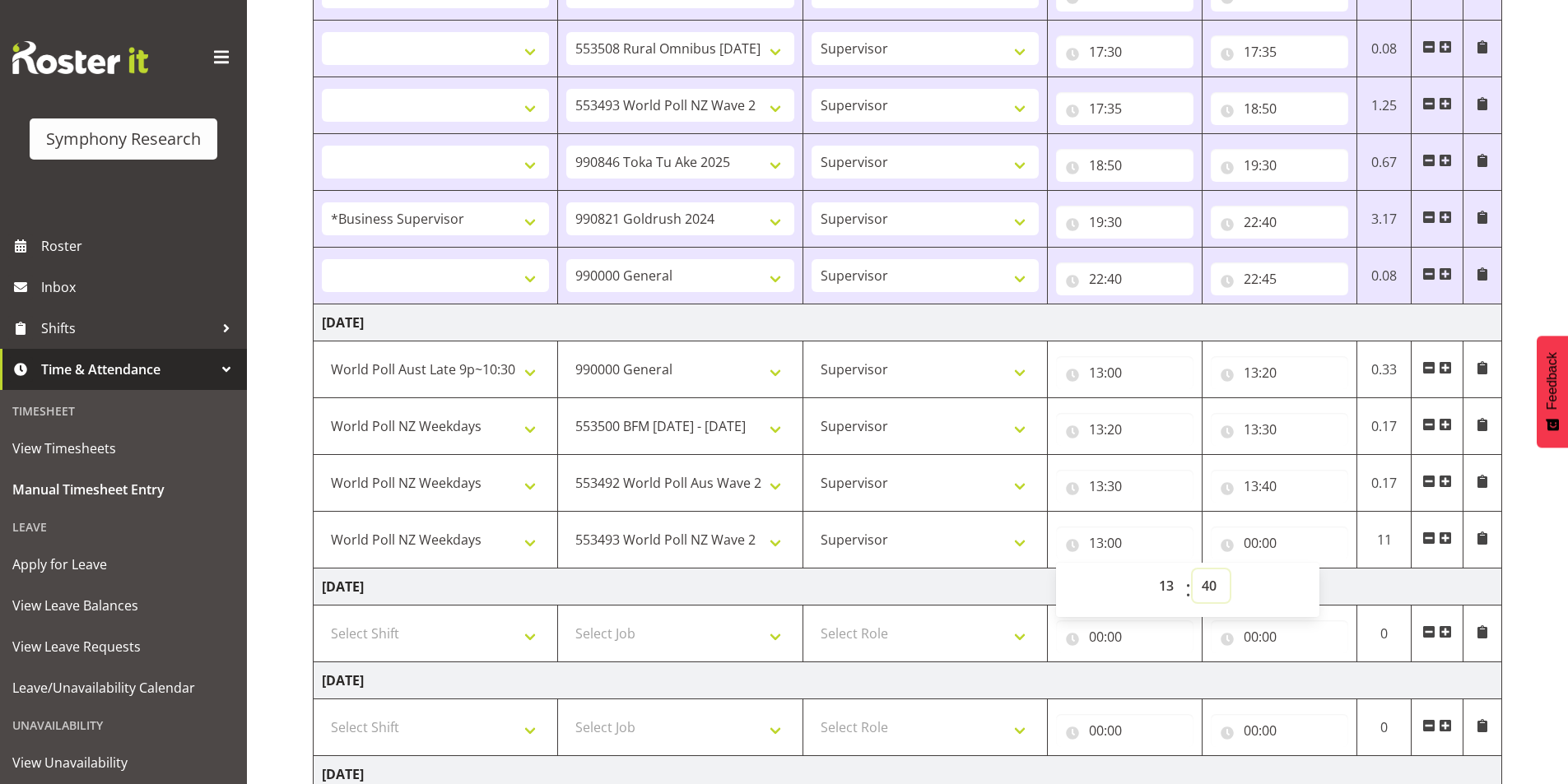
click at [1192, 569] on select "00 01 02 03 04 05 06 07 08 09 10 11 12 13 14 15 16 17 18 19 20 21 22 23 24 25 2…" at bounding box center [1211, 586] width 37 height 32
click at [1252, 540] on input "00:00" at bounding box center [1279, 543] width 137 height 32
click at [1317, 593] on select "00 01 02 03 04 05 06 07 08 09 10 11 12 13 14 15 16 17 18 19 20 21 22 23" at bounding box center [1322, 586] width 37 height 32
click at [1304, 569] on select "00 01 02 03 04 05 06 07 08 09 10 11 12 13 14 15 16 17 18 19 20 21 22 23" at bounding box center [1322, 586] width 37 height 32
click at [1450, 542] on span at bounding box center [1445, 538] width 14 height 14
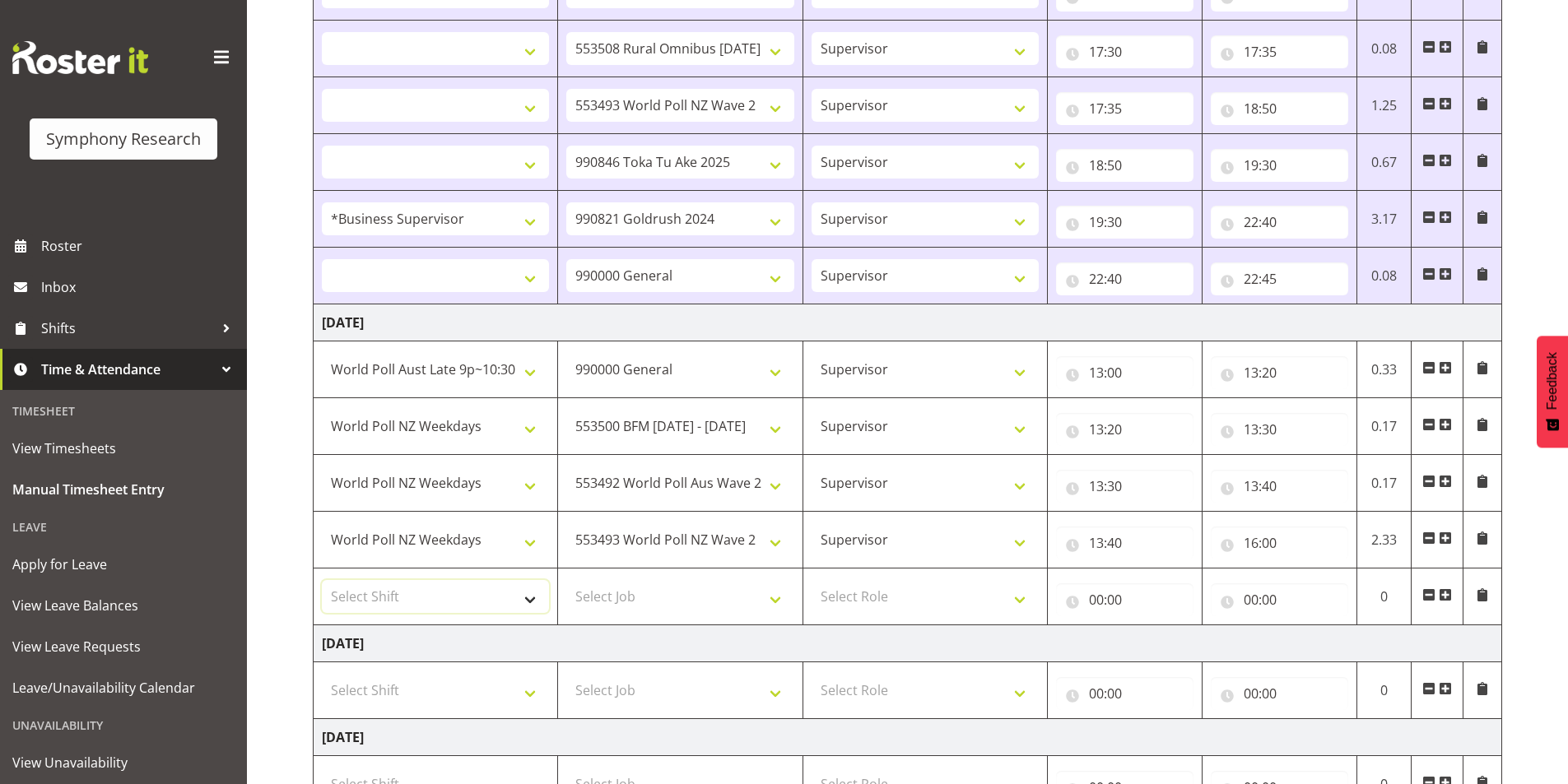
click at [379, 611] on select "Select Shift !!Weekend Residential (Roster IT Shift Label) *Business 9/10am ~ 4…" at bounding box center [436, 596] width 227 height 32
click at [322, 580] on select "Select Shift !!Weekend Residential (Roster IT Shift Label) *Business 9/10am ~ 4…" at bounding box center [436, 596] width 227 height 32
click at [617, 594] on select "Select Job 550060 IF Admin 553492 World Poll Aus Wave 2 Main 2025 553493 World …" at bounding box center [680, 596] width 227 height 32
click at [566, 580] on select "Select Job 550060 IF Admin 553492 World Poll Aus Wave 2 Main 2025 553493 World …" at bounding box center [680, 596] width 227 height 32
click at [900, 591] on select "Select Role Interviewing Briefing Supervisor" at bounding box center [925, 596] width 227 height 32
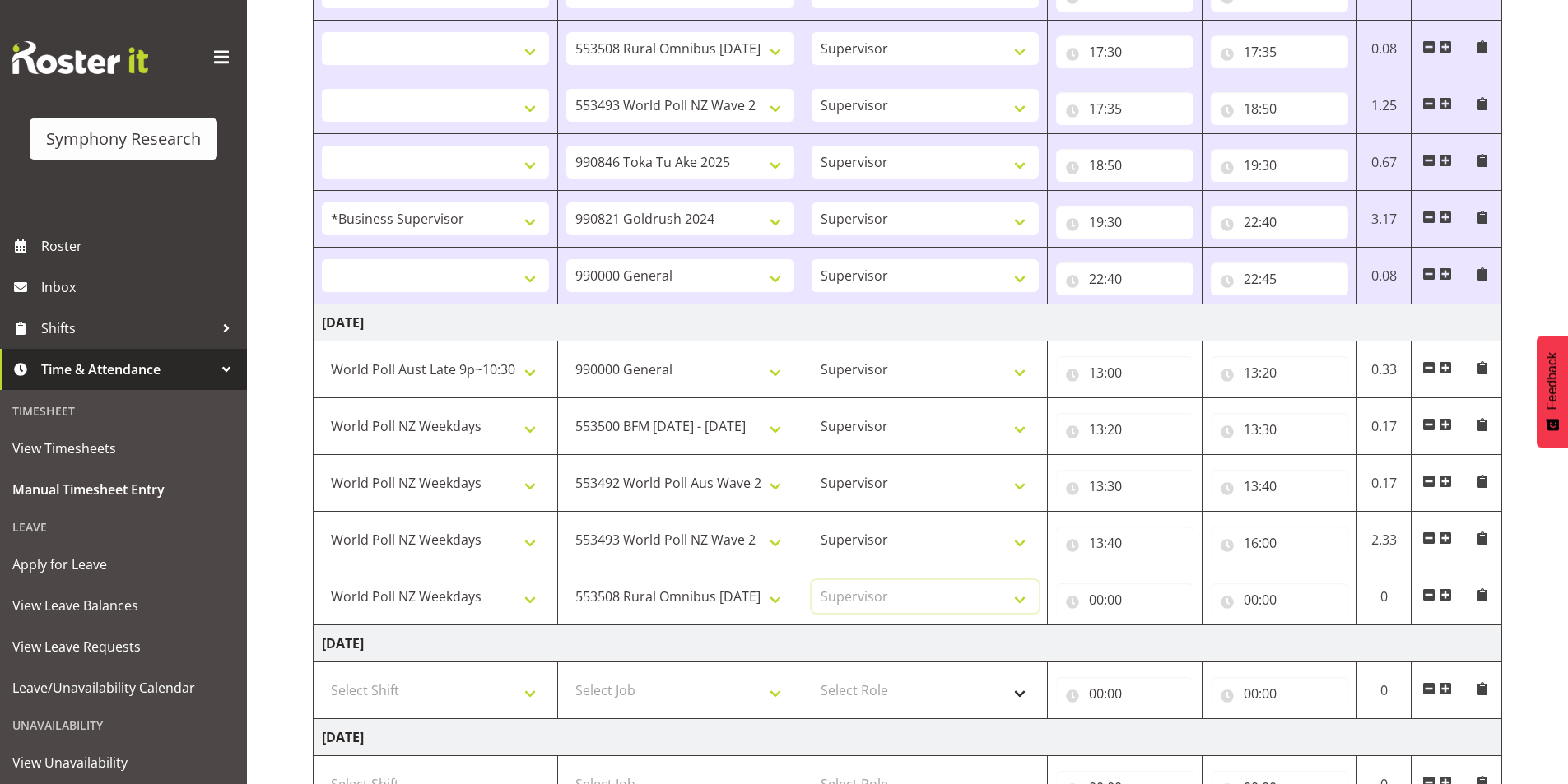
click at [812, 580] on select "Select Role Interviewing Briefing Supervisor" at bounding box center [925, 596] width 227 height 32
click at [1098, 601] on input "00:00" at bounding box center [1125, 599] width 137 height 32
click at [1165, 645] on select "00 01 02 03 04 05 06 07 08 09 10 11 12 13 14 15 16 17 18 19 20 21 22 23" at bounding box center [1168, 642] width 37 height 32
click at [1150, 626] on select "00 01 02 03 04 05 06 07 08 09 10 11 12 13 14 15 16 17 18 19 20 21 22 23" at bounding box center [1168, 642] width 37 height 32
click at [1255, 595] on input "00:00" at bounding box center [1279, 599] width 137 height 32
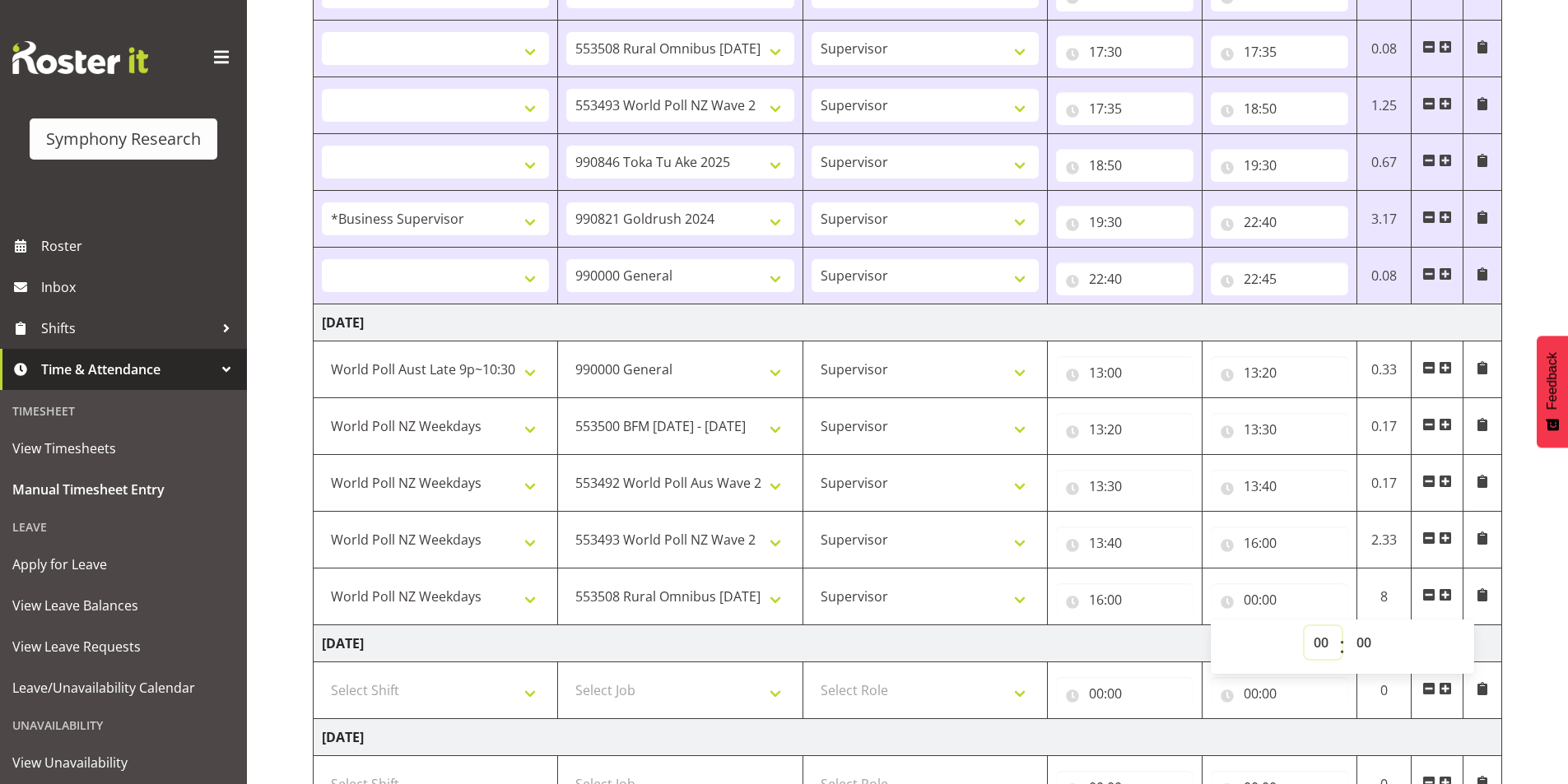
click at [1317, 642] on select "00 01 02 03 04 05 06 07 08 09 10 11 12 13 14 15 16 17 18 19 20 21 22 23" at bounding box center [1322, 642] width 37 height 32
click at [1304, 626] on select "00 01 02 03 04 05 06 07 08 09 10 11 12 13 14 15 16 17 18 19 20 21 22 23" at bounding box center [1322, 642] width 37 height 32
click at [1447, 595] on span at bounding box center [1445, 595] width 14 height 14
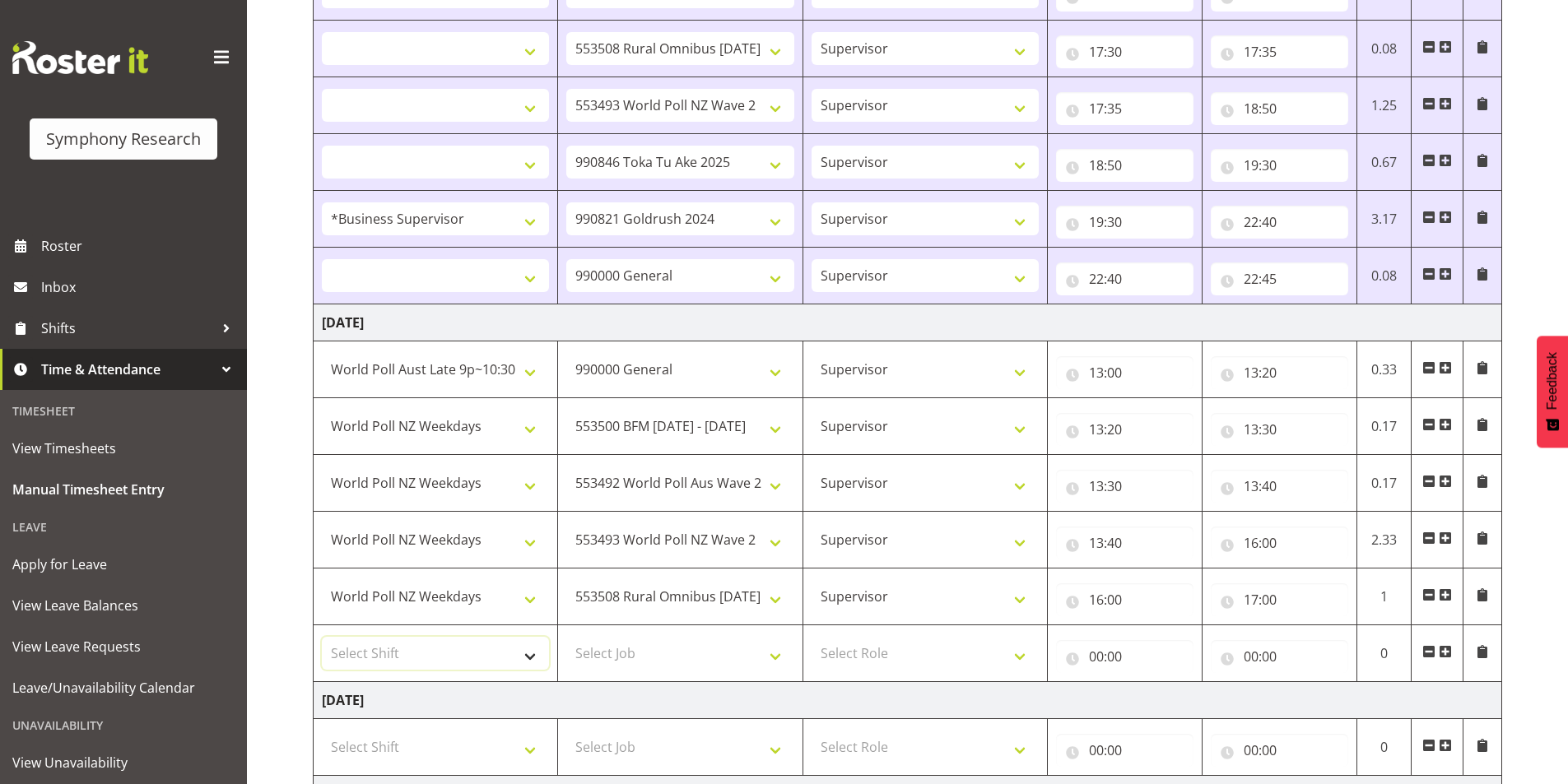
click at [438, 655] on select "Select Shift !!Weekend Residential (Roster IT Shift Label) *Business 9/10am ~ 4…" at bounding box center [436, 653] width 227 height 32
click at [322, 637] on select "Select Shift !!Weekend Residential (Roster IT Shift Label) *Business 9/10am ~ 4…" at bounding box center [436, 653] width 227 height 32
click at [660, 657] on select "Select Job 550060 IF Admin 553492 World Poll Aus Wave 2 Main 2025 553493 World …" at bounding box center [680, 653] width 227 height 32
click at [566, 637] on select "Select Job 550060 IF Admin 553492 World Poll Aus Wave 2 Main 2025 553493 World …" at bounding box center [680, 653] width 227 height 32
click at [868, 655] on select "Select Role Interviewing Briefing Supervisor" at bounding box center [925, 653] width 227 height 32
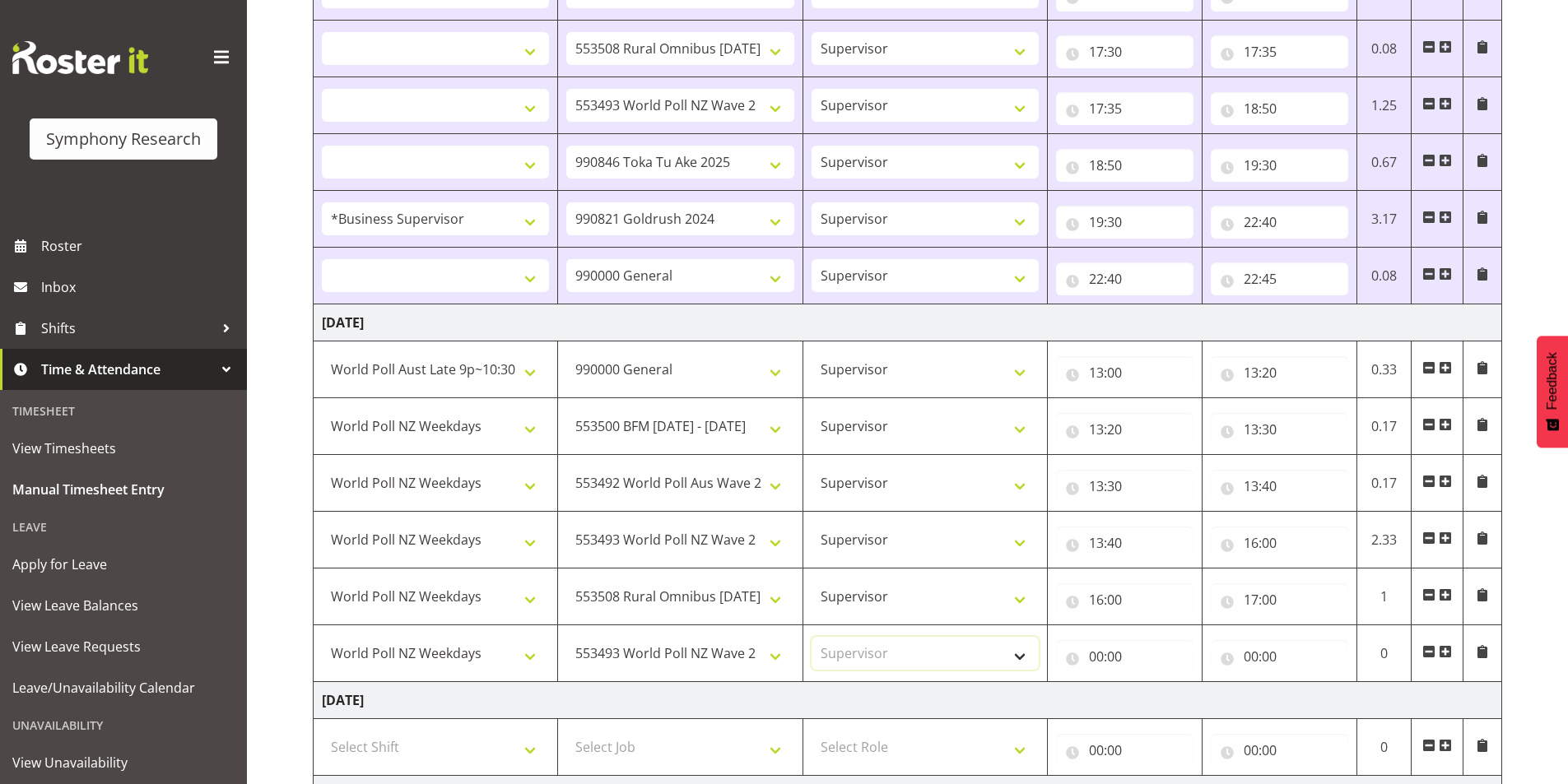
click at [812, 637] on select "Select Role Interviewing Briefing Supervisor" at bounding box center [925, 653] width 227 height 32
click at [1107, 654] on input "00:00" at bounding box center [1125, 656] width 137 height 32
click at [1160, 701] on select "00 01 02 03 04 05 06 07 08 09 10 11 12 13 14 15 16 17 18 19 20 21 22 23" at bounding box center [1168, 699] width 37 height 32
click at [1150, 683] on select "00 01 02 03 04 05 06 07 08 09 10 11 12 13 14 15 16 17 18 19 20 21 22 23" at bounding box center [1168, 699] width 37 height 32
click at [1209, 706] on select "00 01 02 03 04 05 06 07 08 09 10 11 12 13 14 15 16 17 18 19 20 21 22 23 24 25 2…" at bounding box center [1211, 699] width 37 height 32
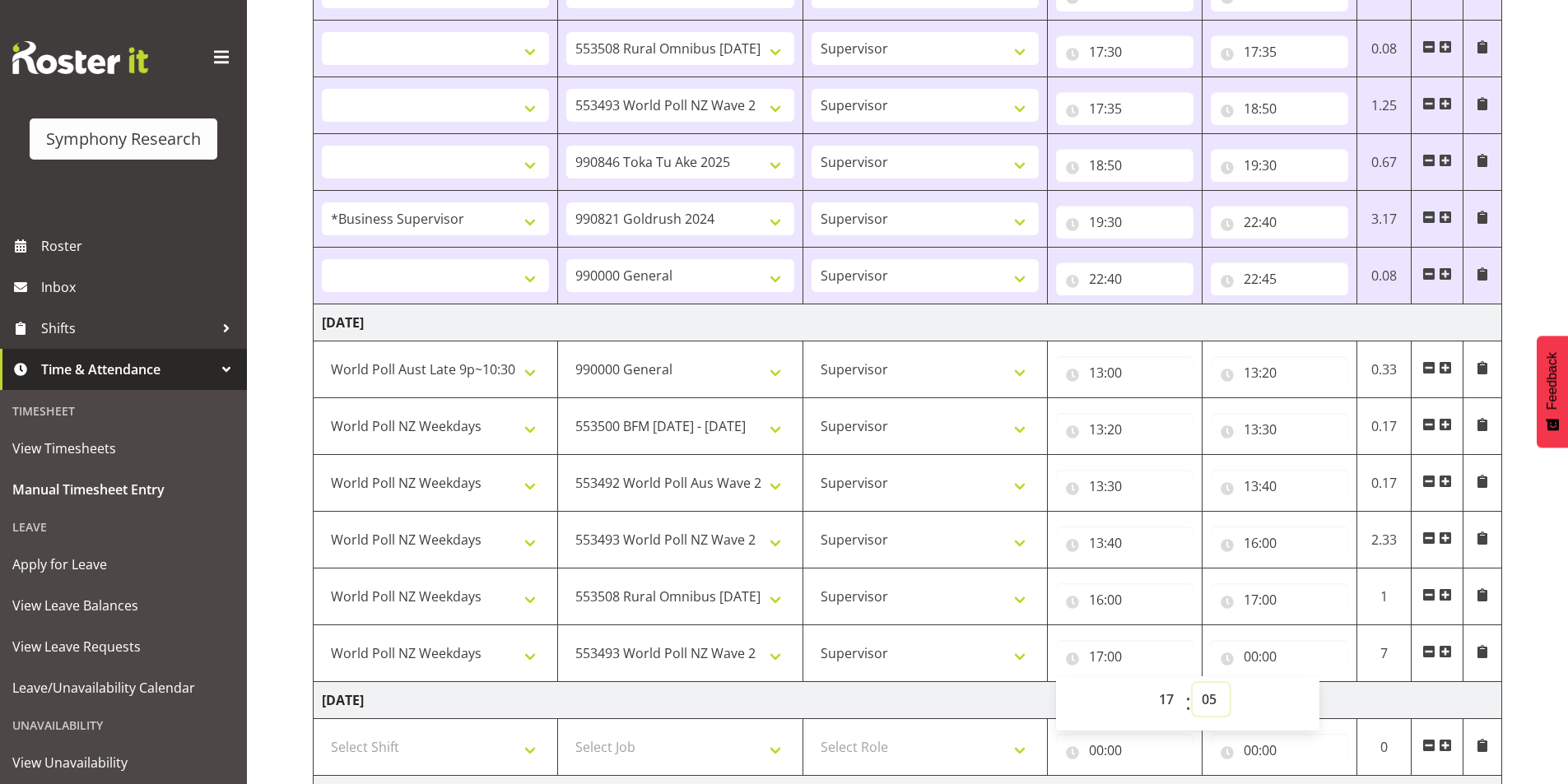
click at [1192, 683] on select "00 01 02 03 04 05 06 07 08 09 10 11 12 13 14 15 16 17 18 19 20 21 22 23 24 25 2…" at bounding box center [1211, 699] width 37 height 32
click at [1250, 655] on input "00:00" at bounding box center [1279, 656] width 137 height 32
click at [1319, 691] on select "00 01 02 03 04 05 06 07 08 09 10 11 12 13 14 15 16 17 18 19 20 21 22 23" at bounding box center [1322, 699] width 37 height 32
click at [1304, 683] on select "00 01 02 03 04 05 06 07 08 09 10 11 12 13 14 15 16 17 18 19 20 21 22 23" at bounding box center [1322, 699] width 37 height 32
click at [1370, 691] on select "00 01 02 03 04 05 06 07 08 09 10 11 12 13 14 15 16 17 18 19 20 21 22 23 24 25 2…" at bounding box center [1366, 699] width 37 height 32
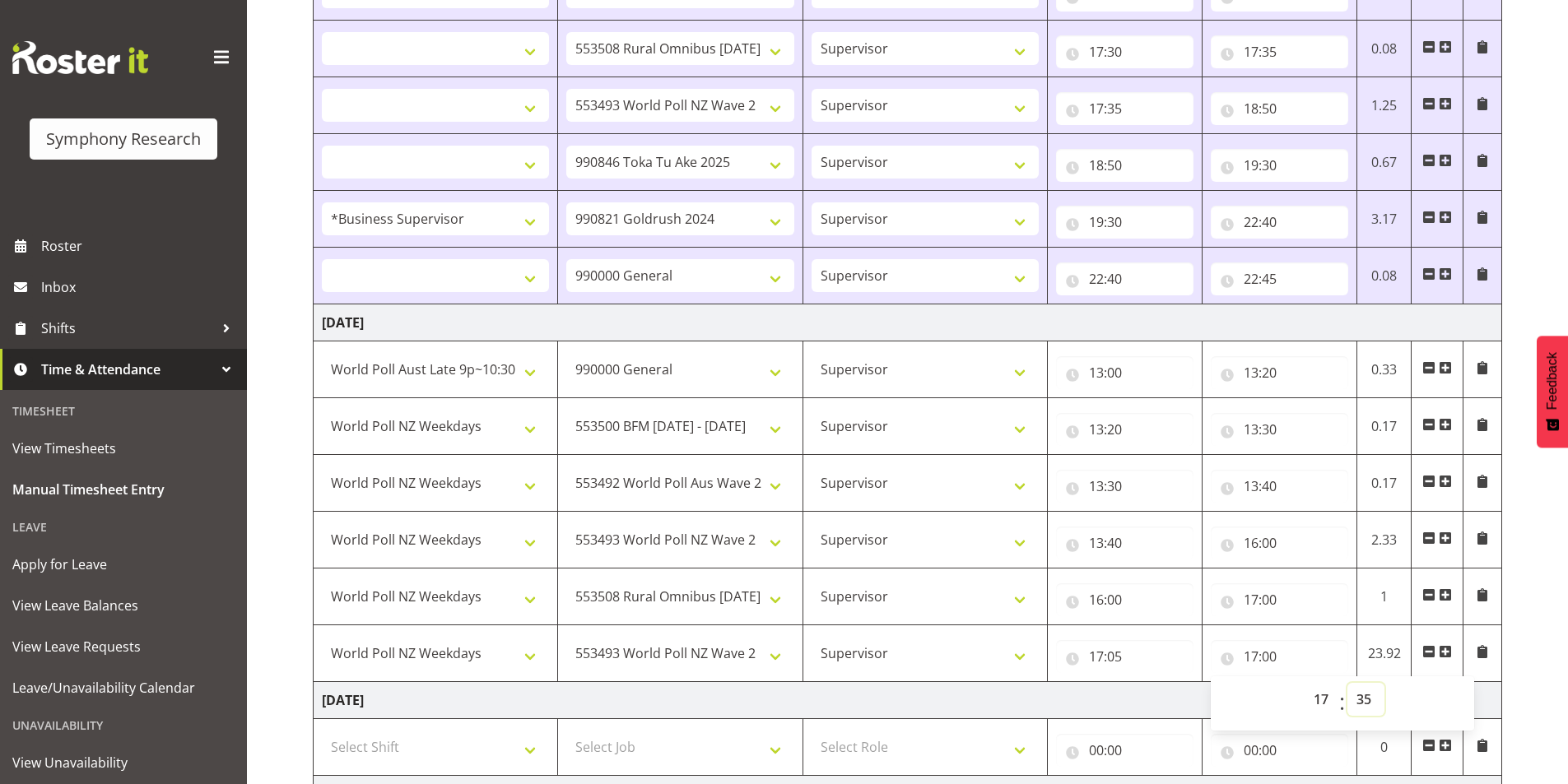
click at [1348, 683] on select "00 01 02 03 04 05 06 07 08 09 10 11 12 13 14 15 16 17 18 19 20 21 22 23 24 25 2…" at bounding box center [1366, 699] width 37 height 32
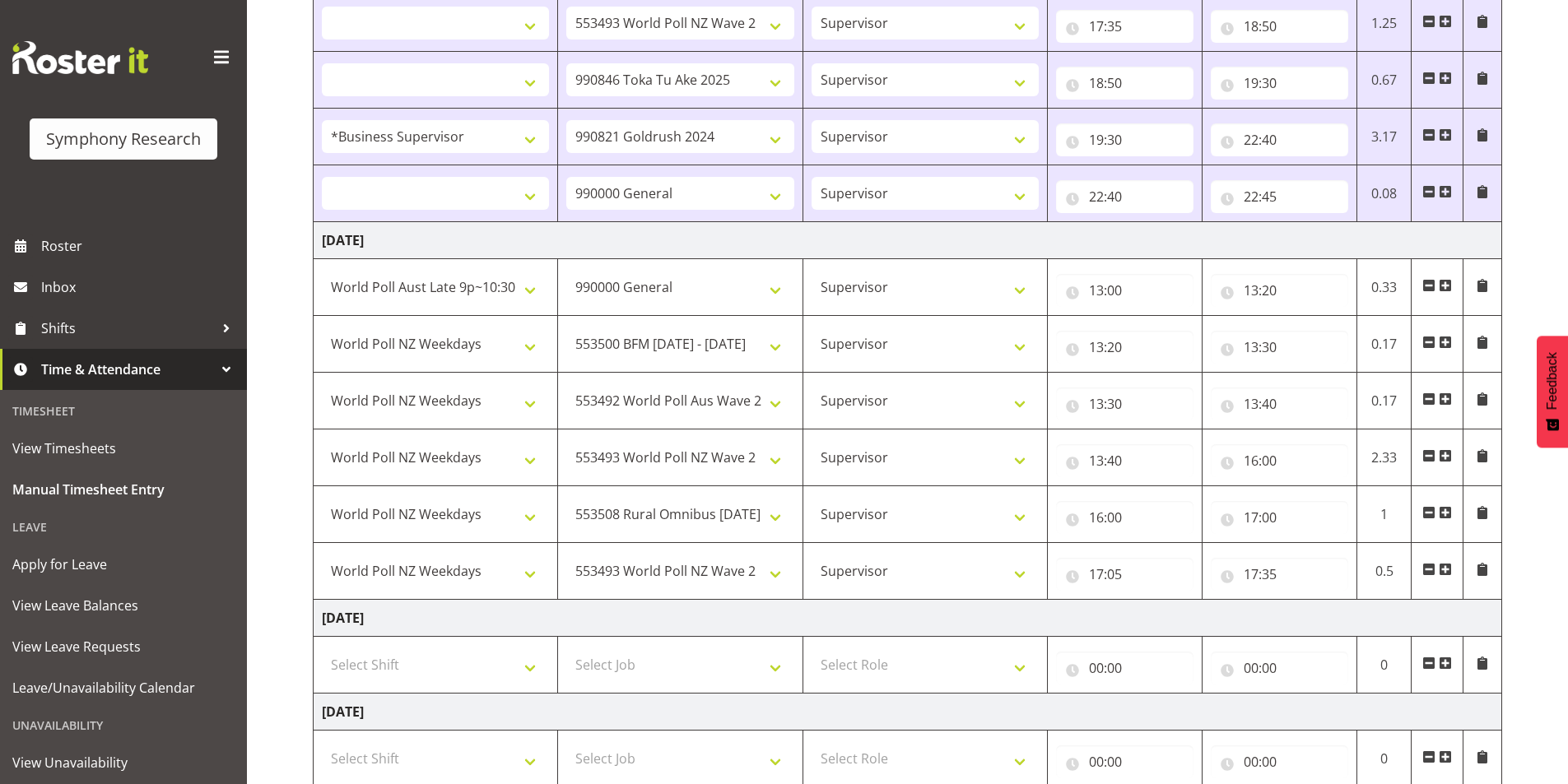
click at [1443, 569] on span at bounding box center [1445, 569] width 14 height 14
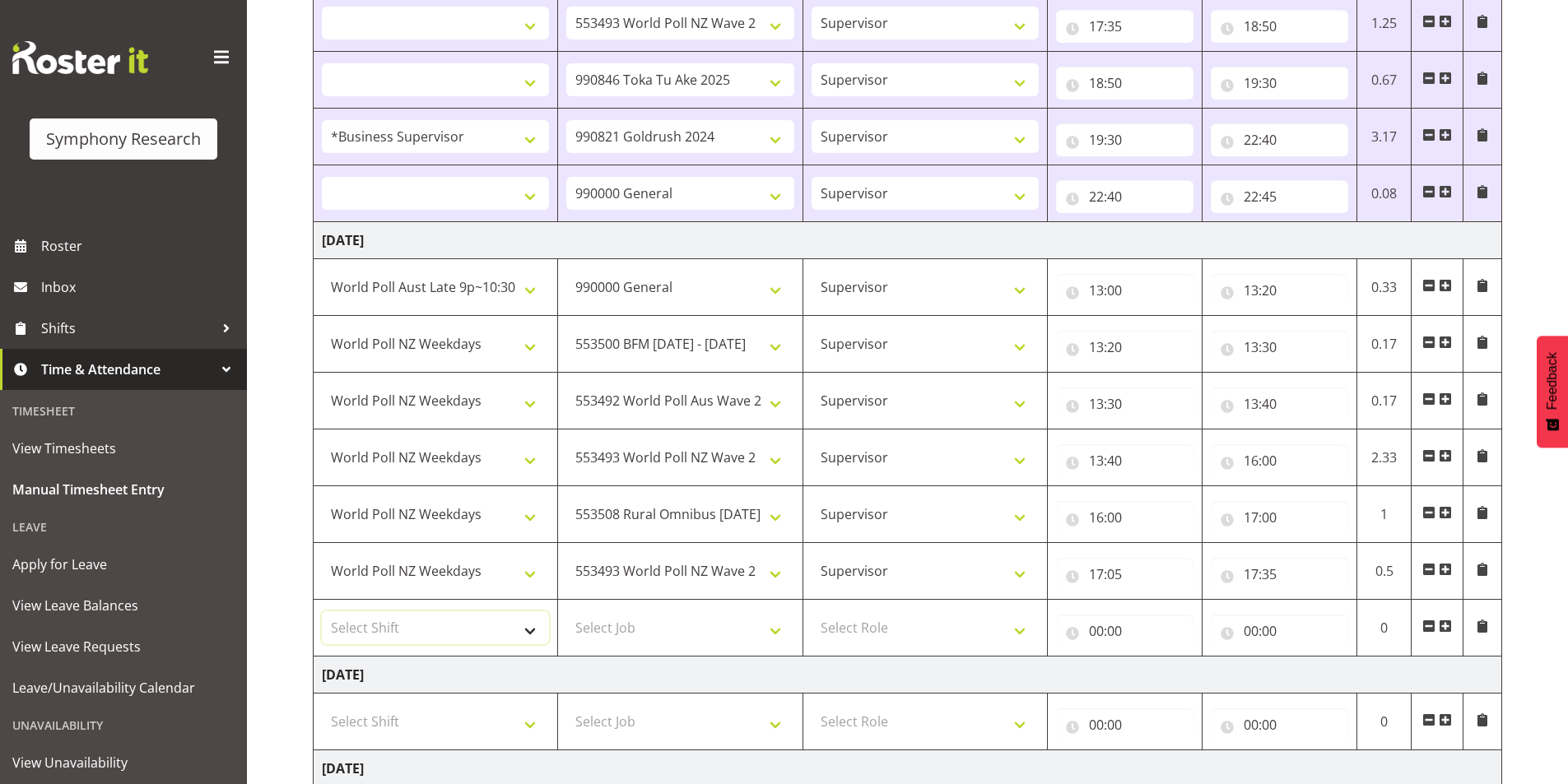
click at [422, 615] on select "Select Shift !!Weekend Residential (Roster IT Shift Label) *Business 9/10am ~ 4…" at bounding box center [436, 627] width 227 height 32
click at [322, 611] on select "Select Shift !!Weekend Residential (Roster IT Shift Label) *Business 9/10am ~ 4…" at bounding box center [436, 627] width 227 height 32
click at [662, 615] on select "Select Job 550060 IF Admin 553492 World Poll Aus Wave 2 Main 2025 553493 World …" at bounding box center [680, 627] width 227 height 32
click at [566, 611] on select "Select Job 550060 IF Admin 553492 World Poll Aus Wave 2 Main 2025 553493 World …" at bounding box center [680, 627] width 227 height 32
click at [871, 628] on select "Select Role Interviewing Briefing Supervisor" at bounding box center [925, 627] width 227 height 32
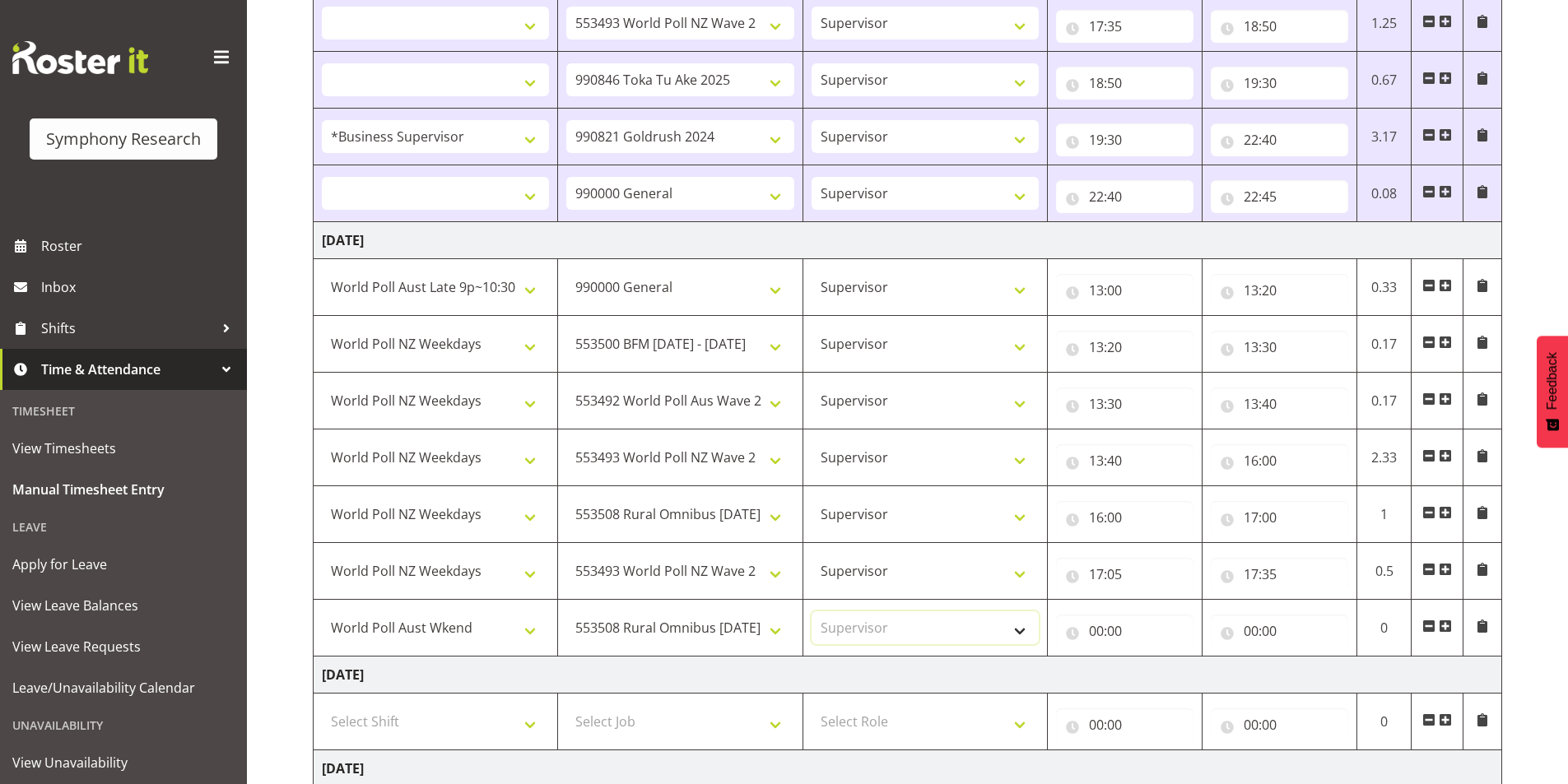
click at [812, 611] on select "Select Role Interviewing Briefing Supervisor" at bounding box center [925, 627] width 227 height 32
click at [1100, 630] on input "00:00" at bounding box center [1125, 631] width 137 height 32
click at [1165, 672] on select "00 01 02 03 04 05 06 07 08 09 10 11 12 13 14 15 16 17 18 19 20 21 22 23" at bounding box center [1168, 674] width 37 height 32
click at [1150, 658] on select "00 01 02 03 04 05 06 07 08 09 10 11 12 13 14 15 16 17 18 19 20 21 22 23" at bounding box center [1168, 674] width 37 height 32
click at [1202, 672] on select "00 01 02 03 04 05 06 07 08 09 10 11 12 13 14 15 16 17 18 19 20 21 22 23 24 25 2…" at bounding box center [1211, 674] width 37 height 32
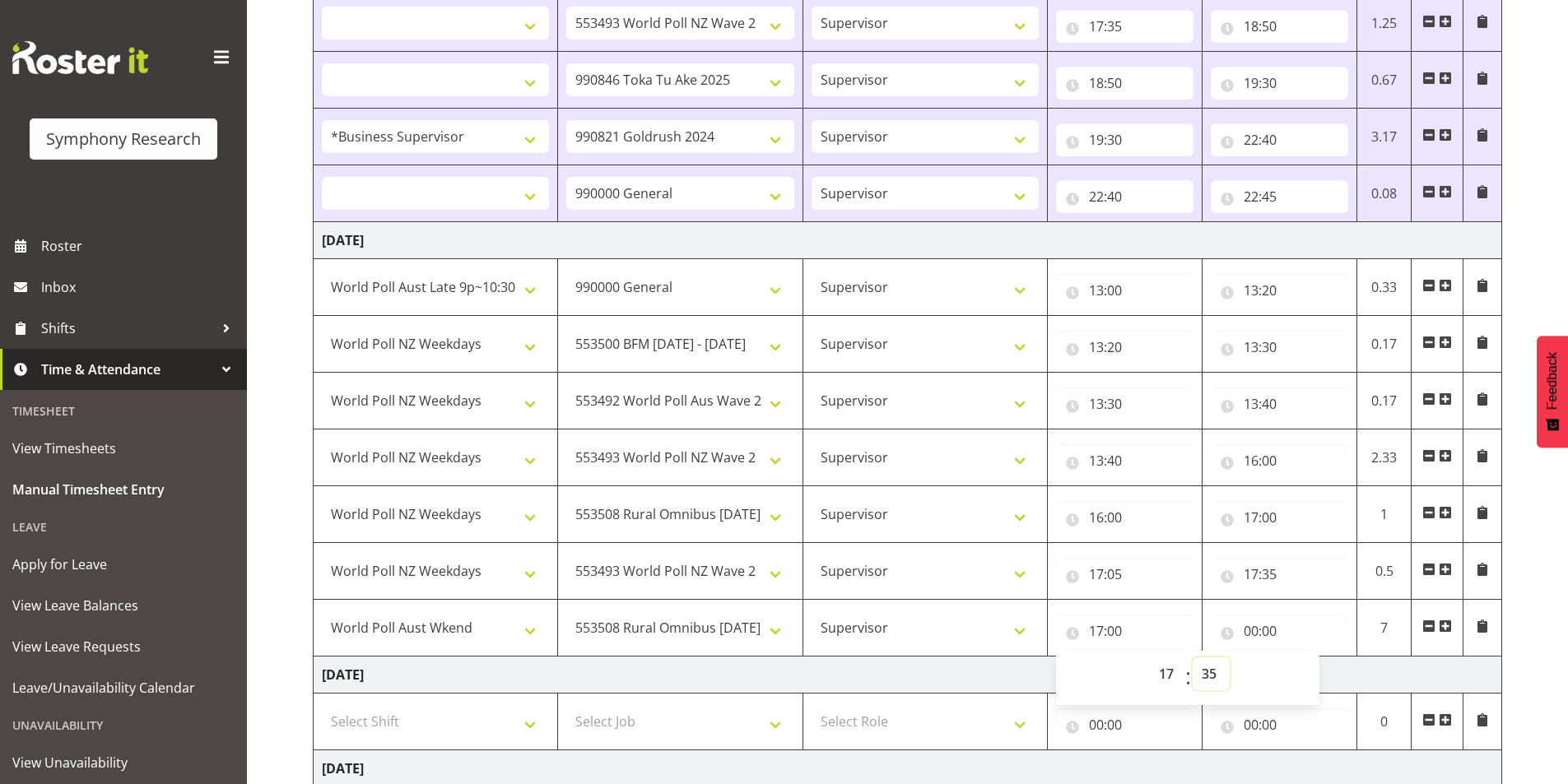
click at [1192, 658] on select "00 01 02 03 04 05 06 07 08 09 10 11 12 13 14 15 16 17 18 19 20 21 22 23 24 25 2…" at bounding box center [1211, 674] width 37 height 32
click at [1254, 634] on input "00:00" at bounding box center [1279, 631] width 137 height 32
click at [1308, 675] on select "00 01 02 03 04 05 06 07 08 09 10 11 12 13 14 15 16 17 18 19 20 21 22 23" at bounding box center [1322, 674] width 37 height 32
click at [1304, 658] on select "00 01 02 03 04 05 06 07 08 09 10 11 12 13 14 15 16 17 18 19 20 21 22 23" at bounding box center [1322, 674] width 37 height 32
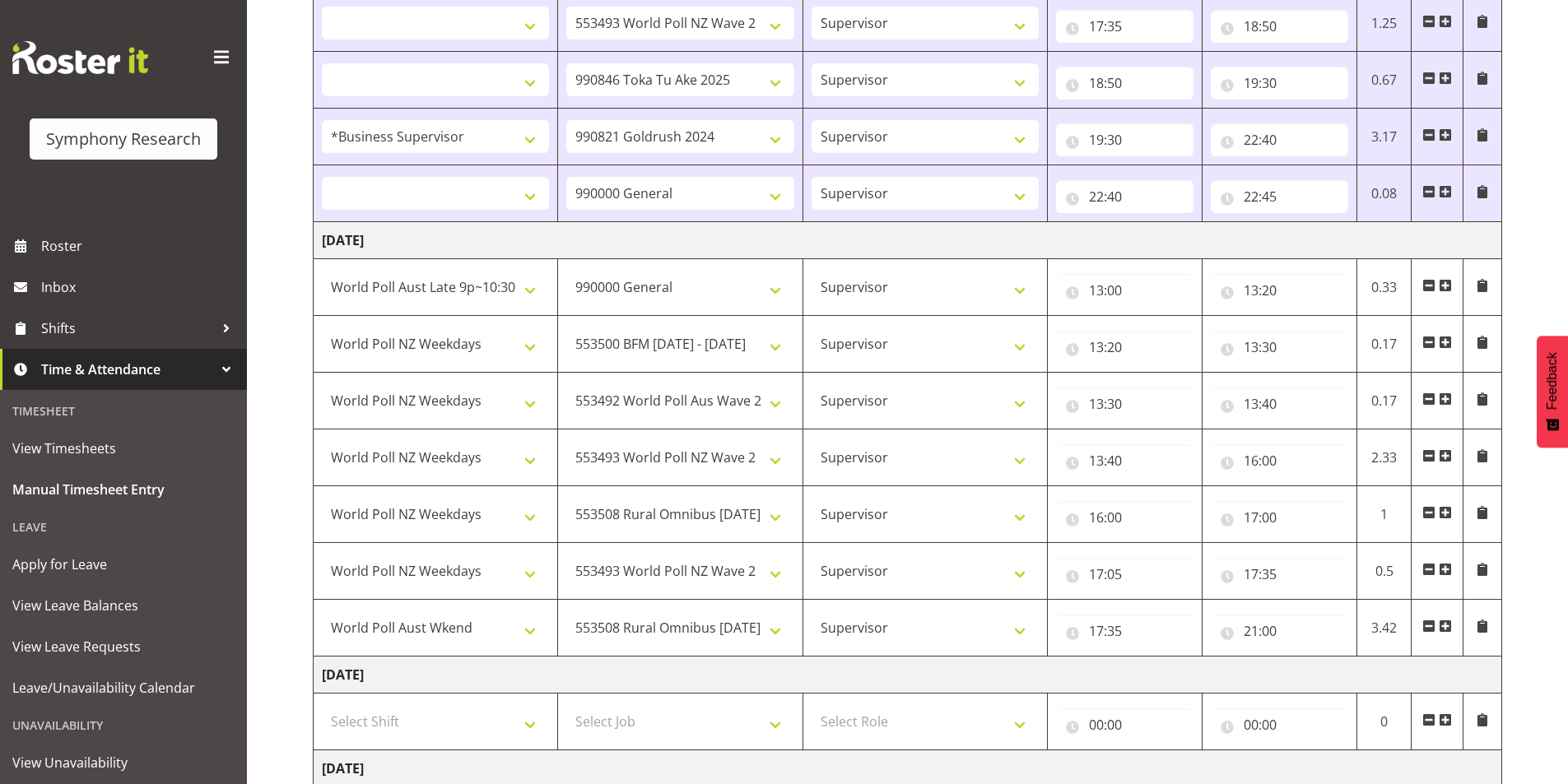
scroll to position [1656, 0]
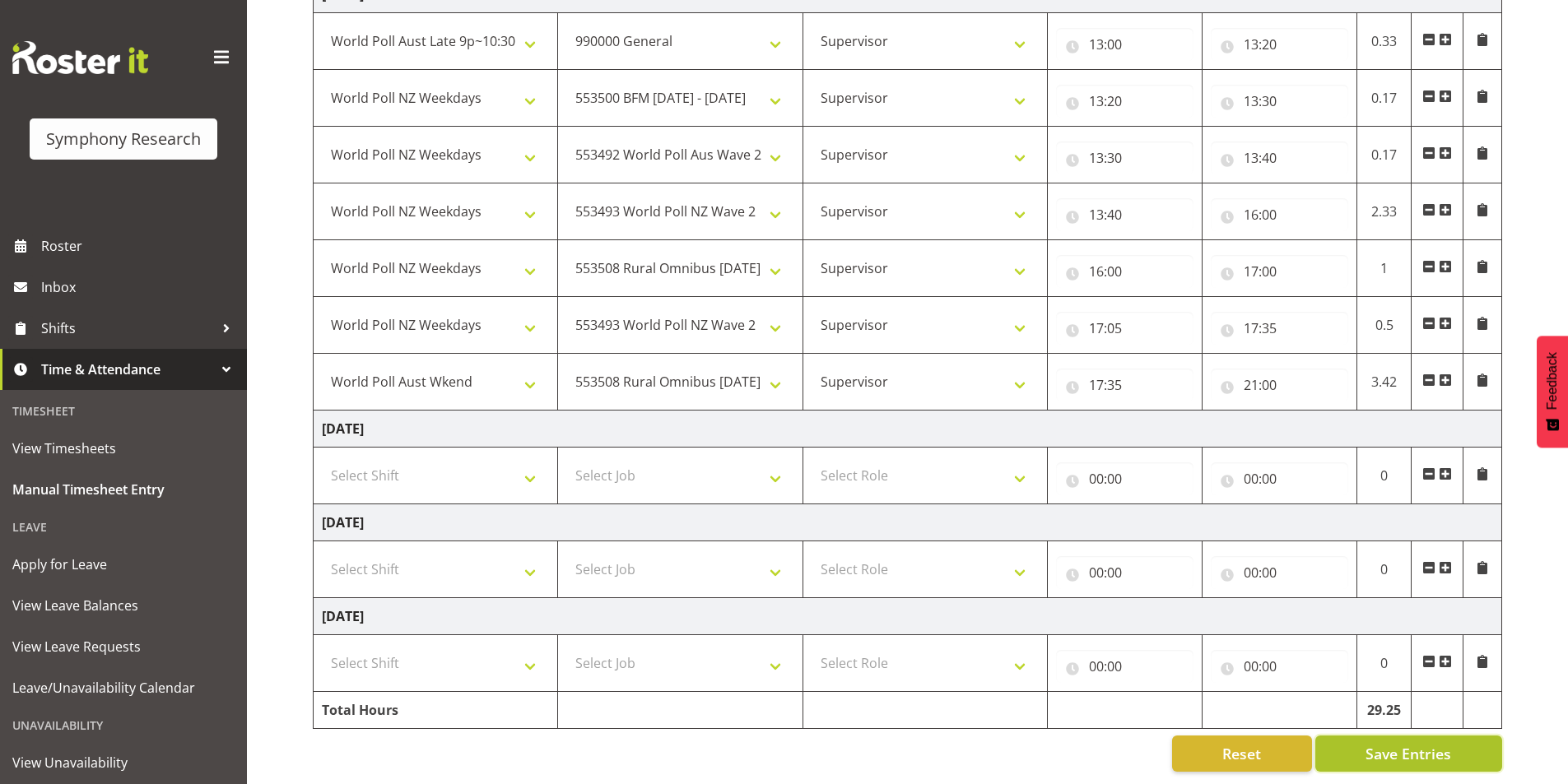
click at [1406, 735] on button "Save Entries" at bounding box center [1408, 753] width 187 height 36
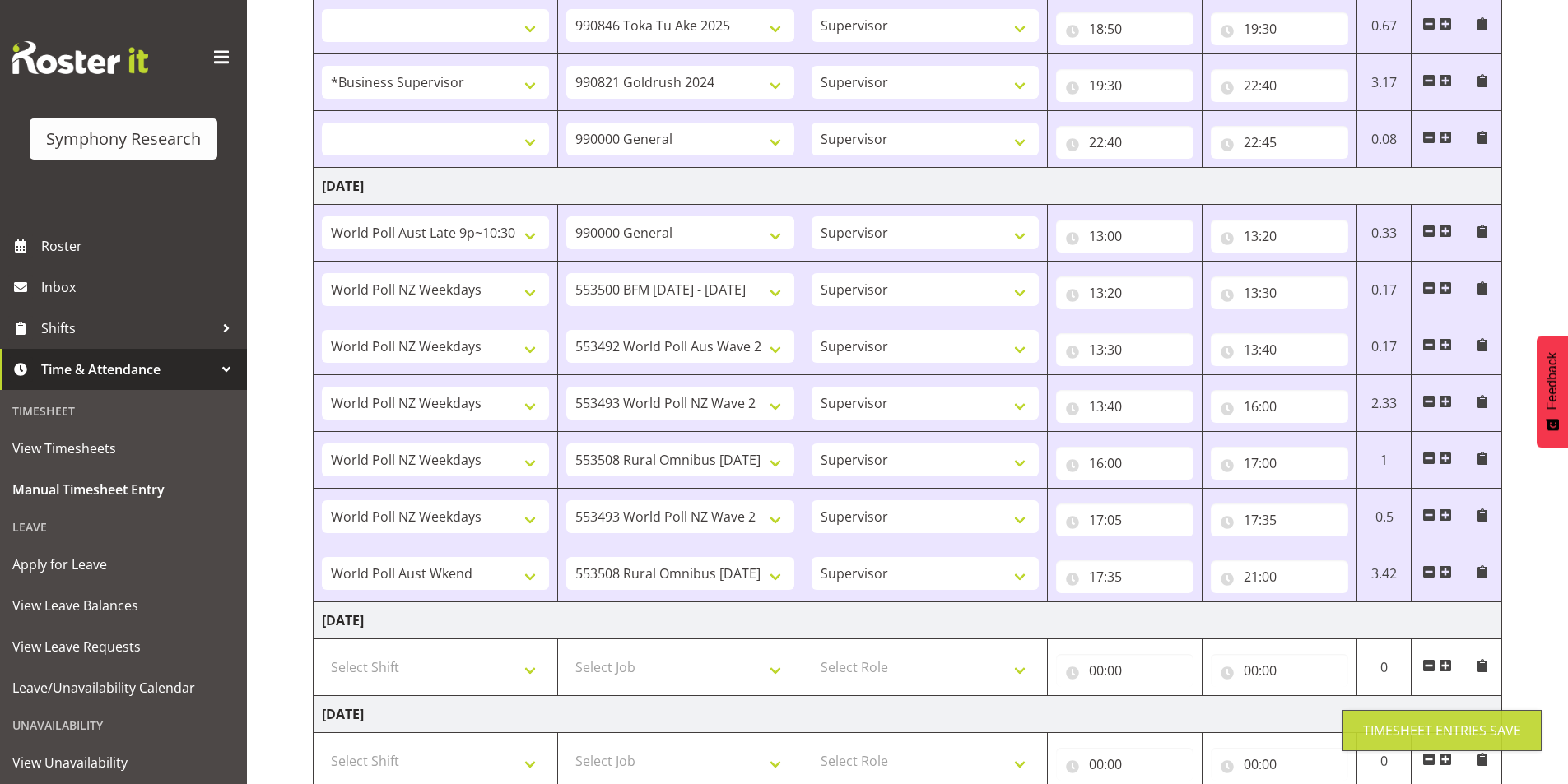
scroll to position [1409, 0]
